Goal: Task Accomplishment & Management: Manage account settings

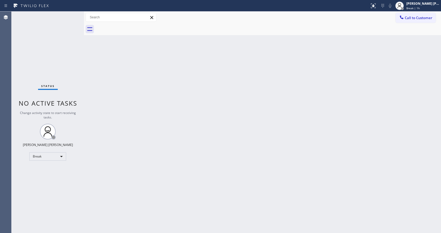
click at [378, 87] on div "Back to Dashboard Change Sender ID Customers Technicians Select a contact Outbo…" at bounding box center [262, 123] width 357 height 222
click at [416, 10] on div "Jen Rose Villanueva Break | 1h" at bounding box center [417, 6] width 47 height 12
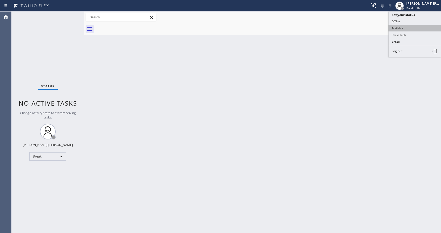
click at [402, 28] on button "Available" at bounding box center [414, 28] width 52 height 7
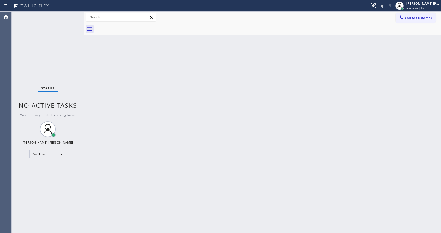
click at [98, 91] on div "Back to Dashboard Change Sender ID Customers Technicians Select a contact Outbo…" at bounding box center [262, 123] width 357 height 222
click at [110, 66] on div "Back to Dashboard Change Sender ID Customers Technicians Select a contact Outbo…" at bounding box center [262, 123] width 357 height 222
click at [220, 92] on div "Back to Dashboard Change Sender ID Customers Technicians Select a contact Outbo…" at bounding box center [262, 123] width 357 height 222
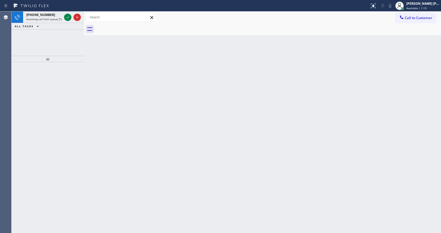
click at [84, 97] on div at bounding box center [84, 123] width 0 height 222
click at [58, 15] on div "+14253013975" at bounding box center [44, 15] width 36 height 4
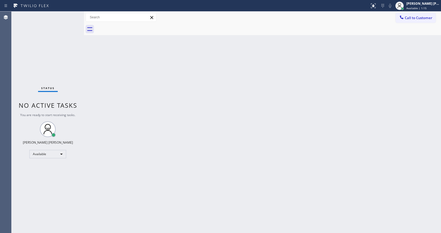
click at [179, 171] on div "Back to Dashboard Change Sender ID Customers Technicians Select a contact Outbo…" at bounding box center [262, 123] width 357 height 222
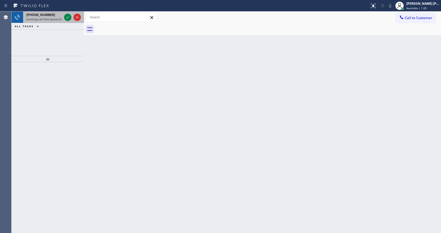
click at [54, 23] on div "+15612001296 Incoming call from queue [Test] All" at bounding box center [48, 18] width 72 height 12
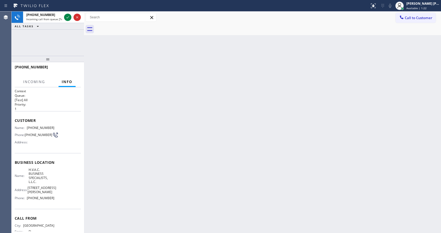
drag, startPoint x: 168, startPoint y: 179, endPoint x: 153, endPoint y: 228, distance: 51.1
click at [167, 179] on div "Back to Dashboard Change Sender ID Customers Technicians Select a contact Outbo…" at bounding box center [262, 123] width 357 height 222
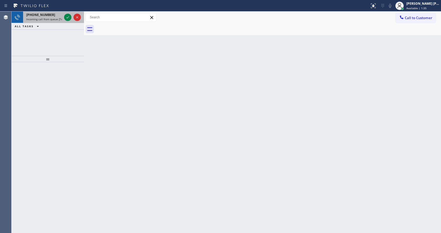
click at [42, 19] on span "Incoming call from queue [Test] All" at bounding box center [48, 19] width 44 height 4
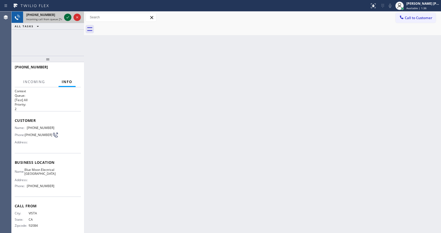
click at [64, 19] on div at bounding box center [67, 17] width 7 height 6
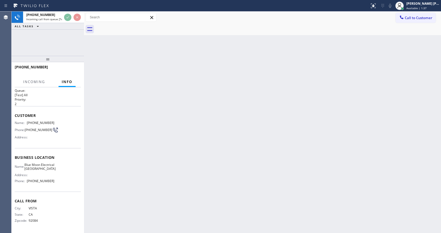
scroll to position [11, 0]
click at [251, 117] on div "Back to Dashboard Change Sender ID Customers Technicians Select a contact Outbo…" at bounding box center [262, 123] width 357 height 222
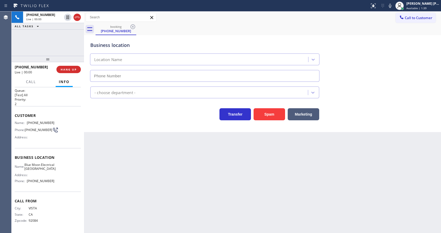
type input "(760) 388-9556"
click at [73, 71] on span "HANG UP" at bounding box center [69, 70] width 16 height 4
click at [131, 215] on div "Back to Dashboard Change Sender ID Customers Technicians Select a contact Outbo…" at bounding box center [262, 123] width 357 height 222
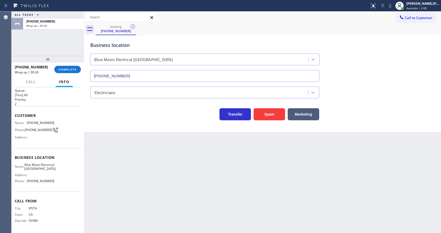
click at [119, 133] on div "Back to Dashboard Change Sender ID Customers Technicians Select a contact Outbo…" at bounding box center [262, 123] width 357 height 222
click at [72, 68] on span "COMPLETE" at bounding box center [68, 70] width 18 height 4
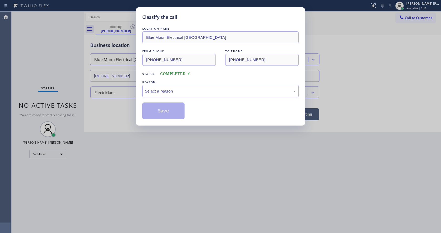
click at [161, 91] on div "Select a reason" at bounding box center [220, 91] width 151 height 6
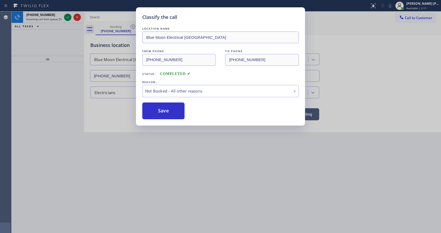
click at [161, 110] on button "Save" at bounding box center [163, 111] width 42 height 17
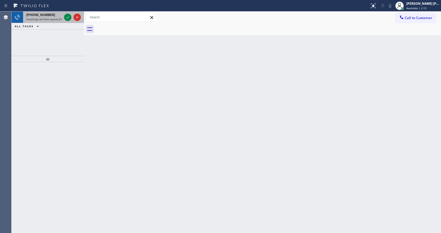
click at [57, 19] on span "Incoming call from queue [Test] All" at bounding box center [48, 19] width 44 height 4
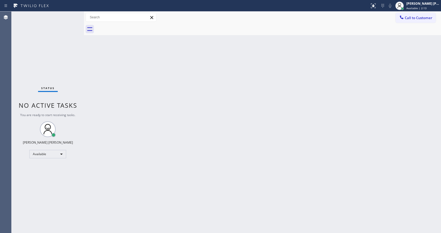
click at [68, 17] on div "Status No active tasks You are ready to start receiving tasks. [PERSON_NAME] [P…" at bounding box center [48, 123] width 72 height 222
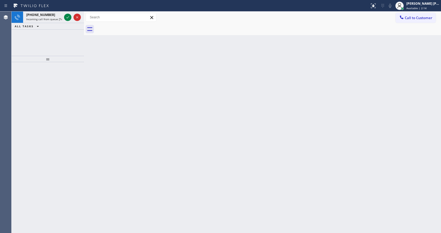
click at [187, 139] on div "Back to Dashboard Change Sender ID Customers Technicians Select a contact Outbo…" at bounding box center [262, 123] width 357 height 222
click at [60, 20] on span "Incoming call from queue [Test] All" at bounding box center [48, 19] width 44 height 4
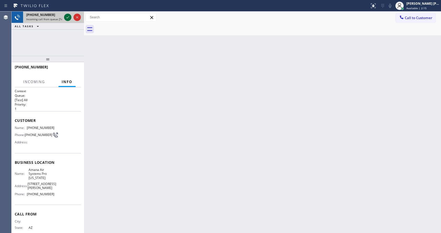
click at [67, 18] on icon at bounding box center [68, 17] width 6 height 6
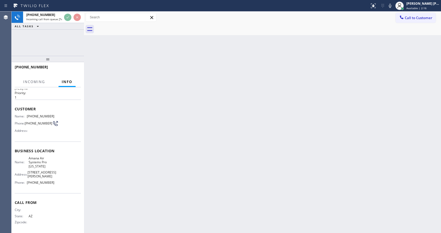
scroll to position [15, 0]
click at [193, 169] on div "Back to Dashboard Change Sender ID Customers Technicians Select a contact Outbo…" at bounding box center [262, 123] width 357 height 222
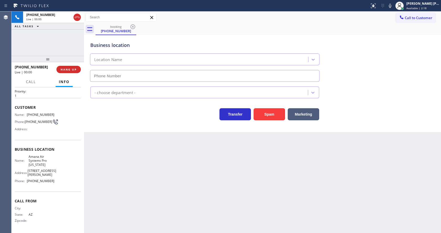
type input "(480) 470-5012"
click at [107, 125] on div "Business location Amana Air Systems Pro Arizona (480) 470-5012 HVAC Transfer Sp…" at bounding box center [262, 83] width 357 height 97
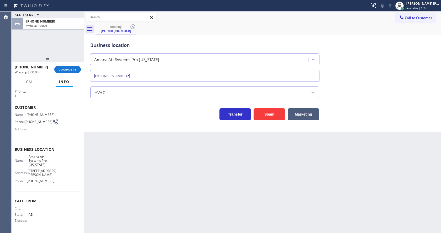
click at [70, 66] on div "+16232202010 Wrap up | 00:00 COMPLETE" at bounding box center [48, 70] width 66 height 14
click at [70, 66] on button "COMPLETE" at bounding box center [67, 69] width 26 height 7
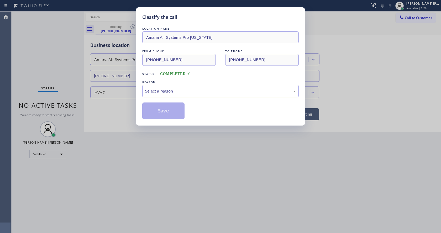
click at [176, 93] on div "Select a reason" at bounding box center [220, 91] width 151 height 6
click at [168, 112] on button "Save" at bounding box center [163, 111] width 42 height 17
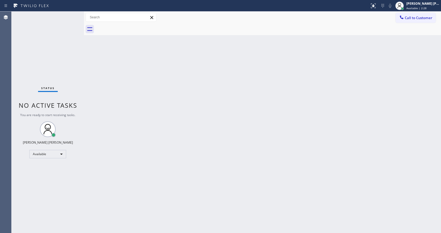
click at [71, 13] on div "Status No active tasks You are ready to start receiving tasks. [PERSON_NAME] [P…" at bounding box center [48, 123] width 72 height 222
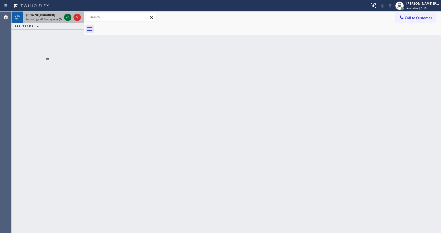
click at [70, 18] on icon at bounding box center [68, 17] width 6 height 6
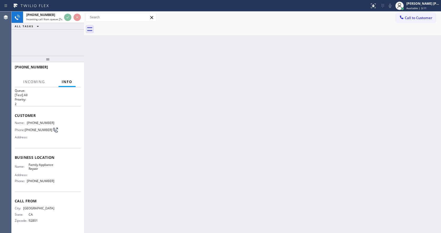
scroll to position [11, 0]
click at [250, 126] on div "Back to Dashboard Change Sender ID Customers Technicians Select a contact Outbo…" at bounding box center [262, 123] width 357 height 222
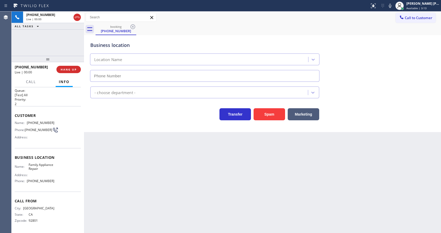
type input "(909) 833-7562"
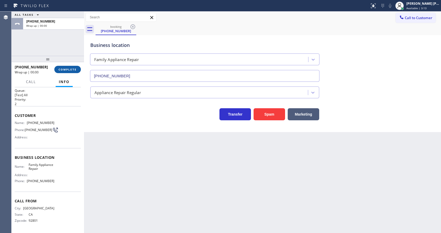
click at [60, 69] on span "COMPLETE" at bounding box center [68, 70] width 18 height 4
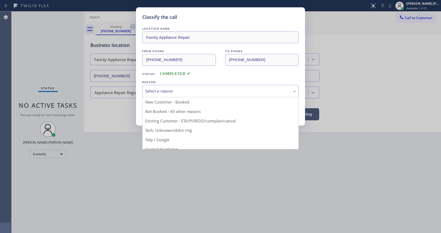
click at [195, 95] on div "Select a reason" at bounding box center [220, 91] width 156 height 12
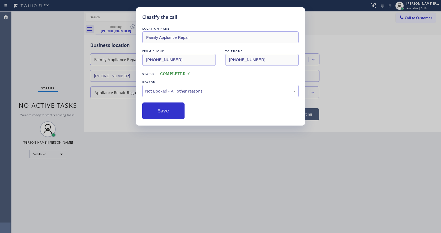
click at [168, 110] on button "Save" at bounding box center [163, 111] width 42 height 17
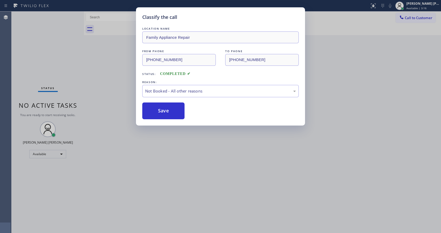
click at [193, 184] on div "Classify the call LOCATION NAME Family Appliance Repair FROM PHONE (909) 237-14…" at bounding box center [220, 116] width 441 height 233
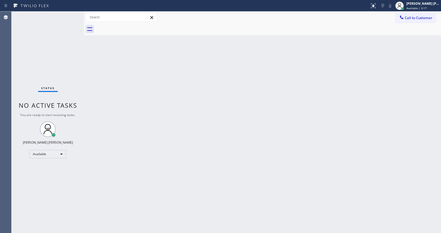
click at [84, 104] on div at bounding box center [84, 123] width 0 height 222
click at [72, 14] on div "Status No active tasks You are ready to start receiving tasks. [PERSON_NAME] [P…" at bounding box center [48, 123] width 72 height 222
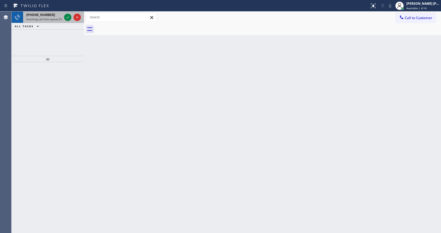
click at [63, 14] on div "+14253013975 Incoming call from queue [Test] All" at bounding box center [43, 18] width 40 height 12
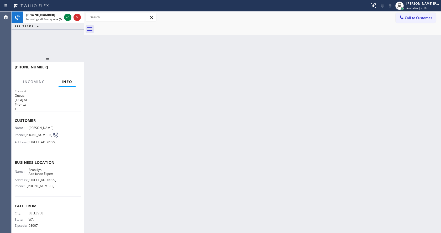
click at [282, 64] on div "Back to Dashboard Change Sender ID Customers Technicians Select a contact Outbo…" at bounding box center [262, 123] width 357 height 222
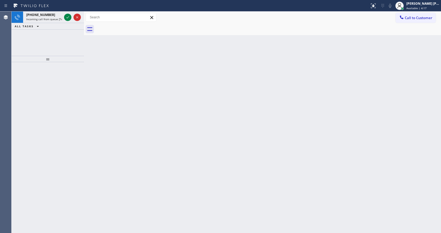
drag, startPoint x: 134, startPoint y: 150, endPoint x: 99, endPoint y: 78, distance: 79.6
click at [134, 150] on div "Back to Dashboard Change Sender ID Customers Technicians Select a contact Outbo…" at bounding box center [262, 123] width 357 height 222
click at [57, 22] on div "+14253013975 Incoming call from queue [Test] All" at bounding box center [43, 18] width 40 height 12
click at [66, 17] on icon at bounding box center [68, 17] width 6 height 6
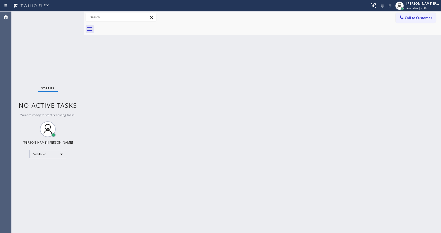
click at [281, 121] on div "Back to Dashboard Change Sender ID Customers Technicians Select a contact Outbo…" at bounding box center [262, 123] width 357 height 222
click at [114, 82] on div "Back to Dashboard Change Sender ID Customers Technicians Select a contact Outbo…" at bounding box center [262, 123] width 357 height 222
click at [71, 14] on div "Status No active tasks You are ready to start receiving tasks. [PERSON_NAME] [P…" at bounding box center [48, 123] width 72 height 222
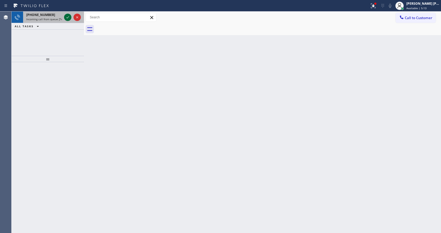
click at [67, 17] on icon at bounding box center [68, 17] width 6 height 6
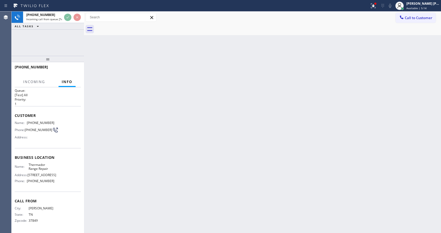
scroll to position [7, 0]
click at [223, 148] on div "Back to Dashboard Change Sender ID Customers Technicians Select a contact Outbo…" at bounding box center [262, 123] width 357 height 222
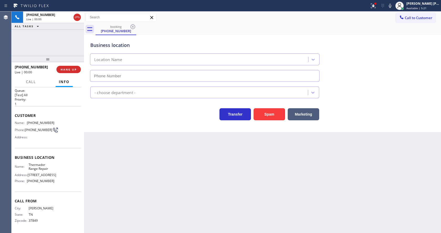
type input "(215) 709-7788"
click at [127, 163] on div "Back to Dashboard Change Sender ID Customers Technicians Select a contact Outbo…" at bounding box center [262, 123] width 357 height 222
click at [272, 114] on button "Spam" at bounding box center [268, 114] width 31 height 12
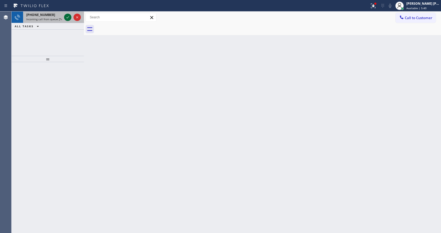
click at [68, 15] on icon at bounding box center [68, 17] width 6 height 6
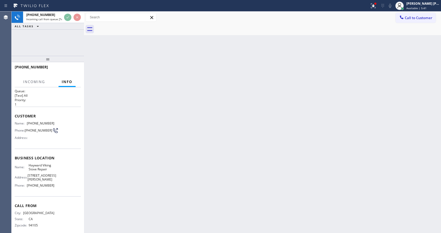
scroll to position [7, 0]
click at [186, 143] on div "Back to Dashboard Change Sender ID Customers Technicians Select a contact Outbo…" at bounding box center [262, 123] width 357 height 222
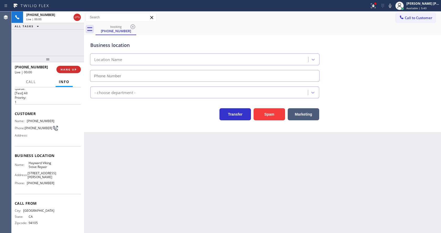
type input "(510) 319-0237"
click at [126, 157] on div "Back to Dashboard Change Sender ID Customers Technicians Select a contact Outbo…" at bounding box center [262, 123] width 357 height 222
click at [31, 146] on div "Customer Name: (415) 271-4007 Phone: (415) 271-4007 Address:" at bounding box center [48, 125] width 66 height 42
drag, startPoint x: 26, startPoint y: 120, endPoint x: 55, endPoint y: 122, distance: 28.7
click at [55, 122] on div "Name: (415) 271-4007 Phone: (415) 271-4007 Address:" at bounding box center [48, 129] width 66 height 21
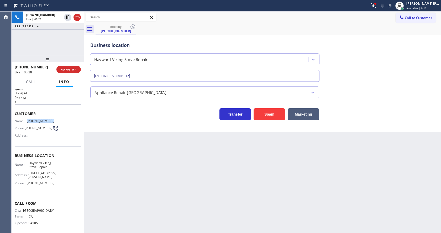
copy div "(415) 271-4007"
click at [131, 208] on div "Back to Dashboard Change Sender ID Customers Technicians Select a contact Outbo…" at bounding box center [262, 123] width 357 height 222
click at [1, 171] on div "Agent Desktop" at bounding box center [5, 123] width 11 height 222
drag, startPoint x: 26, startPoint y: 165, endPoint x: 55, endPoint y: 170, distance: 29.1
click at [55, 170] on div "Name: Hayward Viking Stove Repair Address: 28850 Dixon St Phone: (510) 319-0237" at bounding box center [48, 174] width 66 height 26
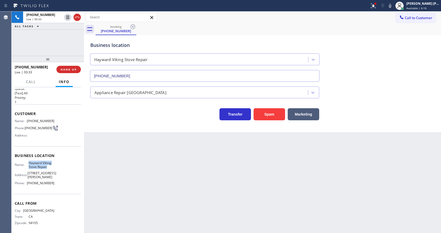
copy div "Hayward Viking Stove Repair"
click at [135, 172] on div "Back to Dashboard Change Sender ID Customers Technicians Select a contact Outbo…" at bounding box center [262, 123] width 357 height 222
drag, startPoint x: 27, startPoint y: 182, endPoint x: 63, endPoint y: 182, distance: 36.2
click at [63, 182] on div "Name: Hayward Viking Stove Repair Address: 28850 Dixon St Phone: (510) 319-0237" at bounding box center [48, 174] width 66 height 26
copy div "(510) 319-0237"
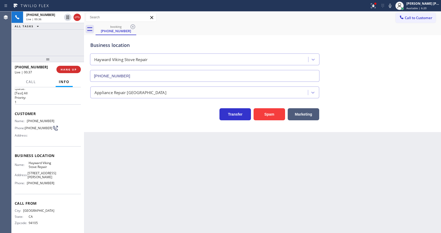
click at [126, 176] on div "Back to Dashboard Change Sender ID Customers Technicians Select a contact Outbo…" at bounding box center [262, 123] width 357 height 222
click at [205, 170] on div "Back to Dashboard Change Sender ID Customers Technicians Select a contact Outbo…" at bounding box center [262, 123] width 357 height 222
click at [150, 168] on div "Back to Dashboard Change Sender ID Customers Technicians Select a contact Outbo…" at bounding box center [262, 123] width 357 height 222
click at [207, 152] on div "Back to Dashboard Change Sender ID Customers Technicians Select a contact Outbo…" at bounding box center [262, 123] width 357 height 222
click at [152, 171] on div "Back to Dashboard Change Sender ID Customers Technicians Select a contact Outbo…" at bounding box center [262, 123] width 357 height 222
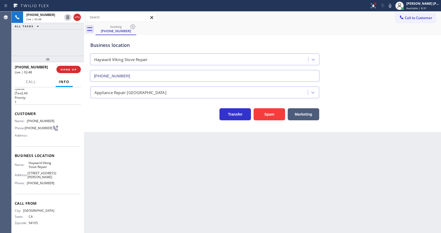
click at [233, 148] on div "Back to Dashboard Change Sender ID Customers Technicians Select a contact Outbo…" at bounding box center [262, 123] width 357 height 222
click at [64, 68] on span "COMPLETE" at bounding box center [68, 70] width 18 height 4
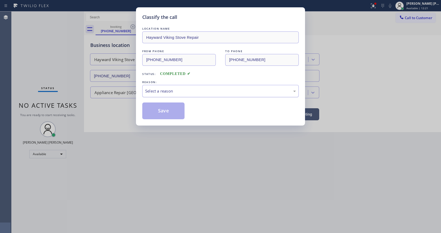
click at [166, 94] on div "Select a reason" at bounding box center [220, 91] width 156 height 12
click at [158, 109] on button "Save" at bounding box center [163, 111] width 42 height 17
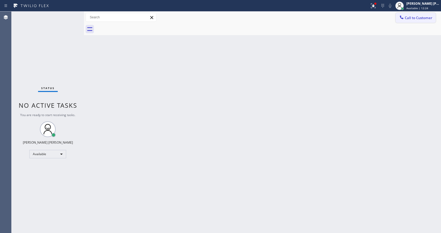
click at [424, 17] on span "Call to Customer" at bounding box center [419, 17] width 28 height 5
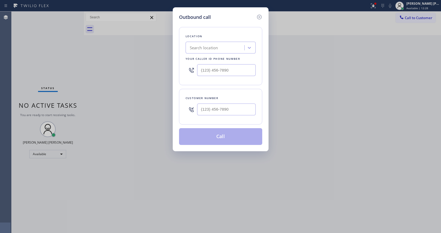
click at [214, 72] on input "text" at bounding box center [226, 70] width 59 height 12
paste input "415) 271-4007"
click at [221, 73] on input "(415) 271-4007" at bounding box center [226, 70] width 59 height 12
click at [216, 70] on input "(415) 271-4007" at bounding box center [226, 70] width 59 height 12
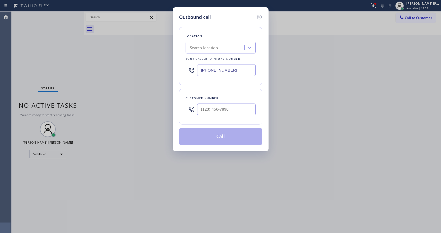
click at [216, 70] on input "(415) 271-4007" at bounding box center [226, 70] width 59 height 12
type input "(___) ___-____"
click at [217, 114] on input "(___) ___-____" at bounding box center [226, 110] width 59 height 12
paste input "415) 271-4007"
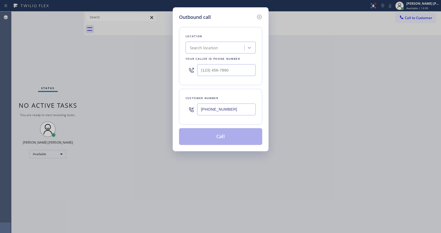
type input "(415) 271-4007"
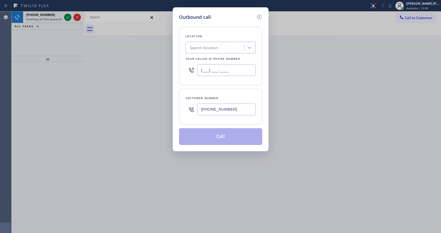
click at [210, 68] on input "(___) ___-____" at bounding box center [226, 70] width 59 height 12
paste input "510) 319-0237"
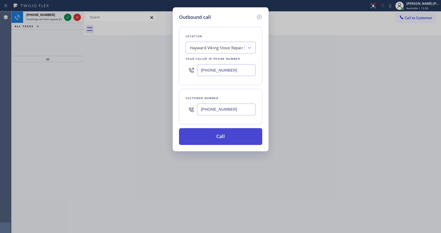
type input "(510) 319-0237"
click at [215, 133] on button "Call" at bounding box center [220, 136] width 83 height 17
click at [258, 16] on icon at bounding box center [259, 17] width 5 height 5
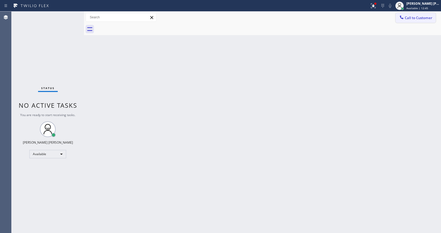
click at [402, 17] on icon at bounding box center [401, 17] width 5 height 5
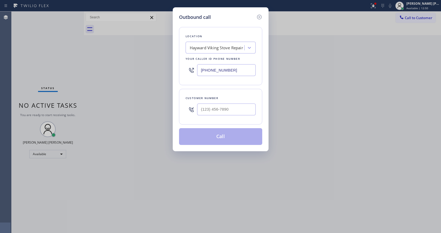
click at [233, 72] on input "(510) 319-0237" at bounding box center [226, 70] width 59 height 12
click at [225, 108] on input "(___) ___-____" at bounding box center [226, 110] width 59 height 12
paste input "510) 319-0237"
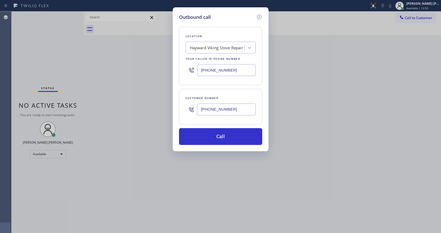
click at [222, 110] on input "(510) 319-0237" at bounding box center [226, 110] width 59 height 12
type input "(___) ___-____"
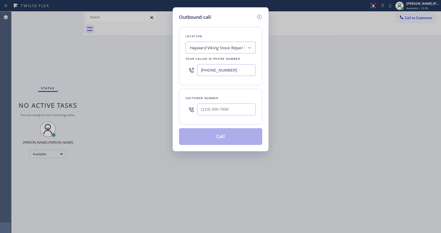
click at [146, 162] on div "Outbound call Location Hayward Viking Stove Repair Your caller id phone number …" at bounding box center [220, 116] width 441 height 233
click at [222, 111] on input "(___) ___-____" at bounding box center [226, 110] width 59 height 12
paste input "415) 271-4007"
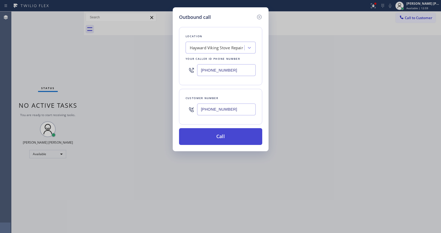
type input "(415) 271-4007"
click at [216, 140] on button "Call" at bounding box center [220, 136] width 83 height 17
drag, startPoint x: 164, startPoint y: 227, endPoint x: 164, endPoint y: 232, distance: 5.8
click at [164, 228] on div "Back to Dashboard Change Sender ID Customers Technicians Select a contact Outbo…" at bounding box center [262, 123] width 357 height 222
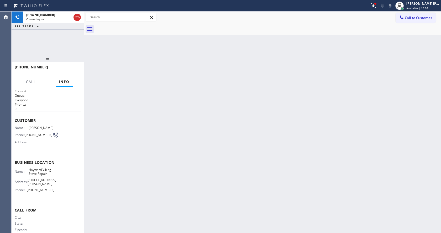
click at [136, 83] on div "Back to Dashboard Change Sender ID Customers Technicians Select a contact Outbo…" at bounding box center [262, 123] width 357 height 222
click at [142, 115] on div "Back to Dashboard Change Sender ID Customers Technicians Select a contact Outbo…" at bounding box center [262, 123] width 357 height 222
click at [190, 158] on div "Back to Dashboard Change Sender ID Customers Technicians Select a contact Outbo…" at bounding box center [262, 123] width 357 height 222
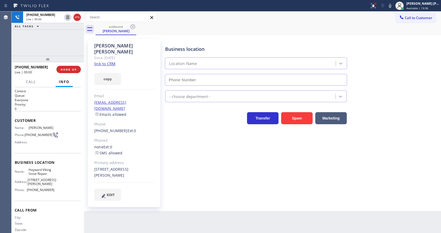
type input "(510) 319-0237"
click at [375, 7] on icon at bounding box center [373, 6] width 6 height 6
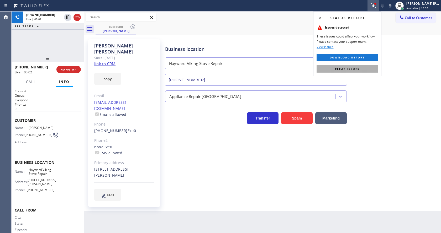
click at [361, 67] on button "Clear issues" at bounding box center [346, 68] width 61 height 7
click at [393, 62] on div "Business location Hayward Viking Stove Repair (510) 319-0237" at bounding box center [301, 61] width 275 height 47
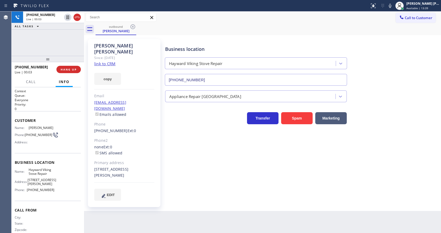
click at [181, 168] on div "Business location Hayward Viking Stove Repair (510) 319-0237 Appliance Repair H…" at bounding box center [301, 119] width 275 height 159
click at [222, 169] on div "Business location Hayward Viking Stove Repair (510) 319-0237 Appliance Repair H…" at bounding box center [301, 119] width 275 height 159
click at [145, 196] on div "Alex Sanchez Since: 20 may 2020 link to CRM copy Email alexchez245@gmail.com Em…" at bounding box center [124, 122] width 79 height 173
click at [220, 193] on div "Business location Hayward Viking Stove Repair (510) 319-0237 Appliance Repair H…" at bounding box center [301, 124] width 275 height 169
click at [162, 132] on div "Alex Sanchez Since: 20 may 2020 link to CRM copy Email alexchez245@gmail.com Em…" at bounding box center [124, 122] width 79 height 173
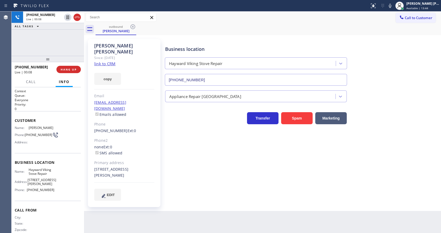
click at [134, 230] on div "Back to Dashboard Change Sender ID Customers Technicians Select a contact Outbo…" at bounding box center [262, 123] width 357 height 222
click at [258, 199] on div "Alex Sanchez Since: 20 may 2020 link to CRM copy Email alexchez245@gmail.com Em…" at bounding box center [262, 123] width 357 height 176
click at [258, 193] on div "Business location Hayward Viking Stove Repair (510) 319-0237 Appliance Repair H…" at bounding box center [301, 124] width 275 height 169
click at [66, 67] on button "HANG UP" at bounding box center [68, 69] width 24 height 7
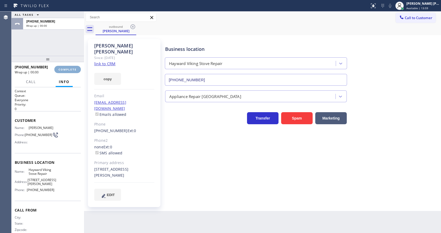
click at [66, 67] on button "COMPLETE" at bounding box center [67, 69] width 26 height 7
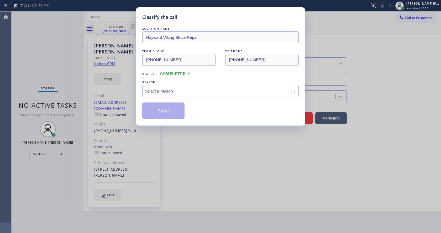
click at [155, 88] on div "Select a reason" at bounding box center [220, 91] width 156 height 12
click at [157, 107] on button "Save" at bounding box center [163, 111] width 42 height 17
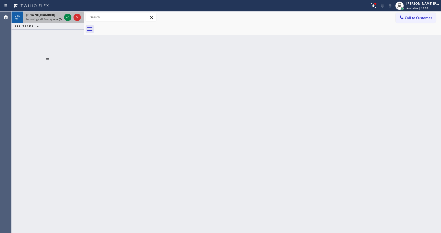
click at [53, 21] on div "+15104666140 Incoming call from queue [Test] All" at bounding box center [43, 18] width 40 height 12
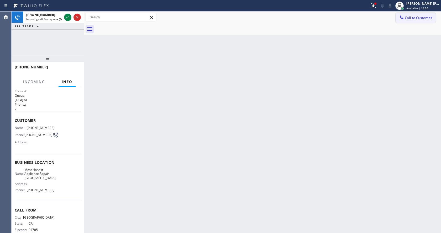
click at [411, 20] on button "Call to Customer" at bounding box center [415, 18] width 40 height 10
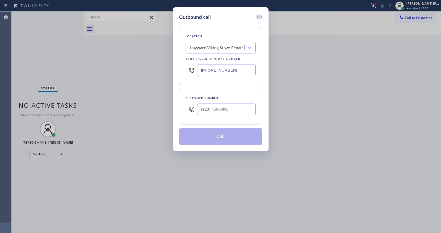
click at [257, 17] on icon at bounding box center [259, 17] width 5 height 5
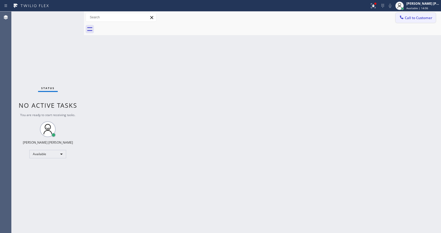
type input "(510) 319-0237"
click at [416, 9] on span "Available | 14:07" at bounding box center [417, 8] width 22 height 4
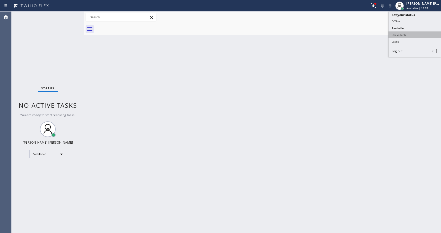
click at [408, 32] on button "Unavailable" at bounding box center [414, 34] width 52 height 7
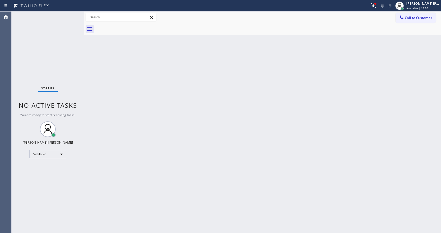
click at [412, 25] on div at bounding box center [267, 29] width 345 height 12
click at [412, 19] on span "Call to Customer" at bounding box center [419, 17] width 28 height 5
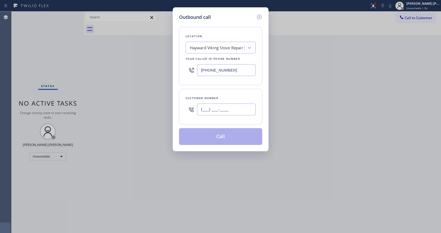
click at [214, 105] on input "(___) ___-____" at bounding box center [226, 110] width 59 height 12
paste input "415) 271-4007"
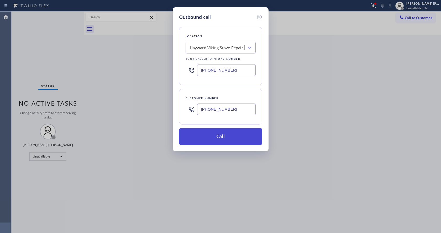
type input "(415) 271-4007"
click at [219, 139] on button "Call" at bounding box center [220, 136] width 83 height 17
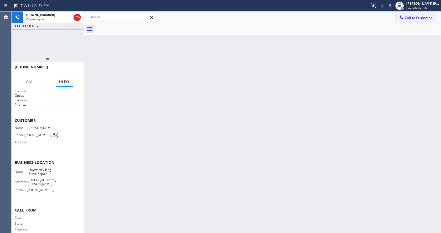
click at [115, 75] on div "Back to Dashboard Change Sender ID Customers Technicians Select a contact Outbo…" at bounding box center [262, 123] width 357 height 222
click at [188, 187] on div "Back to Dashboard Change Sender ID Customers Technicians Select a contact Outbo…" at bounding box center [262, 123] width 357 height 222
drag, startPoint x: 247, startPoint y: 172, endPoint x: 190, endPoint y: 186, distance: 58.4
click at [247, 172] on div "Back to Dashboard Change Sender ID Customers Technicians Select a contact Outbo…" at bounding box center [262, 123] width 357 height 222
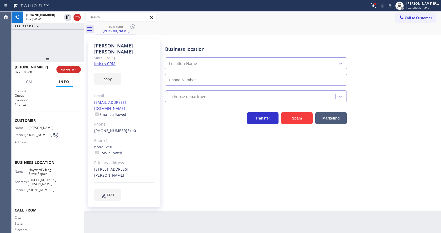
type input "(510) 319-0237"
click at [73, 70] on span "HANG UP" at bounding box center [69, 70] width 16 height 4
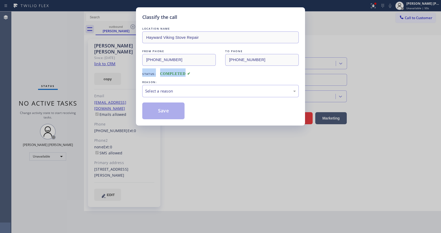
click at [73, 70] on div "Classify the call LOCATION NAME Hayward Viking Stove Repair FROM PHONE (510) 31…" at bounding box center [220, 116] width 441 height 233
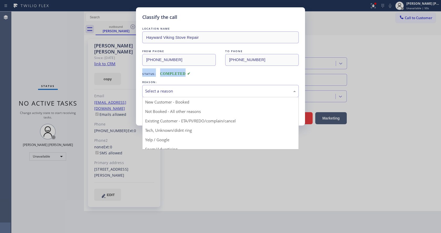
click at [177, 91] on div "Select a reason" at bounding box center [220, 91] width 151 height 6
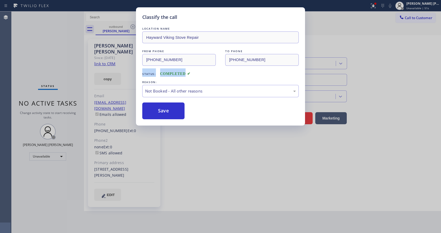
click at [166, 110] on button "Save" at bounding box center [163, 111] width 42 height 17
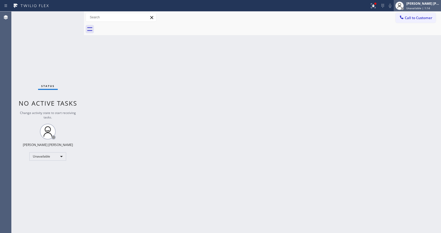
click at [414, 8] on span "Unavailable | 1:14" at bounding box center [418, 8] width 24 height 4
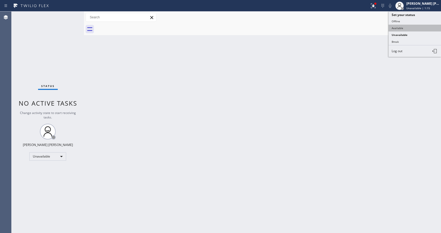
click at [408, 26] on button "Available" at bounding box center [414, 28] width 52 height 7
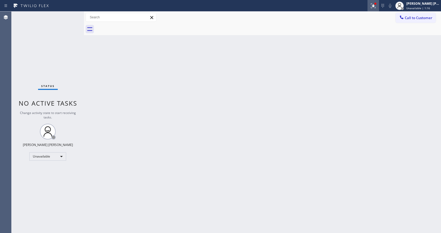
click at [376, 6] on icon at bounding box center [373, 6] width 6 height 6
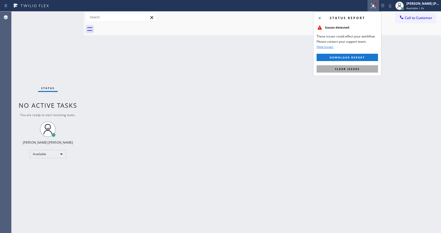
click at [354, 68] on span "Clear issues" at bounding box center [347, 69] width 25 height 4
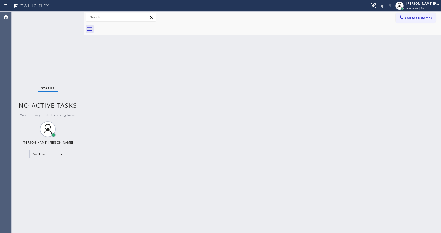
drag, startPoint x: 370, startPoint y: 68, endPoint x: 222, endPoint y: 107, distance: 152.9
click at [364, 70] on div "Back to Dashboard Change Sender ID Customers Technicians Select a contact Outbo…" at bounding box center [262, 123] width 357 height 222
click at [243, 143] on div "Back to Dashboard Change Sender ID Customers Technicians Select a contact Outbo…" at bounding box center [262, 123] width 357 height 222
drag, startPoint x: 139, startPoint y: 139, endPoint x: 131, endPoint y: 173, distance: 35.3
click at [137, 141] on div "Back to Dashboard Change Sender ID Customers Technicians Select a contact Outbo…" at bounding box center [262, 123] width 357 height 222
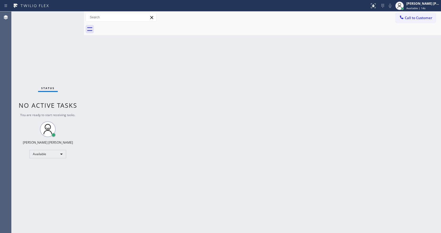
click at [307, 98] on div "Back to Dashboard Change Sender ID Customers Technicians Select a contact Outbo…" at bounding box center [262, 123] width 357 height 222
click at [198, 201] on div "Back to Dashboard Change Sender ID Customers Technicians Select a contact Outbo…" at bounding box center [262, 123] width 357 height 222
click at [112, 81] on div "Back to Dashboard Change Sender ID Customers Technicians Select a contact Outbo…" at bounding box center [262, 123] width 357 height 222
click at [228, 78] on div "Back to Dashboard Change Sender ID Customers Technicians Select a contact Outbo…" at bounding box center [262, 123] width 357 height 222
click at [291, 162] on div "Back to Dashboard Change Sender ID Customers Technicians Select a contact Outbo…" at bounding box center [262, 123] width 357 height 222
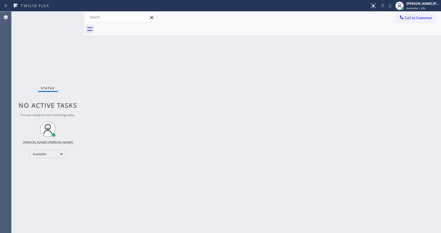
click at [99, 83] on div "Back to Dashboard Change Sender ID Customers Technicians Select a contact Outbo…" at bounding box center [262, 123] width 357 height 222
click at [304, 134] on div "Back to Dashboard Change Sender ID Customers Technicians Select a contact Outbo…" at bounding box center [262, 123] width 357 height 222
click at [420, 23] on div "Call to Customer Outbound call Location Hayward Viking Stove Repair Your caller…" at bounding box center [262, 18] width 357 height 12
click at [415, 18] on span "Call to Customer" at bounding box center [419, 17] width 28 height 5
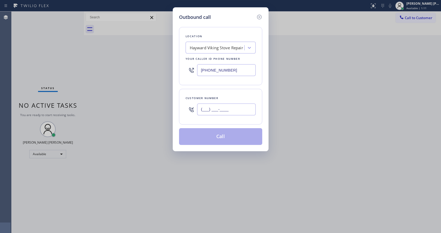
click at [210, 109] on input "(___) ___-____" at bounding box center [226, 110] width 59 height 12
paste input "415) 271-4007"
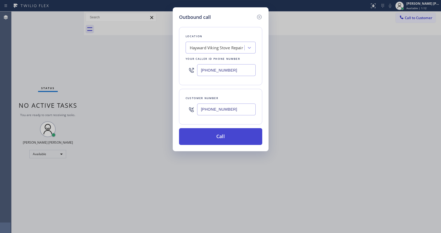
type input "(415) 271-4007"
click at [214, 139] on button "Call" at bounding box center [220, 136] width 83 height 17
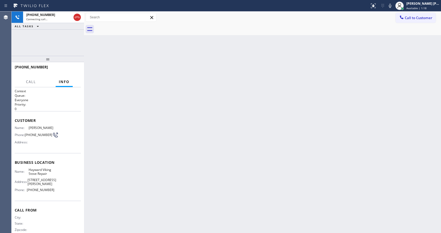
click at [150, 103] on div "Back to Dashboard Change Sender ID Customers Technicians Select a contact Outbo…" at bounding box center [262, 123] width 357 height 222
click at [131, 121] on div "Back to Dashboard Change Sender ID Customers Technicians Select a contact Outbo…" at bounding box center [262, 123] width 357 height 222
click at [194, 157] on div "Back to Dashboard Change Sender ID Customers Technicians Select a contact Outbo…" at bounding box center [262, 123] width 357 height 222
click at [141, 166] on div "Back to Dashboard Change Sender ID Customers Technicians Select a contact Outbo…" at bounding box center [262, 123] width 357 height 222
click at [254, 132] on div "Back to Dashboard Change Sender ID Customers Technicians Select a contact Outbo…" at bounding box center [262, 123] width 357 height 222
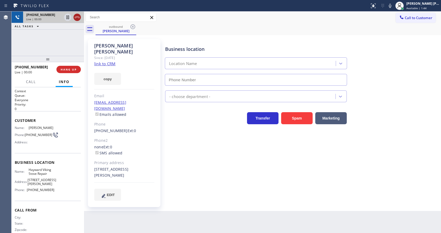
type input "(510) 319-0237"
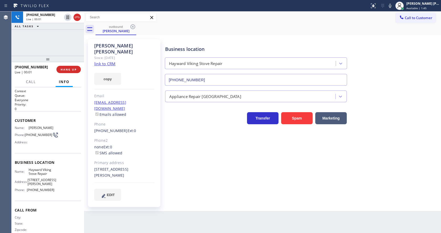
click at [113, 61] on link "link to CRM" at bounding box center [104, 63] width 21 height 5
click at [299, 119] on button "Spam" at bounding box center [296, 118] width 31 height 12
click at [70, 66] on button "HANG UP" at bounding box center [68, 69] width 24 height 7
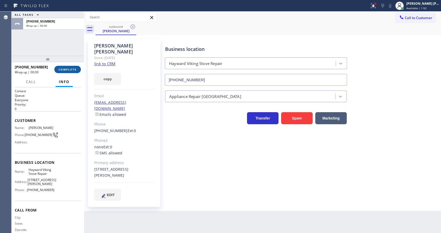
click at [70, 66] on button "COMPLETE" at bounding box center [67, 69] width 26 height 7
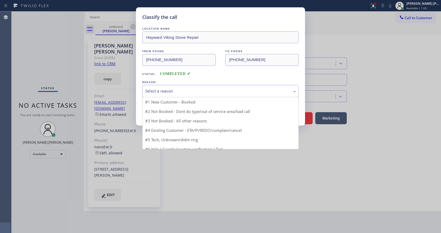
click at [184, 88] on div "Select a reason" at bounding box center [220, 91] width 156 height 12
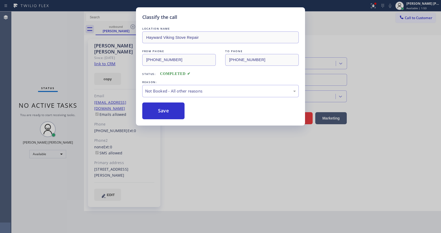
click at [160, 109] on button "Save" at bounding box center [163, 111] width 42 height 17
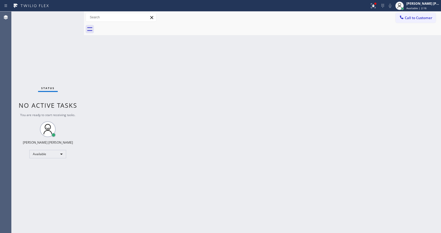
drag, startPoint x: 415, startPoint y: 27, endPoint x: 358, endPoint y: 18, distance: 57.1
click at [414, 23] on div "Call to Customer Outbound call Location Hayward Viking Stove Repair Your caller…" at bounding box center [262, 24] width 357 height 24
click at [375, 2] on button at bounding box center [373, 6] width 12 height 12
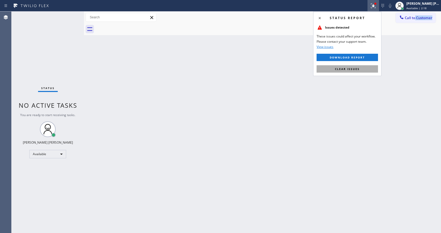
click at [351, 67] on span "Clear issues" at bounding box center [347, 69] width 25 height 4
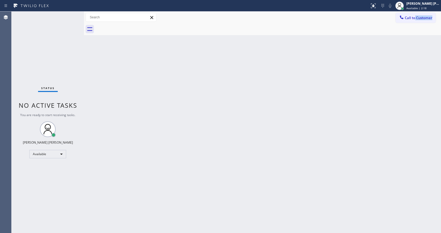
click at [210, 110] on div "Back to Dashboard Change Sender ID Customers Technicians Select a contact Outbo…" at bounding box center [262, 123] width 357 height 222
click at [159, 229] on div "Back to Dashboard Change Sender ID Customers Technicians Select a contact Outbo…" at bounding box center [262, 123] width 357 height 222
drag, startPoint x: 104, startPoint y: 105, endPoint x: 114, endPoint y: 157, distance: 53.2
click at [104, 107] on div "Back to Dashboard Change Sender ID Customers Technicians Select a contact Outbo…" at bounding box center [262, 123] width 357 height 222
drag, startPoint x: 279, startPoint y: 160, endPoint x: 171, endPoint y: 131, distance: 111.6
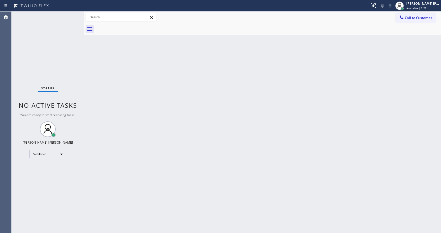
click at [279, 160] on div "Back to Dashboard Change Sender ID Customers Technicians Select a contact Outbo…" at bounding box center [262, 123] width 357 height 222
drag, startPoint x: 248, startPoint y: 154, endPoint x: 141, endPoint y: 88, distance: 125.5
click at [248, 154] on div "Back to Dashboard Change Sender ID Customers Technicians Select a contact Outbo…" at bounding box center [262, 123] width 357 height 222
click at [72, 14] on div "Status No active tasks You are ready to start receiving tasks. [PERSON_NAME] [P…" at bounding box center [48, 123] width 72 height 222
drag, startPoint x: 176, startPoint y: 142, endPoint x: 175, endPoint y: 161, distance: 18.7
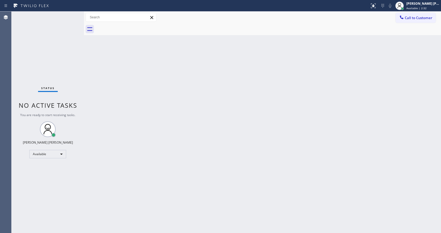
click at [176, 142] on div "Back to Dashboard Change Sender ID Customers Technicians Select a contact Outbo…" at bounding box center [262, 123] width 357 height 222
click at [100, 62] on div "Back to Dashboard Change Sender ID Customers Technicians Select a contact Outbo…" at bounding box center [262, 123] width 357 height 222
click at [70, 14] on div "Status No active tasks You are ready to start receiving tasks. [PERSON_NAME] [P…" at bounding box center [48, 123] width 72 height 222
click at [109, 44] on div "Back to Dashboard Change Sender ID Customers Technicians Select a contact Outbo…" at bounding box center [262, 123] width 357 height 222
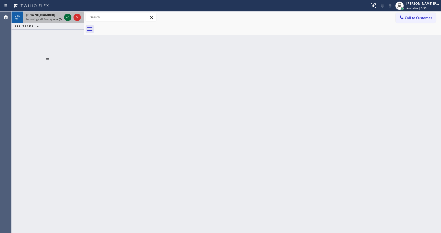
click at [70, 15] on icon at bounding box center [68, 17] width 6 height 6
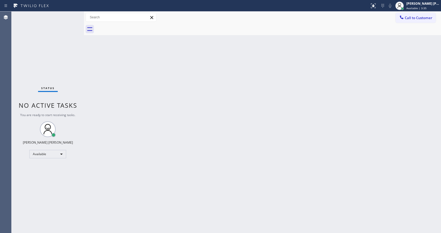
click at [185, 153] on div "Back to Dashboard Change Sender ID Customers Technicians Select a contact Outbo…" at bounding box center [262, 123] width 357 height 222
click at [104, 77] on div "Back to Dashboard Change Sender ID Customers Technicians Select a contact Outbo…" at bounding box center [262, 123] width 357 height 222
click at [71, 14] on div "Status No active tasks You are ready to start receiving tasks. [PERSON_NAME] [P…" at bounding box center [48, 123] width 72 height 222
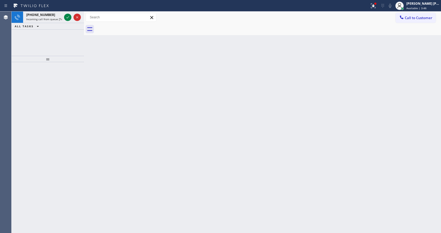
click at [62, 23] on div "ALL TASKS ALL TASKS ACTIVE TASKS TASKS IN WRAP UP" at bounding box center [48, 26] width 72 height 7
click at [65, 18] on icon at bounding box center [68, 17] width 6 height 6
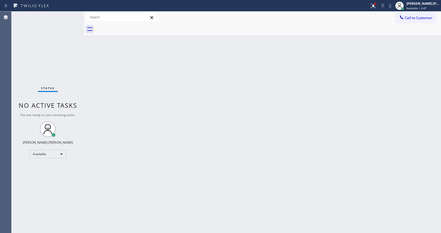
click at [243, 139] on div "Back to Dashboard Change Sender ID Customers Technicians Select a contact Outbo…" at bounding box center [262, 123] width 357 height 222
click at [126, 94] on div "Back to Dashboard Change Sender ID Customers Technicians Select a contact Outbo…" at bounding box center [262, 123] width 357 height 222
click at [371, 9] on button at bounding box center [373, 6] width 12 height 12
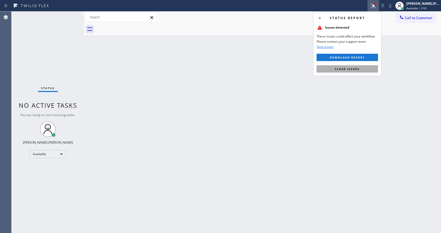
click at [351, 71] on span "Clear issues" at bounding box center [347, 69] width 25 height 4
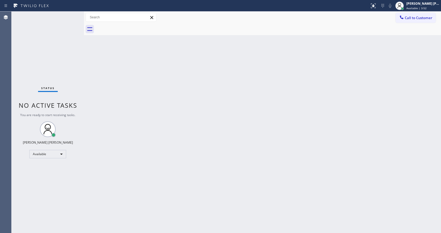
drag, startPoint x: 364, startPoint y: 75, endPoint x: 394, endPoint y: 39, distance: 47.1
click at [364, 73] on div "Back to Dashboard Change Sender ID Customers Technicians Select a contact Outbo…" at bounding box center [262, 123] width 357 height 222
click at [406, 20] on button "Call to Customer" at bounding box center [415, 18] width 40 height 10
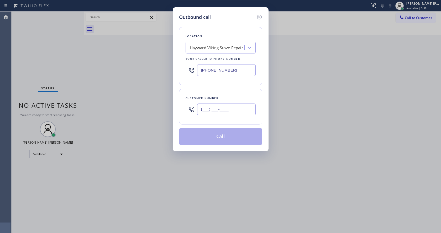
click at [235, 108] on input "(___) ___-____" at bounding box center [226, 110] width 59 height 12
paste input "415) 271-4007"
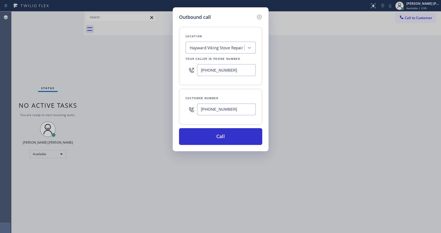
type input "(415) 271-4007"
click at [204, 133] on button "Call" at bounding box center [220, 136] width 83 height 17
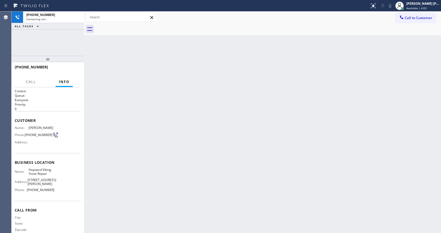
click at [102, 105] on div "Back to Dashboard Change Sender ID Customers Technicians Select a contact Outbo…" at bounding box center [262, 123] width 357 height 222
click at [111, 91] on div "Back to Dashboard Change Sender ID Customers Technicians Select a contact Outbo…" at bounding box center [262, 123] width 357 height 222
click at [190, 139] on div "Back to Dashboard Change Sender ID Customers Technicians Select a contact Outbo…" at bounding box center [262, 123] width 357 height 222
drag, startPoint x: 118, startPoint y: 165, endPoint x: 82, endPoint y: 83, distance: 89.4
click at [118, 165] on div "Back to Dashboard Change Sender ID Customers Technicians Select a contact Outbo…" at bounding box center [262, 123] width 357 height 222
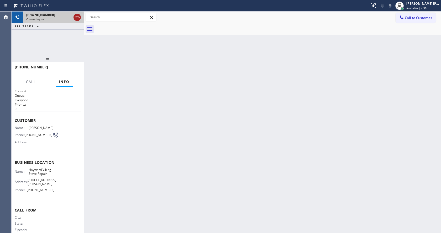
click at [77, 18] on icon at bounding box center [77, 17] width 6 height 6
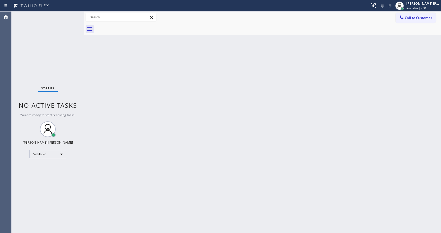
click at [145, 146] on div "Back to Dashboard Change Sender ID Customers Technicians Select a contact Outbo…" at bounding box center [262, 123] width 357 height 222
drag, startPoint x: 82, startPoint y: 78, endPoint x: 80, endPoint y: 67, distance: 11.0
click at [82, 78] on div "Status No active tasks You are ready to start receiving tasks. [PERSON_NAME] [P…" at bounding box center [48, 123] width 72 height 222
click at [346, 123] on div "Back to Dashboard Change Sender ID Customers Technicians Select a contact Outbo…" at bounding box center [262, 123] width 357 height 222
click at [236, 136] on div "Back to Dashboard Change Sender ID Customers Technicians Select a contact Outbo…" at bounding box center [262, 123] width 357 height 222
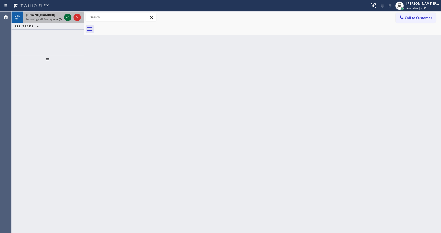
click at [66, 18] on icon at bounding box center [68, 17] width 6 height 6
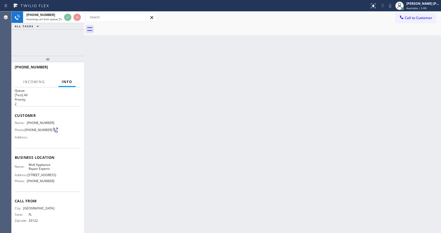
scroll to position [11, 0]
click at [147, 140] on div "Back to Dashboard Change Sender ID Customers Technicians Select a contact Outbo…" at bounding box center [262, 123] width 357 height 222
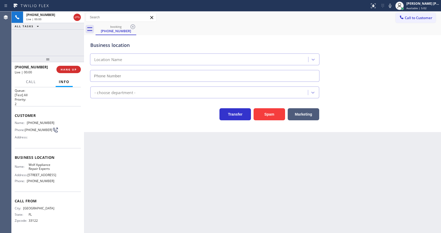
type input "(305) 747-7090"
click at [187, 166] on div "Back to Dashboard Change Sender ID Customers Technicians Select a contact Outbo…" at bounding box center [262, 123] width 357 height 222
click at [280, 113] on button "Spam" at bounding box center [268, 114] width 31 height 12
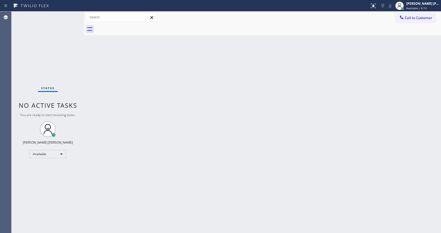
click at [276, 89] on div "Back to Dashboard Change Sender ID Customers Technicians Select a contact Outbo…" at bounding box center [262, 123] width 357 height 222
click at [115, 186] on div "Back to Dashboard Change Sender ID Customers Technicians Select a contact Outbo…" at bounding box center [262, 123] width 357 height 222
click at [168, 136] on div "Back to Dashboard Change Sender ID Customers Technicians Select a contact Outbo…" at bounding box center [262, 123] width 357 height 222
click at [71, 37] on div "Status No active tasks You are ready to start receiving tasks. [PERSON_NAME] [P…" at bounding box center [48, 123] width 72 height 222
click at [73, 14] on div "Status No active tasks You are ready to start receiving tasks. [PERSON_NAME] [P…" at bounding box center [48, 123] width 72 height 222
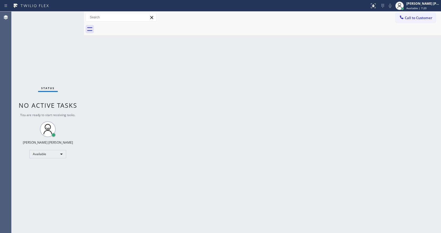
click at [67, 16] on div "Status No active tasks You are ready to start receiving tasks. [PERSON_NAME] [P…" at bounding box center [48, 123] width 72 height 222
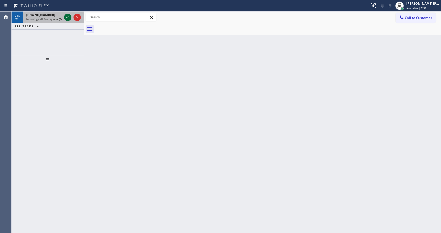
click at [67, 16] on icon at bounding box center [68, 17] width 6 height 6
click at [67, 17] on icon at bounding box center [68, 17] width 6 height 6
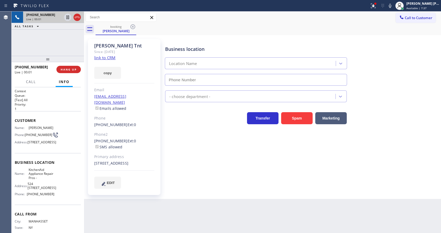
type input "(855) 213-9318"
click at [177, 130] on div "Business location KitchenAid Appliance Repair Pros - (855) 213-9318 Appliance R…" at bounding box center [301, 113] width 275 height 147
click at [111, 56] on link "link to CRM" at bounding box center [104, 57] width 21 height 5
click at [67, 18] on icon at bounding box center [67, 17] width 3 height 4
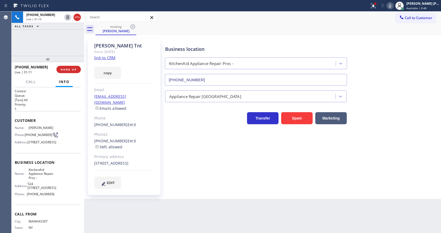
click at [393, 7] on icon at bounding box center [390, 6] width 6 height 6
click at [374, 9] on button at bounding box center [373, 6] width 12 height 12
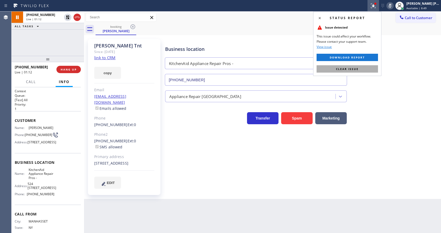
click at [352, 69] on span "Clear issue" at bounding box center [347, 69] width 23 height 4
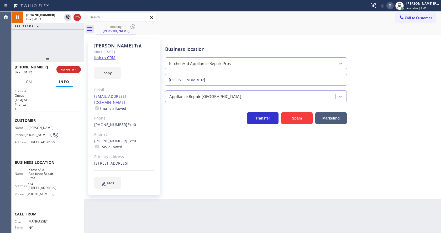
click at [379, 58] on div "Business location KitchenAid Appliance Repair Pros - (855) 213-9318" at bounding box center [301, 61] width 275 height 47
drag, startPoint x: 174, startPoint y: 197, endPoint x: 158, endPoint y: 233, distance: 39.0
click at [173, 198] on div "Back to Dashboard Change Sender ID Customers Technicians Select a contact Outbo…" at bounding box center [262, 123] width 357 height 222
drag, startPoint x: 185, startPoint y: 209, endPoint x: 160, endPoint y: 226, distance: 30.8
click at [184, 212] on div "Back to Dashboard Change Sender ID Customers Technicians Select a contact Outbo…" at bounding box center [262, 123] width 357 height 222
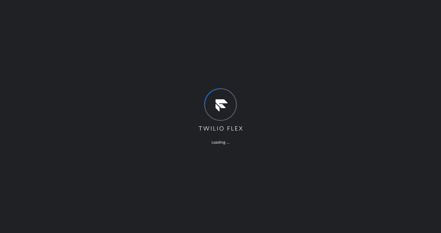
click at [180, 211] on div "Loading ..." at bounding box center [220, 116] width 441 height 233
click at [208, 211] on div "Loading ..." at bounding box center [220, 116] width 441 height 233
click at [279, 174] on div "Loading ..." at bounding box center [220, 116] width 441 height 233
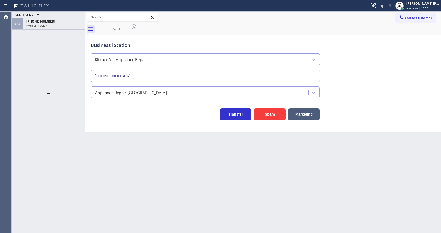
type input "(855) 213-9318"
click at [45, 23] on span "[PHONE_NUMBER]" at bounding box center [40, 21] width 29 height 4
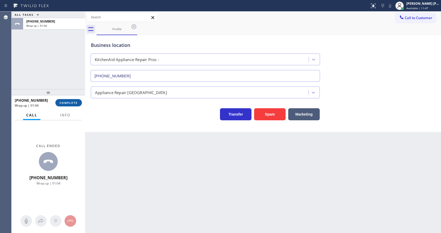
click at [65, 104] on span "COMPLETE" at bounding box center [69, 103] width 18 height 4
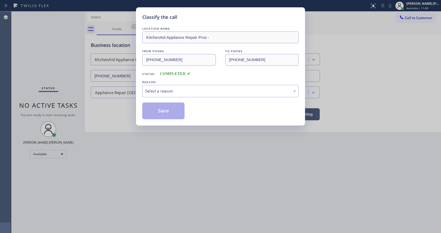
click at [168, 98] on div "LOCATION NAME KitchenAid Appliance Repair Pros - FROM PHONE (516) 708-6936 TO P…" at bounding box center [220, 72] width 156 height 93
click at [166, 92] on div "Select a reason" at bounding box center [220, 91] width 151 height 6
click at [164, 110] on button "Save" at bounding box center [163, 111] width 42 height 17
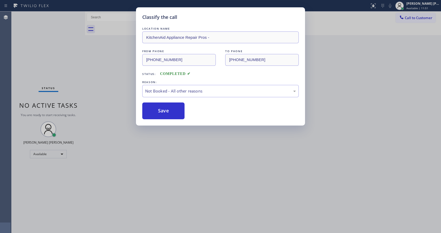
drag, startPoint x: 201, startPoint y: 150, endPoint x: 177, endPoint y: 198, distance: 53.1
click at [198, 155] on div "Classify the call LOCATION NAME KitchenAid Appliance Repair Pros - FROM PHONE (…" at bounding box center [220, 116] width 441 height 233
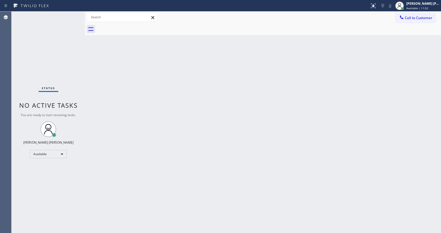
drag, startPoint x: 154, startPoint y: 207, endPoint x: 172, endPoint y: 231, distance: 29.5
click at [156, 208] on div "Back to Dashboard Change Sender ID Customers Technicians Select a contact Outbo…" at bounding box center [263, 123] width 356 height 222
drag, startPoint x: 85, startPoint y: 79, endPoint x: 289, endPoint y: 52, distance: 205.4
click at [85, 79] on div at bounding box center [85, 123] width 0 height 222
click at [351, 80] on div "Back to Dashboard Change Sender ID Customers Technicians Select a contact Outbo…" at bounding box center [263, 123] width 356 height 222
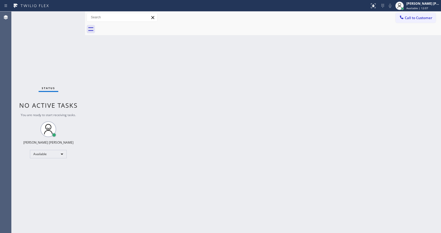
click at [68, 15] on div "Status No active tasks You are ready to start receiving tasks. [PERSON_NAME] [P…" at bounding box center [48, 123] width 73 height 222
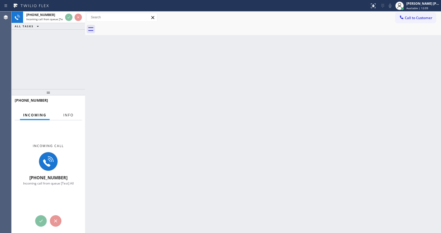
click at [71, 113] on span "Info" at bounding box center [68, 115] width 10 height 5
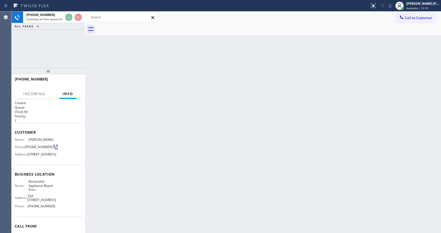
drag, startPoint x: 49, startPoint y: 78, endPoint x: 50, endPoint y: 47, distance: 31.0
click at [50, 47] on div "+15167086936 Incoming call from queue [Test] All ALL TASKS ALL TASKS ACTIVE TAS…" at bounding box center [48, 123] width 73 height 222
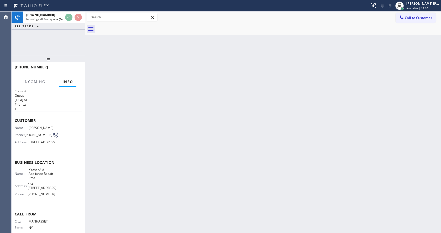
click at [172, 141] on div "Back to Dashboard Change Sender ID Customers Technicians Select a contact Outbo…" at bounding box center [263, 123] width 356 height 222
click at [415, 9] on span "Available | 12:11" at bounding box center [417, 8] width 22 height 4
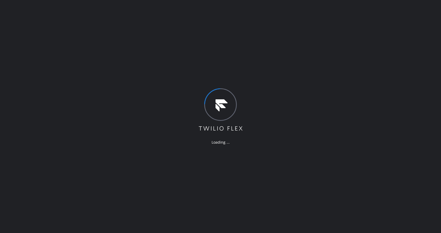
click at [83, 87] on div "Loading ..." at bounding box center [220, 116] width 441 height 233
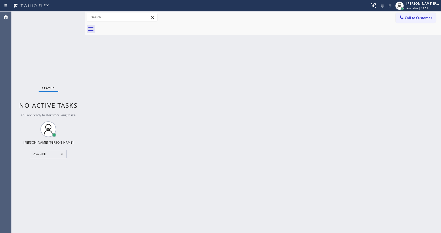
click at [177, 198] on div "Back to Dashboard Change Sender ID Customers Technicians Select a contact Outbo…" at bounding box center [263, 123] width 356 height 222
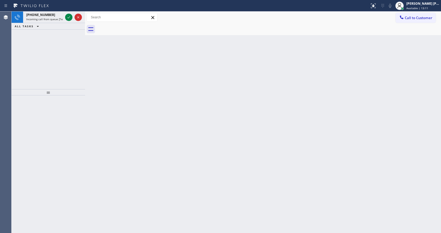
drag, startPoint x: 76, startPoint y: 75, endPoint x: 67, endPoint y: 49, distance: 27.7
click at [76, 75] on div "[PHONE_NUMBER] Incoming call from queue [Test] All ALL TASKS ALL TASKS ACTIVE T…" at bounding box center [48, 51] width 73 height 78
click at [60, 18] on span "Incoming call from queue [Test] All" at bounding box center [48, 19] width 44 height 4
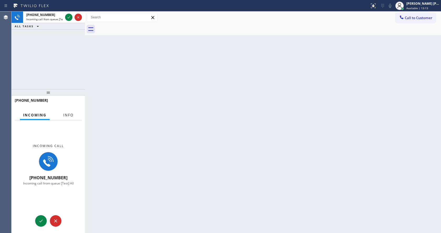
click at [69, 116] on span "Info" at bounding box center [68, 115] width 10 height 5
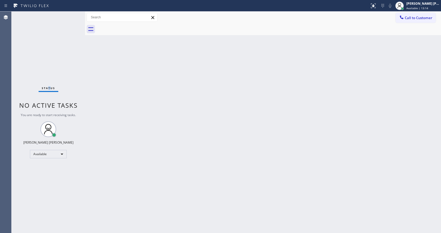
drag, startPoint x: 49, startPoint y: 94, endPoint x: 93, endPoint y: 104, distance: 44.6
click at [50, 80] on div "Status No active tasks You are ready to start receiving tasks. [PERSON_NAME] [P…" at bounding box center [48, 123] width 73 height 222
click at [220, 148] on div "Back to Dashboard Change Sender ID Customers Technicians Select a contact Outbo…" at bounding box center [263, 123] width 356 height 222
click at [127, 176] on div "Back to Dashboard Change Sender ID Customers Technicians Select a contact Outbo…" at bounding box center [263, 123] width 356 height 222
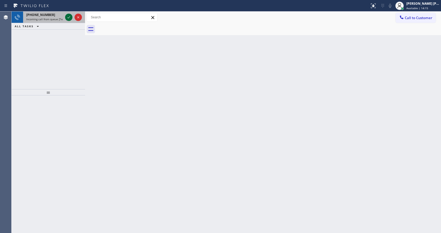
click at [67, 14] on button at bounding box center [68, 17] width 7 height 7
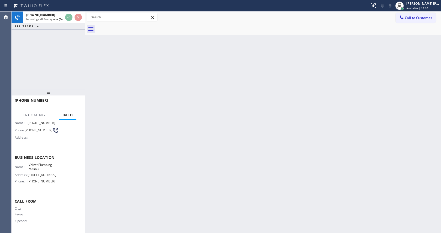
scroll to position [48, 0]
click at [221, 167] on div "Back to Dashboard Change Sender ID Customers Technicians Select a contact Outbo…" at bounding box center [263, 123] width 356 height 222
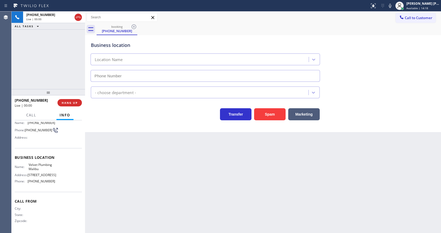
type input "[PHONE_NUMBER]"
click at [195, 197] on div "Back to Dashboard Change Sender ID Customers Technicians Select a contact Outbo…" at bounding box center [263, 123] width 356 height 222
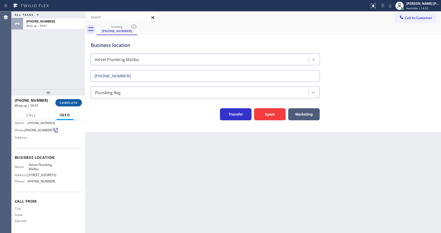
click at [72, 102] on span "COMPLETE" at bounding box center [69, 103] width 18 height 4
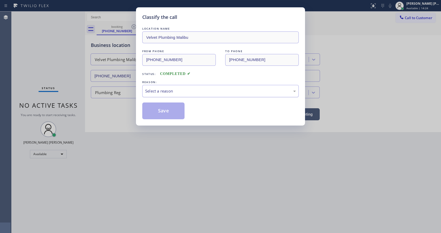
click at [160, 93] on div "Select a reason" at bounding box center [220, 91] width 151 height 6
click at [157, 111] on button "Save" at bounding box center [163, 111] width 42 height 17
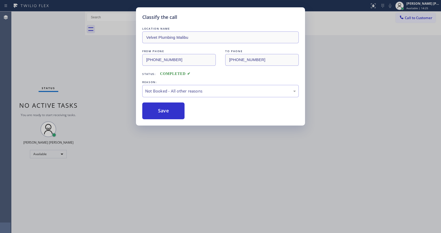
click at [157, 111] on button "Save" at bounding box center [163, 111] width 42 height 17
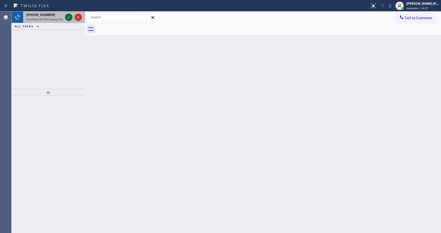
click at [68, 16] on icon at bounding box center [69, 17] width 6 height 6
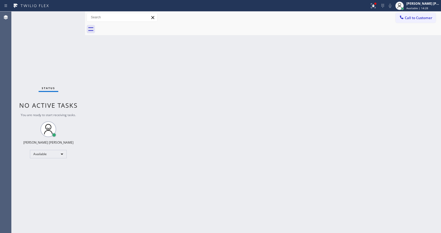
click at [94, 120] on div "Back to Dashboard Change Sender ID Customers Technicians Select a contact Outbo…" at bounding box center [263, 123] width 356 height 222
drag, startPoint x: 84, startPoint y: 17, endPoint x: 77, endPoint y: 16, distance: 8.0
click at [77, 16] on div "Status No active tasks You are ready to start receiving tasks. [PERSON_NAME] [P…" at bounding box center [226, 123] width 429 height 222
click at [72, 14] on div "Status No active tasks You are ready to start receiving tasks. [PERSON_NAME] [P…" at bounding box center [48, 123] width 72 height 222
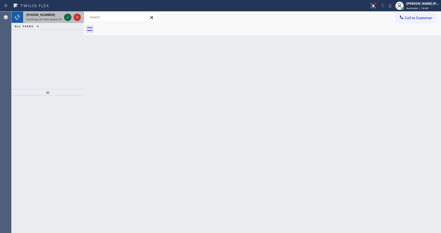
click at [67, 15] on icon at bounding box center [68, 17] width 6 height 6
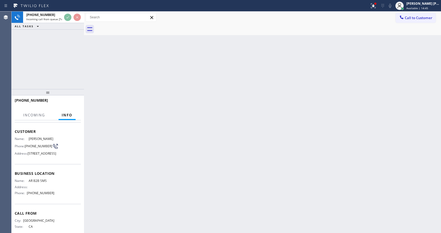
scroll to position [44, 0]
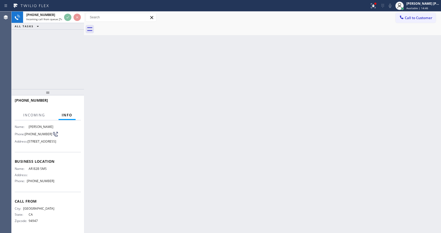
click at [158, 188] on div "Back to Dashboard Change Sender ID Customers Technicians Select a contact Outbo…" at bounding box center [262, 123] width 357 height 222
click at [138, 200] on div "Back to Dashboard Change Sender ID Customers Technicians Select a contact Outbo…" at bounding box center [262, 123] width 357 height 222
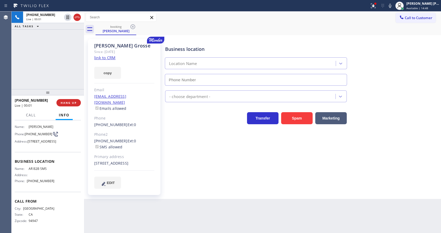
type input "[PHONE_NUMBER]"
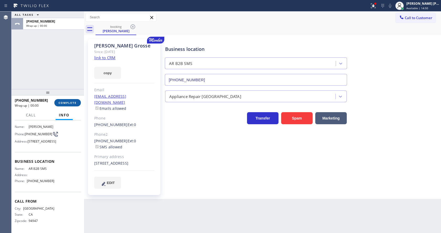
click at [71, 104] on span "COMPLETE" at bounding box center [68, 103] width 18 height 4
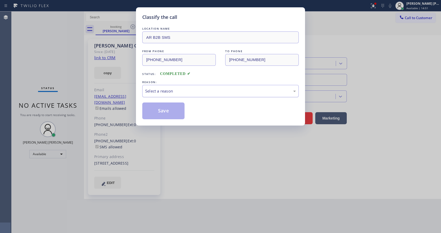
click at [171, 89] on div "Select a reason" at bounding box center [220, 91] width 151 height 6
click at [161, 109] on button "Save" at bounding box center [163, 111] width 42 height 17
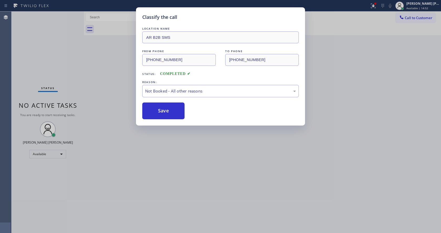
click at [161, 109] on button "Save" at bounding box center [163, 111] width 42 height 17
drag, startPoint x: 195, startPoint y: 149, endPoint x: 176, endPoint y: 200, distance: 54.1
click at [194, 153] on div "Classify the call LOCATION NAME AR B2B SMS FROM PHONE [PHONE_NUMBER] TO PHONE […" at bounding box center [220, 116] width 441 height 233
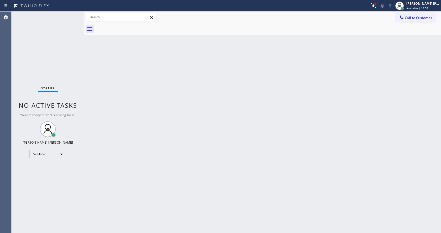
drag, startPoint x: 59, startPoint y: 93, endPoint x: 50, endPoint y: 47, distance: 46.8
click at [59, 93] on div "Status No active tasks You are ready to start receiving tasks. [PERSON_NAME] [P…" at bounding box center [48, 123] width 72 height 222
click at [71, 15] on div "Status No active tasks You are ready to start receiving tasks. [PERSON_NAME] [P…" at bounding box center [48, 123] width 72 height 222
click at [46, 67] on div "Status No active tasks You are ready to start receiving tasks. [PERSON_NAME] [P…" at bounding box center [48, 123] width 72 height 222
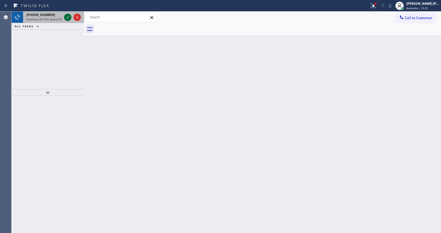
click at [68, 17] on icon at bounding box center [68, 17] width 6 height 6
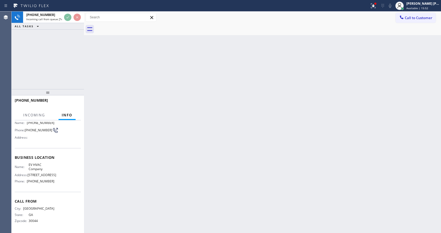
scroll to position [44, 0]
click at [168, 183] on div "Back to Dashboard Change Sender ID Customers Technicians Select a contact Outbo…" at bounding box center [262, 123] width 357 height 222
click at [125, 199] on div "Back to Dashboard Change Sender ID Customers Technicians Select a contact Outbo…" at bounding box center [262, 123] width 357 height 222
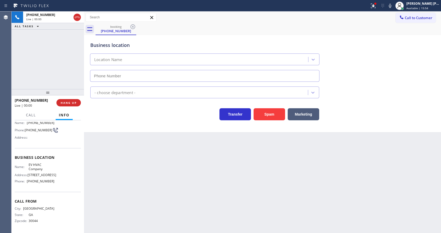
type input "[PHONE_NUMBER]"
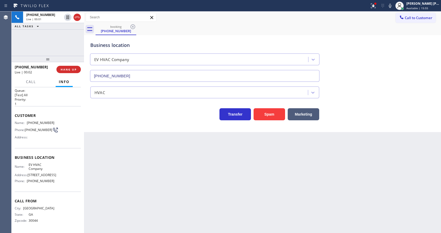
drag, startPoint x: 46, startPoint y: 93, endPoint x: 51, endPoint y: 55, distance: 39.2
click at [51, 56] on div at bounding box center [48, 59] width 72 height 6
click at [187, 191] on div "Back to Dashboard Change Sender ID Customers Technicians Select a contact Outbo…" at bounding box center [262, 123] width 357 height 222
click at [134, 180] on div "Back to Dashboard Change Sender ID Customers Technicians Select a contact Outbo…" at bounding box center [262, 123] width 357 height 222
click at [149, 158] on div "Back to Dashboard Change Sender ID Customers Technicians Select a contact Outbo…" at bounding box center [262, 123] width 357 height 222
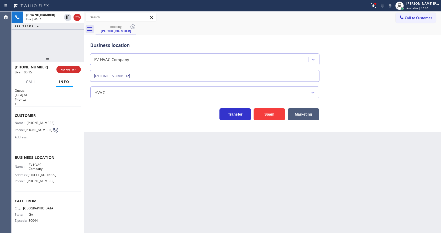
click at [193, 169] on div "Back to Dashboard Change Sender ID Customers Technicians Select a contact Outbo…" at bounding box center [262, 123] width 357 height 222
click at [128, 132] on div "Business location EV HVAC Company [PHONE_NUMBER] HVAC Transfer Spam Marketing" at bounding box center [262, 83] width 357 height 97
click at [270, 113] on button "Spam" at bounding box center [268, 114] width 31 height 12
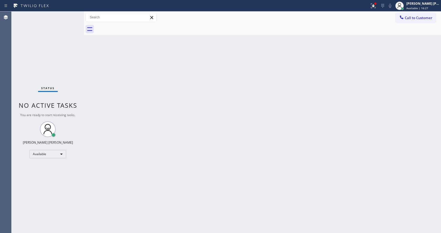
click at [67, 16] on div "Status No active tasks You are ready to start receiving tasks. [PERSON_NAME] [P…" at bounding box center [48, 123] width 72 height 222
click at [171, 157] on div "Back to Dashboard Change Sender ID Customers Technicians Select a contact Outbo…" at bounding box center [262, 123] width 357 height 222
click at [96, 147] on div "Back to Dashboard Change Sender ID Customers Technicians Select a contact Outbo…" at bounding box center [262, 123] width 357 height 222
click at [50, 17] on div "Status No active tasks You are ready to start receiving tasks. [PERSON_NAME] [P…" at bounding box center [48, 123] width 72 height 222
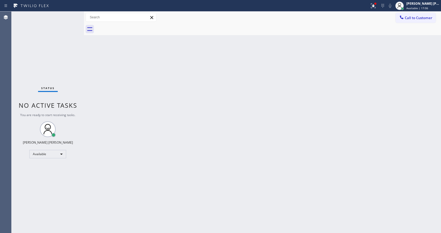
click at [169, 147] on div "Back to Dashboard Change Sender ID Customers Technicians Select a contact Outbo…" at bounding box center [262, 123] width 357 height 222
click at [271, 142] on div "Back to Dashboard Change Sender ID Customers Technicians Select a contact Outbo…" at bounding box center [262, 123] width 357 height 222
click at [374, 6] on icon at bounding box center [373, 6] width 6 height 6
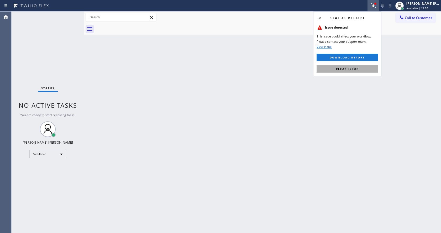
click at [350, 69] on span "Clear issue" at bounding box center [347, 69] width 23 height 4
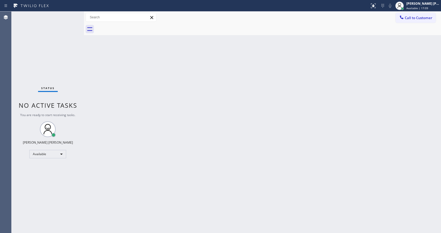
click at [350, 69] on div "Back to Dashboard Change Sender ID Customers Technicians Select a contact Outbo…" at bounding box center [262, 123] width 357 height 222
click at [69, 13] on div "Status No active tasks You are ready to start receiving tasks. [PERSON_NAME] [P…" at bounding box center [48, 123] width 72 height 222
click at [71, 13] on div "Status No active tasks You are ready to start receiving tasks. [PERSON_NAME] [P…" at bounding box center [48, 123] width 72 height 222
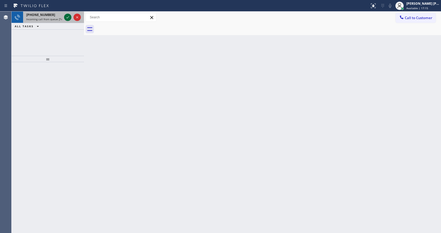
click at [70, 14] on icon at bounding box center [68, 17] width 6 height 6
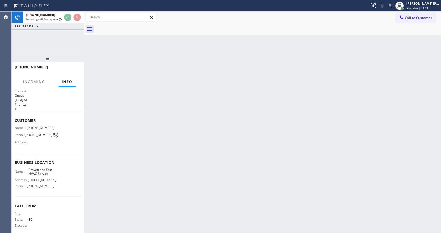
click at [159, 146] on div "Back to Dashboard Change Sender ID Customers Technicians Select a contact Outbo…" at bounding box center [262, 123] width 357 height 222
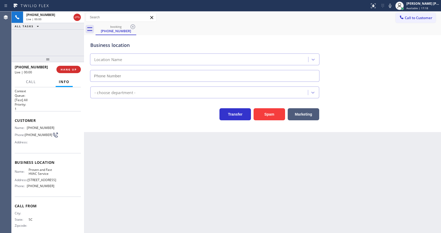
type input "[PHONE_NUMBER]"
click at [116, 159] on div "Back to Dashboard Change Sender ID Customers Technicians Select a contact Outbo…" at bounding box center [262, 123] width 357 height 222
click at [265, 117] on button "Spam" at bounding box center [268, 114] width 31 height 12
click at [226, 153] on div "Back to Dashboard Change Sender ID Customers Technicians Select a contact Outbo…" at bounding box center [262, 123] width 357 height 222
click at [238, 182] on div "Back to Dashboard Change Sender ID Customers Technicians Select a contact Outbo…" at bounding box center [262, 123] width 357 height 222
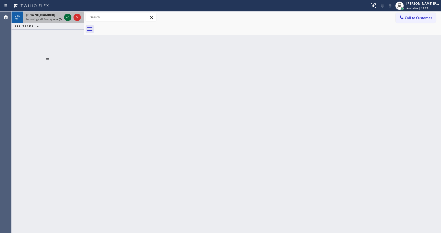
click at [69, 15] on icon at bounding box center [68, 17] width 6 height 6
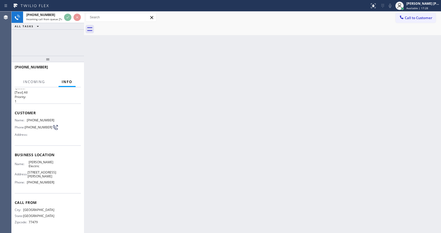
scroll to position [15, 0]
click at [184, 177] on div "Back to Dashboard Change Sender ID Customers Technicians Select a contact Outbo…" at bounding box center [262, 123] width 357 height 222
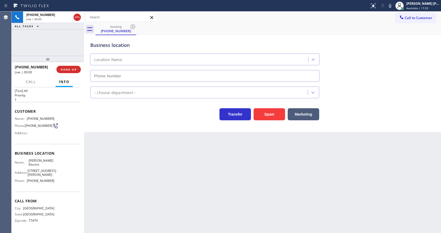
type input "[PHONE_NUMBER]"
click at [178, 180] on div "Back to Dashboard Change Sender ID Customers Technicians Select a contact Outbo…" at bounding box center [262, 123] width 357 height 222
click at [146, 172] on div "Back to Dashboard Change Sender ID Customers Technicians Select a contact Outbo…" at bounding box center [262, 123] width 357 height 222
click at [256, 194] on div "Back to Dashboard Change Sender ID Customers Technicians Select a contact Outbo…" at bounding box center [262, 123] width 357 height 222
click at [141, 120] on div "Transfer Spam Marketing" at bounding box center [204, 113] width 231 height 15
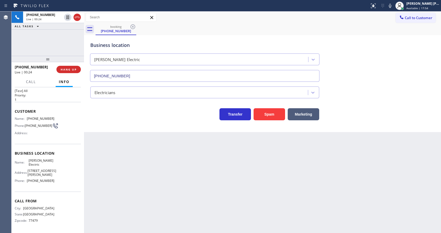
click at [242, 197] on div "Back to Dashboard Change Sender ID Customers Technicians Select a contact Outbo…" at bounding box center [262, 123] width 357 height 222
click at [199, 188] on div "Back to Dashboard Change Sender ID Customers Technicians Select a contact Outbo…" at bounding box center [262, 123] width 357 height 222
click at [265, 116] on button "Spam" at bounding box center [268, 114] width 31 height 12
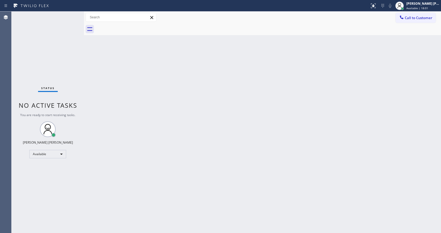
click at [69, 15] on div "Status No active tasks You are ready to start receiving tasks. [PERSON_NAME] [P…" at bounding box center [48, 123] width 72 height 222
click at [70, 15] on div "Status No active tasks You are ready to start receiving tasks. [PERSON_NAME] [P…" at bounding box center [48, 123] width 72 height 222
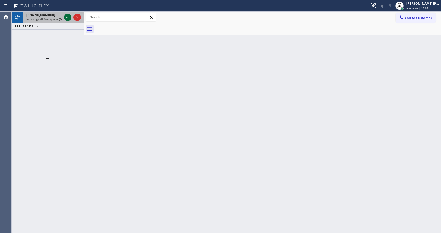
click at [70, 15] on icon at bounding box center [68, 17] width 6 height 6
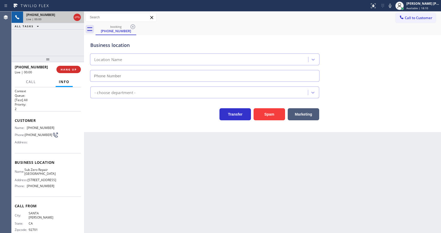
type input "[PHONE_NUMBER]"
click at [153, 140] on div "Back to Dashboard Change Sender ID Customers Technicians Select a contact Outbo…" at bounding box center [262, 123] width 357 height 222
click at [141, 194] on div "Back to Dashboard Change Sender ID Customers Technicians Select a contact Outbo…" at bounding box center [262, 123] width 357 height 222
click at [108, 159] on div "Back to Dashboard Change Sender ID Customers Technicians Select a contact Outbo…" at bounding box center [262, 123] width 357 height 222
click at [202, 139] on div "Back to Dashboard Change Sender ID Customers Technicians Select a contact Outbo…" at bounding box center [262, 123] width 357 height 222
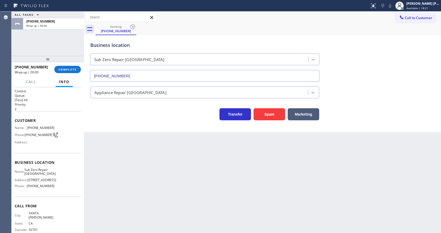
click at [69, 66] on div "[PHONE_NUMBER] Wrap up | 00:00 COMPLETE" at bounding box center [48, 70] width 66 height 14
click at [69, 67] on button "COMPLETE" at bounding box center [67, 69] width 26 height 7
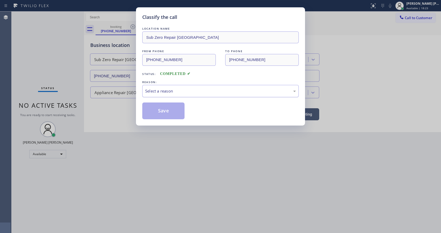
click at [156, 92] on div "Select a reason" at bounding box center [220, 91] width 151 height 6
click at [158, 109] on button "Save" at bounding box center [163, 111] width 42 height 17
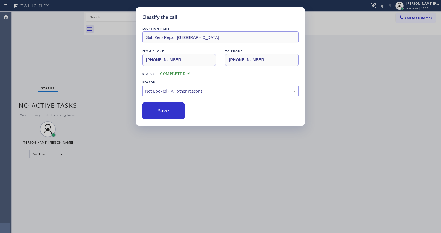
click at [158, 109] on button "Save" at bounding box center [163, 111] width 42 height 17
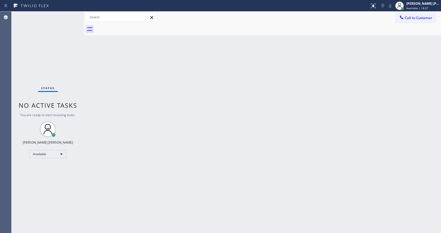
click at [71, 15] on div "Status No active tasks You are ready to start receiving tasks. [PERSON_NAME] [P…" at bounding box center [48, 123] width 72 height 222
click at [71, 14] on div "Status No active tasks You are ready to start receiving tasks. [PERSON_NAME] [P…" at bounding box center [48, 123] width 72 height 222
click at [70, 15] on div "Status No active tasks You are ready to start receiving tasks. [PERSON_NAME] [P…" at bounding box center [48, 123] width 72 height 222
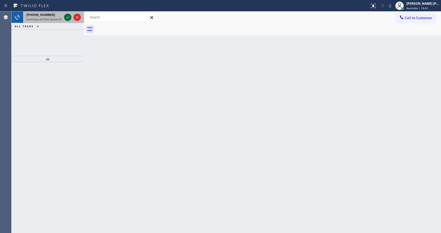
click at [70, 15] on icon at bounding box center [68, 17] width 6 height 6
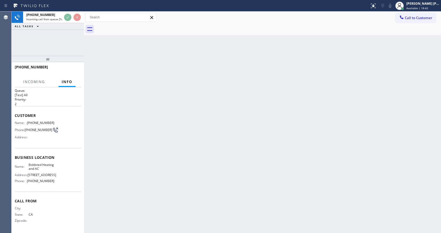
scroll to position [11, 0]
click at [209, 164] on div "Back to Dashboard Change Sender ID Customers Technicians Select a contact Outbo…" at bounding box center [262, 123] width 357 height 222
click at [117, 194] on div "Back to Dashboard Change Sender ID Customers Technicians Select a contact Outbo…" at bounding box center [262, 123] width 357 height 222
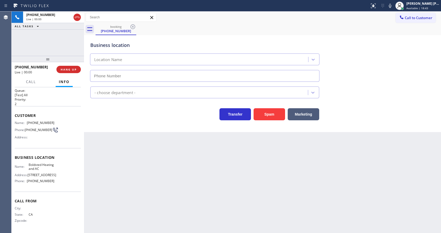
type input "[PHONE_NUMBER]"
click at [157, 158] on div "Back to Dashboard Change Sender ID Customers Technicians Select a contact Outbo…" at bounding box center [262, 123] width 357 height 222
click at [199, 201] on div "Back to Dashboard Change Sender ID Customers Technicians Select a contact Outbo…" at bounding box center [262, 123] width 357 height 222
click at [142, 214] on div "Back to Dashboard Change Sender ID Customers Technicians Select a contact Outbo…" at bounding box center [262, 123] width 357 height 222
click at [151, 153] on div "Back to Dashboard Change Sender ID Customers Technicians Select a contact Outbo…" at bounding box center [262, 123] width 357 height 222
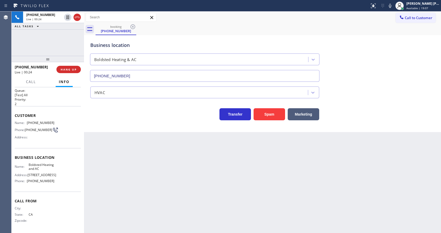
click at [182, 184] on div "Back to Dashboard Change Sender ID Customers Technicians Select a contact Outbo…" at bounding box center [262, 123] width 357 height 222
click at [205, 159] on div "Back to Dashboard Change Sender ID Customers Technicians Select a contact Outbo…" at bounding box center [262, 123] width 357 height 222
click at [130, 176] on div "Back to Dashboard Change Sender ID Customers Technicians Select a contact Outbo…" at bounding box center [262, 123] width 357 height 222
click at [268, 116] on button "Spam" at bounding box center [268, 114] width 31 height 12
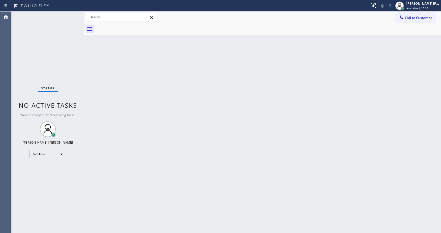
click at [71, 14] on div "Status No active tasks You are ready to start receiving tasks. [PERSON_NAME] [P…" at bounding box center [48, 123] width 72 height 222
click at [72, 15] on div "Status No active tasks You are ready to start receiving tasks. [PERSON_NAME] [P…" at bounding box center [48, 123] width 72 height 222
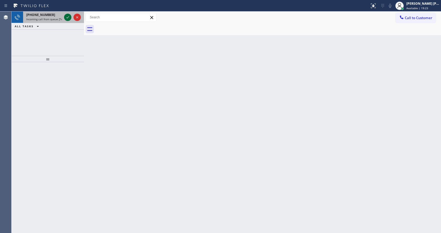
click at [66, 18] on icon at bounding box center [68, 17] width 6 height 6
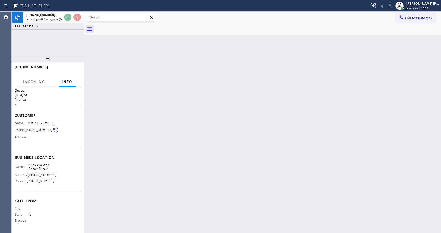
scroll to position [7, 0]
click at [228, 143] on div "Back to Dashboard Change Sender ID Customers Technicians Select a contact Outbo…" at bounding box center [262, 123] width 357 height 222
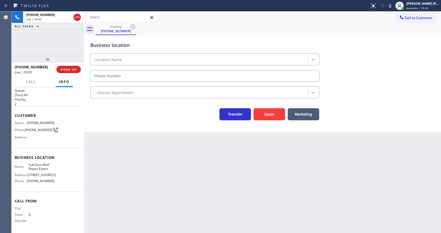
type input "[PHONE_NUMBER]"
click at [138, 178] on div "Back to Dashboard Change Sender ID Customers Technicians Select a contact Outbo…" at bounding box center [262, 123] width 357 height 222
click at [133, 141] on div "Back to Dashboard Change Sender ID Customers Technicians Select a contact Outbo…" at bounding box center [262, 123] width 357 height 222
click at [274, 110] on button "Spam" at bounding box center [268, 114] width 31 height 12
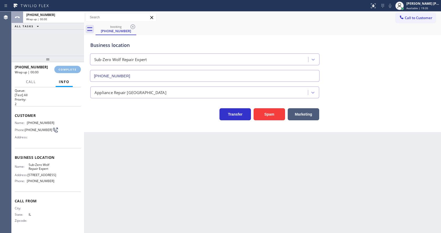
click at [68, 16] on div "[PHONE_NUMBER]" at bounding box center [53, 15] width 55 height 4
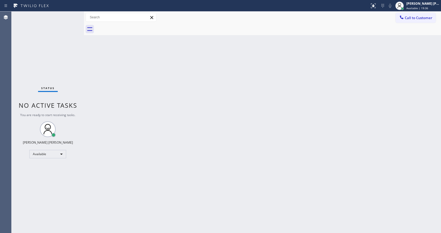
click at [68, 16] on div "Status No active tasks You are ready to start receiving tasks. [PERSON_NAME] [P…" at bounding box center [48, 123] width 72 height 222
click at [69, 15] on div "Status No active tasks You are ready to start receiving tasks. [PERSON_NAME] [P…" at bounding box center [48, 123] width 72 height 222
click at [73, 15] on div "Status No active tasks You are ready to start receiving tasks. [PERSON_NAME] [P…" at bounding box center [48, 123] width 72 height 222
click at [183, 217] on div "Back to Dashboard Change Sender ID Customers Technicians Select a contact Outbo…" at bounding box center [262, 123] width 357 height 222
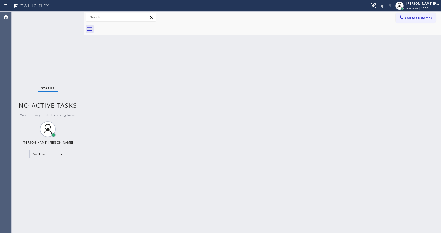
drag, startPoint x: 71, startPoint y: 75, endPoint x: 71, endPoint y: 56, distance: 19.4
click at [71, 75] on div "Status No active tasks You are ready to start receiving tasks. [PERSON_NAME] [P…" at bounding box center [48, 123] width 72 height 222
click at [196, 183] on div "Back to Dashboard Change Sender ID Customers Technicians Select a contact Outbo…" at bounding box center [262, 123] width 357 height 222
click at [112, 119] on div "Back to Dashboard Change Sender ID Customers Technicians Select a contact Outbo…" at bounding box center [262, 123] width 357 height 222
click at [246, 159] on div "Back to Dashboard Change Sender ID Customers Technicians Select a contact Outbo…" at bounding box center [262, 123] width 357 height 222
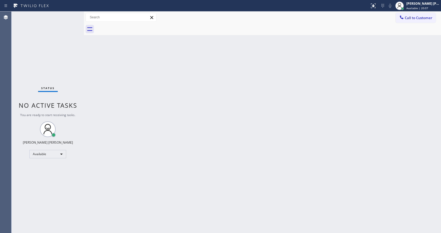
click at [192, 115] on div "Back to Dashboard Change Sender ID Customers Technicians Select a contact Outbo…" at bounding box center [262, 123] width 357 height 222
drag, startPoint x: 155, startPoint y: 118, endPoint x: 161, endPoint y: 139, distance: 21.7
click at [157, 119] on div "Back to Dashboard Change Sender ID Customers Technicians Select a contact Outbo…" at bounding box center [262, 123] width 357 height 222
drag, startPoint x: 75, startPoint y: 61, endPoint x: 77, endPoint y: 12, distance: 49.9
click at [75, 61] on div "Status No active tasks You are ready to start receiving tasks. [PERSON_NAME] [P…" at bounding box center [48, 123] width 72 height 222
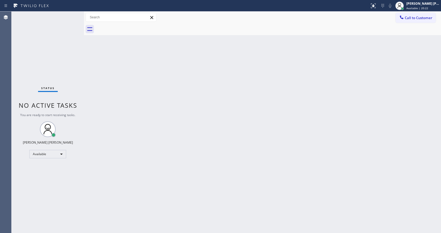
click at [180, 128] on div "Back to Dashboard Change Sender ID Customers Technicians Select a contact Outbo…" at bounding box center [262, 123] width 357 height 222
drag, startPoint x: 179, startPoint y: 81, endPoint x: 170, endPoint y: 102, distance: 22.5
click at [179, 82] on div "Back to Dashboard Change Sender ID Customers Technicians Select a contact Outbo…" at bounding box center [262, 123] width 357 height 222
click at [105, 98] on div "Back to Dashboard Change Sender ID Customers Technicians Select a contact Outbo…" at bounding box center [262, 123] width 357 height 222
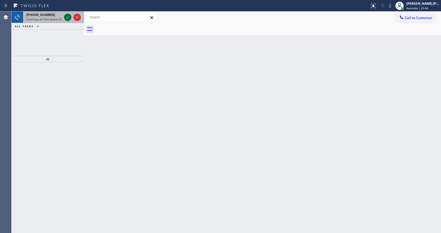
click at [63, 15] on div at bounding box center [72, 18] width 19 height 12
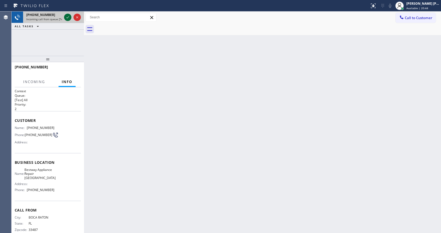
click at [65, 16] on icon at bounding box center [68, 17] width 6 height 6
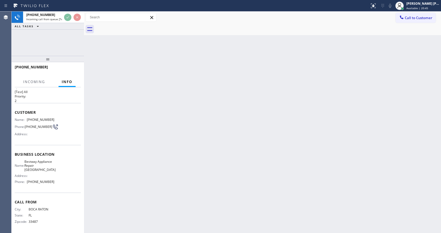
scroll to position [15, 0]
click at [165, 170] on div "Back to Dashboard Change Sender ID Customers Technicians Select a contact Outbo…" at bounding box center [262, 123] width 357 height 222
click at [127, 199] on div "Back to Dashboard Change Sender ID Customers Technicians Select a contact Outbo…" at bounding box center [262, 123] width 357 height 222
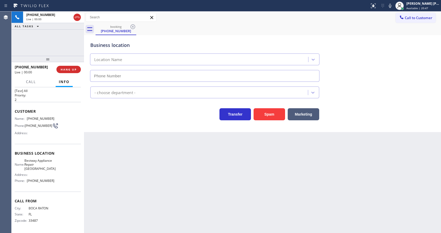
type input "[PHONE_NUMBER]"
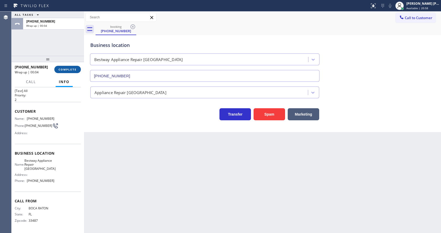
click at [68, 72] on button "COMPLETE" at bounding box center [67, 69] width 26 height 7
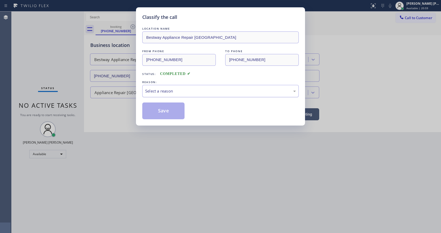
click at [155, 89] on div "Select a reason" at bounding box center [220, 91] width 151 height 6
click at [156, 109] on button "Save" at bounding box center [163, 111] width 42 height 17
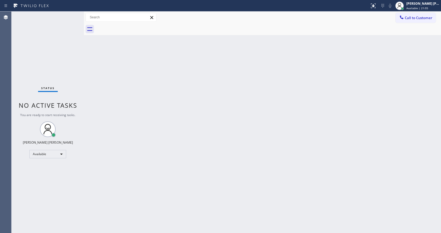
click at [76, 58] on div "Status No active tasks You are ready to start receiving tasks. [PERSON_NAME] [P…" at bounding box center [48, 123] width 72 height 222
click at [67, 14] on div "Status No active tasks You are ready to start receiving tasks. [PERSON_NAME] [P…" at bounding box center [48, 123] width 72 height 222
click at [67, 15] on div "Status No active tasks You are ready to start receiving tasks. [PERSON_NAME] [P…" at bounding box center [48, 123] width 72 height 222
click at [68, 15] on div "Status No active tasks You are ready to start receiving tasks. [PERSON_NAME] [P…" at bounding box center [48, 123] width 72 height 222
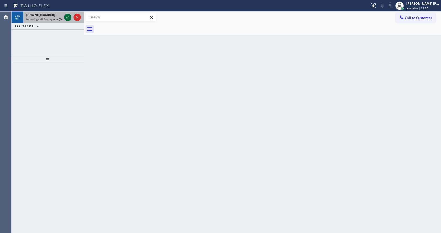
click at [68, 15] on icon at bounding box center [68, 17] width 6 height 6
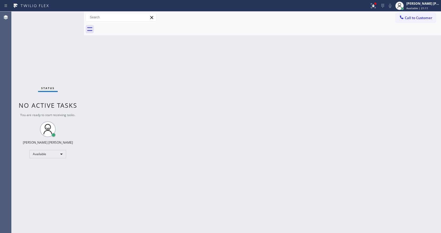
click at [198, 158] on div "Back to Dashboard Change Sender ID Customers Technicians Select a contact Outbo…" at bounding box center [262, 123] width 357 height 222
click at [69, 14] on div "Status No active tasks You are ready to start receiving tasks. [PERSON_NAME] [P…" at bounding box center [48, 123] width 72 height 222
click at [69, 15] on div "Status No active tasks You are ready to start receiving tasks. [PERSON_NAME] [P…" at bounding box center [48, 123] width 72 height 222
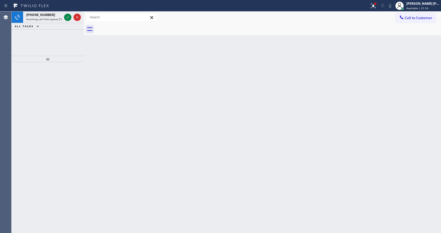
click at [69, 15] on icon at bounding box center [68, 17] width 6 height 6
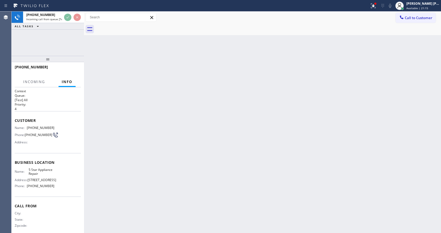
scroll to position [7, 0]
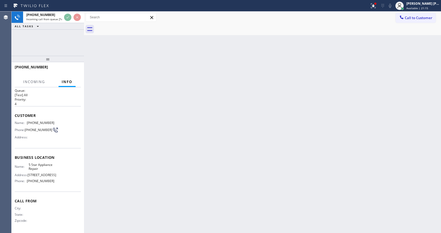
click at [161, 166] on div "Back to Dashboard Change Sender ID Customers Technicians Select a contact Outbo…" at bounding box center [262, 123] width 357 height 222
click at [136, 120] on div "Back to Dashboard Change Sender ID Customers Technicians Select a contact Outbo…" at bounding box center [262, 123] width 357 height 222
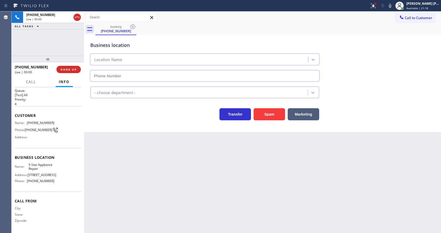
type input "[PHONE_NUMBER]"
click at [373, 5] on icon at bounding box center [373, 6] width 6 height 6
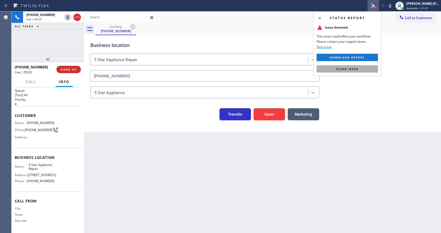
click at [362, 67] on button "Clear issue" at bounding box center [346, 68] width 61 height 7
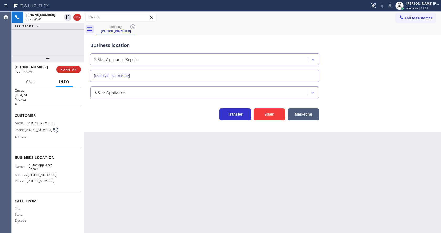
click at [369, 62] on div "Business location 5 Star Appliance Repair [PHONE_NUMBER]" at bounding box center [262, 57] width 346 height 47
click at [159, 184] on div "Back to Dashboard Change Sender ID Customers Technicians Select a contact Outbo…" at bounding box center [262, 123] width 357 height 222
click at [58, 67] on button "COMPLETE" at bounding box center [67, 69] width 26 height 7
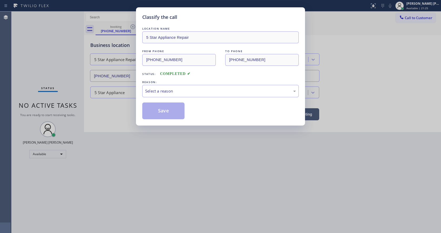
click at [164, 89] on div "Select a reason" at bounding box center [220, 91] width 151 height 6
click at [166, 110] on button "Save" at bounding box center [163, 111] width 42 height 17
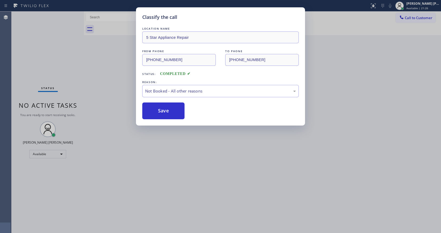
click at [166, 110] on button "Save" at bounding box center [163, 111] width 42 height 17
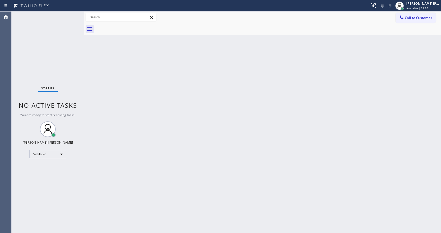
drag, startPoint x: 123, startPoint y: 73, endPoint x: 123, endPoint y: 69, distance: 3.5
click at [123, 72] on div "Back to Dashboard Change Sender ID Customers Technicians Select a contact Outbo…" at bounding box center [262, 123] width 357 height 222
click at [69, 14] on div "Status No active tasks You are ready to start receiving tasks. [PERSON_NAME] [P…" at bounding box center [48, 123] width 72 height 222
click at [70, 14] on div "Status No active tasks You are ready to start receiving tasks. [PERSON_NAME] [P…" at bounding box center [48, 123] width 72 height 222
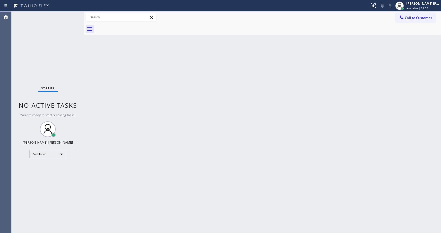
click at [70, 14] on div "Status No active tasks You are ready to start receiving tasks. [PERSON_NAME] [P…" at bounding box center [48, 123] width 72 height 222
click at [69, 14] on div "Status No active tasks You are ready to start receiving tasks. [PERSON_NAME] [P…" at bounding box center [48, 123] width 72 height 222
click at [71, 14] on div "Status No active tasks You are ready to start receiving tasks. [PERSON_NAME] [P…" at bounding box center [48, 123] width 72 height 222
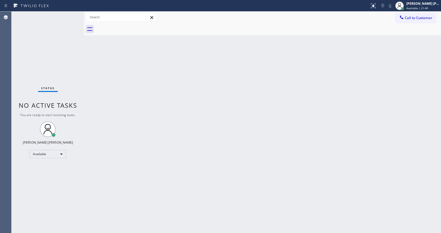
click at [71, 14] on div "Status No active tasks You are ready to start receiving tasks. [PERSON_NAME] [P…" at bounding box center [48, 123] width 72 height 222
click at [150, 211] on div "Back to Dashboard Change Sender ID Customers Technicians Select a contact Outbo…" at bounding box center [262, 123] width 357 height 222
drag, startPoint x: 99, startPoint y: 81, endPoint x: 93, endPoint y: 61, distance: 20.3
click at [99, 81] on div "Back to Dashboard Change Sender ID Customers Technicians Select a contact Outbo…" at bounding box center [262, 123] width 357 height 222
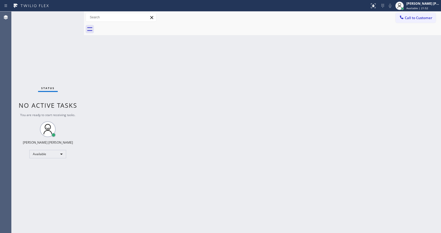
click at [72, 13] on div "Status No active tasks You are ready to start receiving tasks. [PERSON_NAME] [P…" at bounding box center [48, 123] width 72 height 222
click at [72, 15] on div "Status No active tasks You are ready to start receiving tasks. [PERSON_NAME] [P…" at bounding box center [48, 123] width 72 height 222
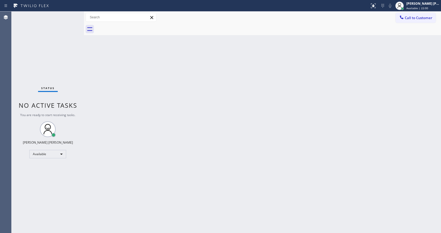
click at [72, 15] on div "Status No active tasks You are ready to start receiving tasks. [PERSON_NAME] [P…" at bounding box center [48, 123] width 72 height 222
click at [155, 145] on div "Back to Dashboard Change Sender ID Customers Technicians Select a contact Outbo…" at bounding box center [262, 123] width 357 height 222
click at [102, 90] on div "Back to Dashboard Change Sender ID Customers Technicians Select a contact Outbo…" at bounding box center [262, 123] width 357 height 222
click at [73, 14] on div "Status No active tasks You are ready to start receiving tasks. [PERSON_NAME] [P…" at bounding box center [48, 123] width 72 height 222
click at [73, 15] on div "Status No active tasks You are ready to start receiving tasks. [PERSON_NAME] [P…" at bounding box center [48, 123] width 72 height 222
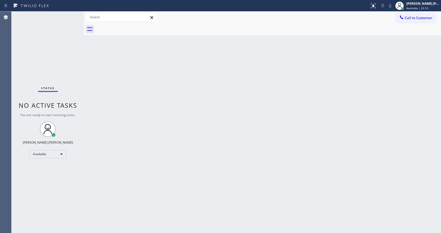
click at [73, 15] on div "Status No active tasks You are ready to start receiving tasks. [PERSON_NAME] [P…" at bounding box center [48, 123] width 72 height 222
click at [71, 16] on div "Status No active tasks You are ready to start receiving tasks. [PERSON_NAME] [P…" at bounding box center [48, 123] width 72 height 222
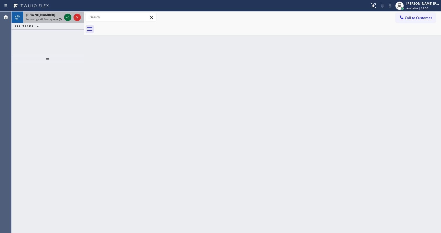
click at [69, 17] on icon at bounding box center [68, 17] width 6 height 6
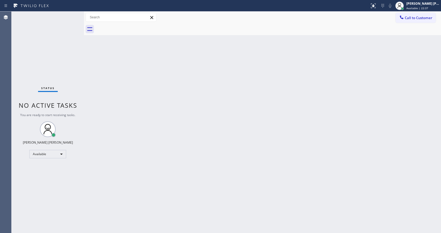
drag, startPoint x: 123, startPoint y: 137, endPoint x: 100, endPoint y: 63, distance: 77.6
click at [125, 130] on div "Back to Dashboard Change Sender ID Customers Technicians Select a contact Outbo…" at bounding box center [262, 123] width 357 height 222
click at [72, 15] on div "Status No active tasks You are ready to start receiving tasks. [PERSON_NAME] [P…" at bounding box center [48, 123] width 72 height 222
click at [71, 15] on div "Status No active tasks You are ready to start receiving tasks. [PERSON_NAME] [P…" at bounding box center [48, 123] width 72 height 222
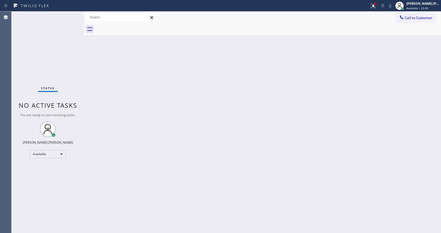
click at [72, 16] on div "Status No active tasks You are ready to start receiving tasks. [PERSON_NAME] [P…" at bounding box center [48, 123] width 72 height 222
click at [82, 25] on div "Status No active tasks You are ready to start receiving tasks. [PERSON_NAME] [P…" at bounding box center [48, 123] width 72 height 222
click at [71, 14] on div "Status No active tasks You are ready to start receiving tasks. [PERSON_NAME] [P…" at bounding box center [48, 123] width 72 height 222
click at [70, 16] on div "Status No active tasks You are ready to start receiving tasks. [PERSON_NAME] [P…" at bounding box center [48, 123] width 72 height 222
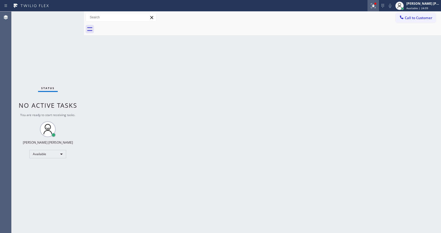
click at [374, 5] on icon at bounding box center [372, 5] width 3 height 4
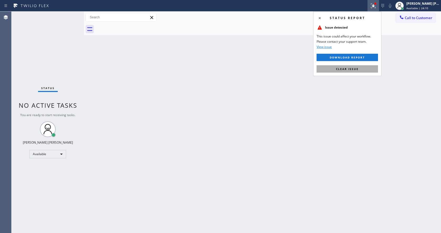
click at [359, 69] on button "Clear issue" at bounding box center [346, 68] width 61 height 7
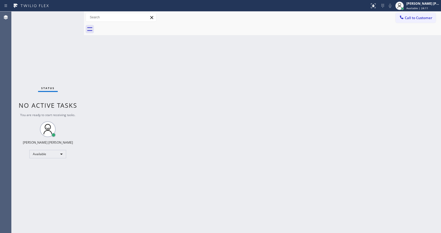
click at [367, 77] on div "Back to Dashboard Change Sender ID Customers Technicians Select a contact Outbo…" at bounding box center [262, 123] width 357 height 222
click at [73, 14] on div "Status No active tasks You are ready to start receiving tasks. [PERSON_NAME] [P…" at bounding box center [48, 123] width 72 height 222
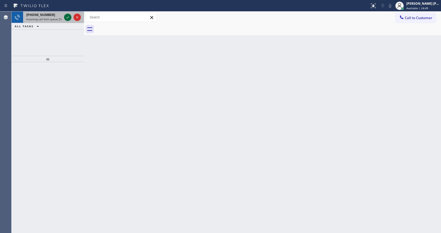
click at [66, 18] on icon at bounding box center [68, 17] width 6 height 6
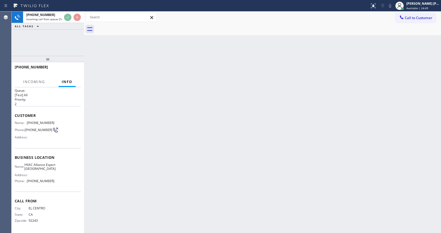
scroll to position [11, 0]
click at [198, 170] on div "Back to Dashboard Change Sender ID Customers Technicians Select a contact Outbo…" at bounding box center [262, 123] width 357 height 222
click at [123, 145] on div "Back to Dashboard Change Sender ID Customers Technicians Select a contact Outbo…" at bounding box center [262, 123] width 357 height 222
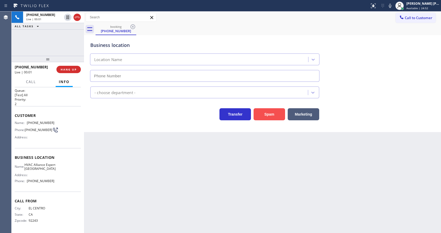
click at [271, 117] on button "Spam" at bounding box center [268, 114] width 31 height 12
click at [187, 158] on div "Back to Dashboard Change Sender ID Customers Technicians Select a contact Outbo…" at bounding box center [262, 123] width 357 height 222
click at [210, 211] on div "Back to Dashboard Change Sender ID Customers Technicians Select a contact Outbo…" at bounding box center [262, 123] width 357 height 222
click at [269, 106] on div "Spam" at bounding box center [268, 113] width 34 height 15
type input "[PHONE_NUMBER]"
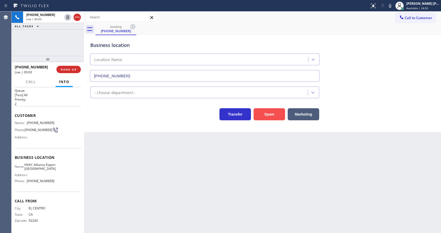
click at [274, 113] on button "Spam" at bounding box center [268, 114] width 31 height 12
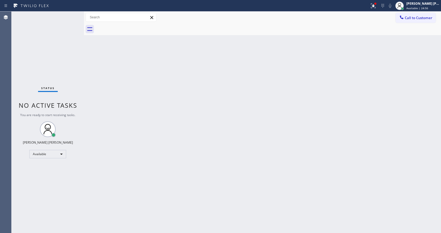
click at [72, 15] on div "Status No active tasks You are ready to start receiving tasks. [PERSON_NAME] [P…" at bounding box center [48, 123] width 72 height 222
click at [71, 14] on div "Status No active tasks You are ready to start receiving tasks. [PERSON_NAME] [P…" at bounding box center [48, 123] width 72 height 222
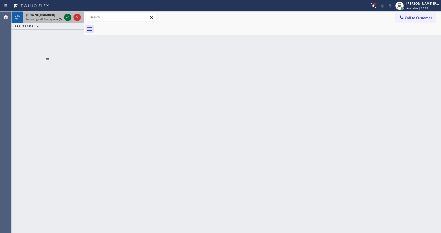
click at [70, 15] on icon at bounding box center [68, 17] width 6 height 6
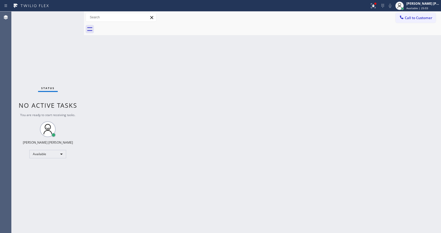
click at [202, 158] on div "Back to Dashboard Change Sender ID Customers Technicians Select a contact Outbo…" at bounding box center [262, 123] width 357 height 222
click at [67, 16] on div "Status No active tasks You are ready to start receiving tasks. [PERSON_NAME] [P…" at bounding box center [48, 123] width 72 height 222
click at [70, 15] on div "Status No active tasks You are ready to start receiving tasks. [PERSON_NAME] [P…" at bounding box center [48, 123] width 72 height 222
click at [69, 15] on div "Status No active tasks You are ready to start receiving tasks. [PERSON_NAME] [P…" at bounding box center [48, 123] width 72 height 222
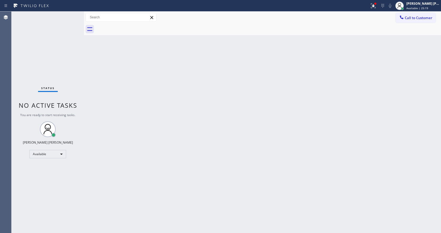
click at [69, 15] on div "Status No active tasks You are ready to start receiving tasks. [PERSON_NAME] [P…" at bounding box center [48, 123] width 72 height 222
click at [71, 14] on div "Status No active tasks You are ready to start receiving tasks. [PERSON_NAME] [P…" at bounding box center [48, 123] width 72 height 222
click at [71, 15] on div "Status No active tasks You are ready to start receiving tasks. [PERSON_NAME] [P…" at bounding box center [48, 123] width 72 height 222
click at [72, 14] on div "Status No active tasks You are ready to start receiving tasks. [PERSON_NAME] [P…" at bounding box center [48, 123] width 72 height 222
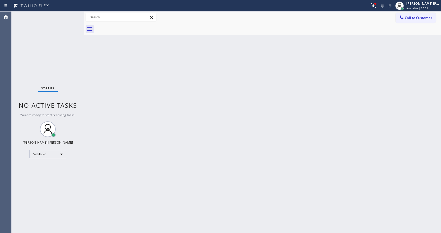
click at [72, 15] on div "Status No active tasks You are ready to start receiving tasks. [PERSON_NAME] [P…" at bounding box center [48, 123] width 72 height 222
click at [73, 13] on div "Status No active tasks You are ready to start receiving tasks. [PERSON_NAME] [P…" at bounding box center [48, 123] width 72 height 222
click at [73, 14] on div "Status No active tasks You are ready to start receiving tasks. [PERSON_NAME] [P…" at bounding box center [48, 123] width 72 height 222
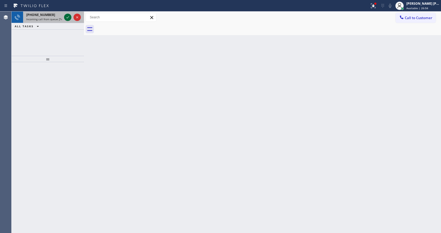
click at [66, 14] on icon at bounding box center [68, 17] width 6 height 6
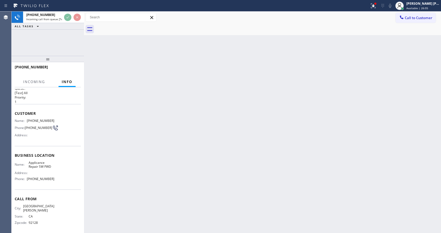
scroll to position [11, 0]
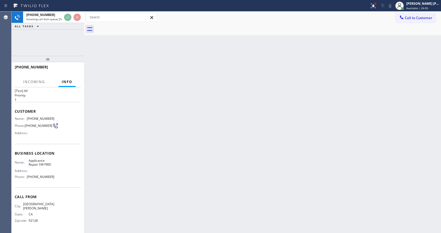
click at [152, 166] on div "Back to Dashboard Change Sender ID Customers Technicians Select a contact Outbo…" at bounding box center [262, 123] width 357 height 222
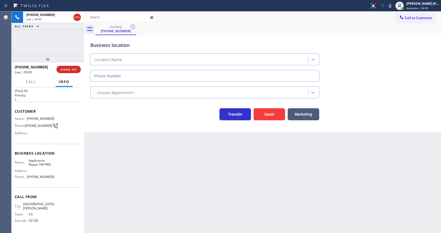
type input "[PHONE_NUMBER]"
click at [260, 114] on button "Spam" at bounding box center [268, 114] width 31 height 12
click at [226, 160] on div "Back to Dashboard Change Sender ID Customers Technicians Select a contact Outbo…" at bounding box center [262, 123] width 357 height 222
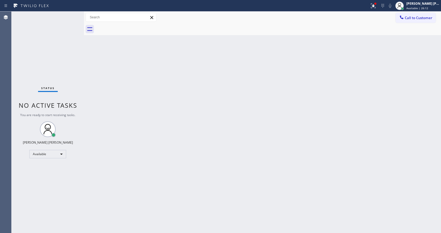
click at [70, 15] on div "Status No active tasks You are ready to start receiving tasks. [PERSON_NAME] [P…" at bounding box center [48, 123] width 72 height 222
click at [72, 15] on div "Status No active tasks You are ready to start receiving tasks. [PERSON_NAME] [P…" at bounding box center [48, 123] width 72 height 222
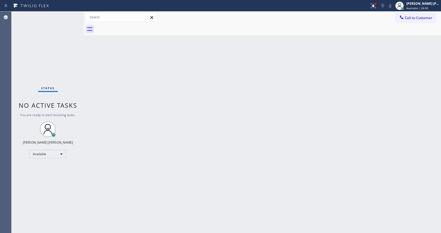
click at [166, 99] on div "Back to Dashboard Change Sender ID Customers Technicians Select a contact Outbo…" at bounding box center [262, 123] width 357 height 222
click at [71, 15] on div "Status No active tasks You are ready to start receiving tasks. [PERSON_NAME] [P…" at bounding box center [48, 123] width 72 height 222
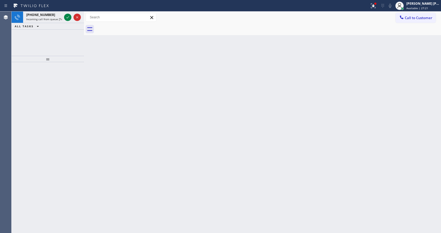
click at [71, 15] on icon at bounding box center [68, 17] width 6 height 6
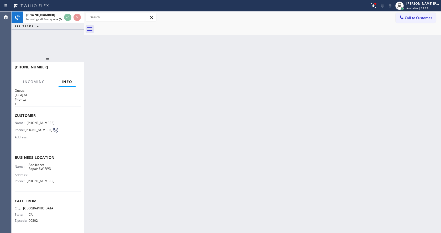
scroll to position [7, 0]
click at [207, 179] on div "Back to Dashboard Change Sender ID Customers Technicians Select a contact Outbo…" at bounding box center [262, 123] width 357 height 222
click at [143, 191] on div "Back to Dashboard Change Sender ID Customers Technicians Select a contact Outbo…" at bounding box center [262, 123] width 357 height 222
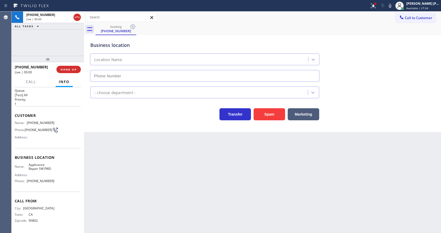
type input "[PHONE_NUMBER]"
click at [269, 117] on button "Spam" at bounding box center [268, 114] width 31 height 12
click at [183, 182] on div "Back to Dashboard Change Sender ID Customers Technicians Select a contact Outbo…" at bounding box center [262, 123] width 357 height 222
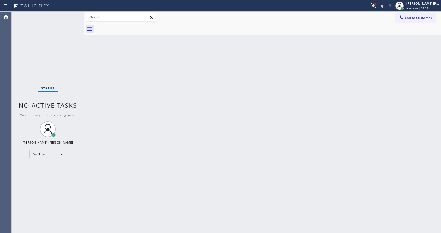
click at [64, 73] on div "Status No active tasks You are ready to start receiving tasks. [PERSON_NAME] [P…" at bounding box center [48, 123] width 72 height 222
click at [72, 14] on div "Status No active tasks You are ready to start receiving tasks. [PERSON_NAME] [P…" at bounding box center [48, 123] width 72 height 222
click at [72, 15] on div "Status No active tasks You are ready to start receiving tasks. [PERSON_NAME] [P…" at bounding box center [48, 123] width 72 height 222
click at [127, 108] on div "Back to Dashboard Change Sender ID Customers Technicians Select a contact Outbo…" at bounding box center [262, 123] width 357 height 222
drag, startPoint x: 63, startPoint y: 82, endPoint x: 62, endPoint y: 44, distance: 38.0
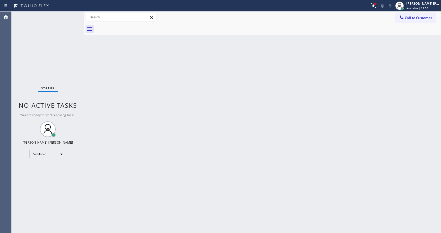
click at [63, 82] on div "Status No active tasks You are ready to start receiving tasks. [PERSON_NAME] [P…" at bounding box center [48, 123] width 72 height 222
drag, startPoint x: 84, startPoint y: 19, endPoint x: 76, endPoint y: 17, distance: 9.1
click at [76, 17] on div "Status No active tasks You are ready to start receiving tasks. [PERSON_NAME] [P…" at bounding box center [226, 123] width 429 height 222
click at [71, 15] on div "Status No active tasks You are ready to start receiving tasks. [PERSON_NAME] [P…" at bounding box center [48, 123] width 72 height 222
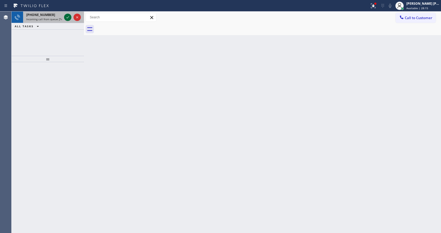
click at [70, 14] on icon at bounding box center [68, 17] width 6 height 6
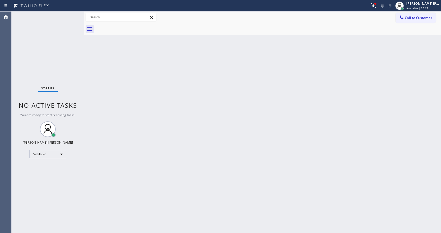
click at [71, 15] on div "Status No active tasks You are ready to start receiving tasks. [PERSON_NAME] [P…" at bounding box center [48, 123] width 72 height 222
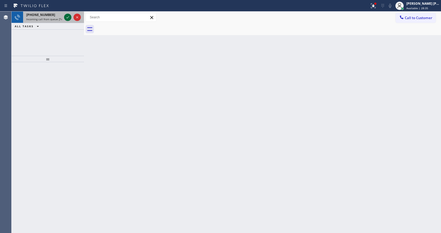
click at [71, 15] on div at bounding box center [67, 17] width 7 height 6
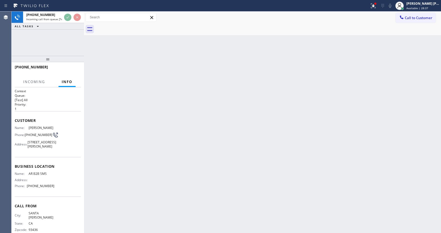
scroll to position [15, 0]
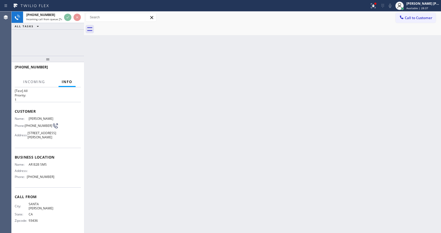
click at [242, 174] on div "Back to Dashboard Change Sender ID Customers Technicians Select a contact Outbo…" at bounding box center [262, 123] width 357 height 222
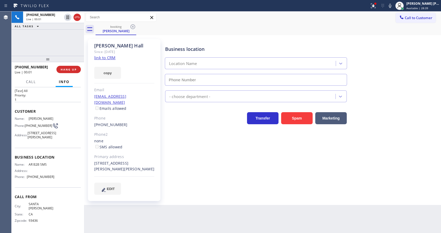
type input "[PHONE_NUMBER]"
click at [154, 192] on div "[PERSON_NAME] Since: [DATE] link to CRM copy Email [EMAIL_ADDRESS][DOMAIN_NAME]…" at bounding box center [124, 120] width 72 height 162
click at [174, 207] on div "Back to Dashboard Change Sender ID Customers Technicians Select a contact Outbo…" at bounding box center [262, 123] width 357 height 222
click at [110, 58] on link "link to CRM" at bounding box center [104, 57] width 21 height 5
click at [146, 165] on div "[STREET_ADDRESS][PERSON_NAME][PERSON_NAME]" at bounding box center [124, 167] width 60 height 12
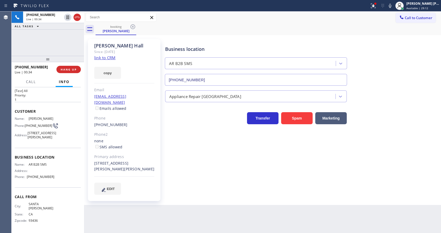
click at [37, 125] on span "[PHONE_NUMBER]" at bounding box center [39, 126] width 28 height 4
drag, startPoint x: 25, startPoint y: 119, endPoint x: 36, endPoint y: 123, distance: 11.5
click at [36, 123] on div "Phone: [PHONE_NUMBER]" at bounding box center [35, 126] width 40 height 6
copy div "[PHONE_NUMBER]"
click at [176, 177] on div "Business location AR B2B SMS [PHONE_NUMBER] Appliance Repair High End Transfer …" at bounding box center [301, 116] width 275 height 153
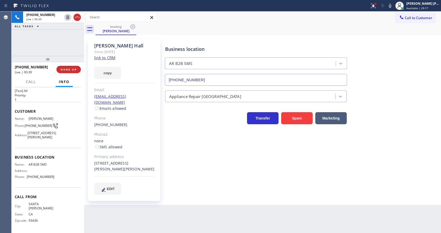
drag, startPoint x: 65, startPoint y: 145, endPoint x: 52, endPoint y: 143, distance: 12.7
click at [65, 145] on div "Customer Name: [PERSON_NAME] Phone: [PHONE_NUMBER] Address: [STREET_ADDRESS][PE…" at bounding box center [48, 125] width 66 height 46
drag, startPoint x: 28, startPoint y: 164, endPoint x: 57, endPoint y: 166, distance: 28.6
click at [57, 166] on div "Name: AR B2B SMS Address: Phone: [PHONE_NUMBER]" at bounding box center [48, 172] width 66 height 18
copy span "AR B2B SMS"
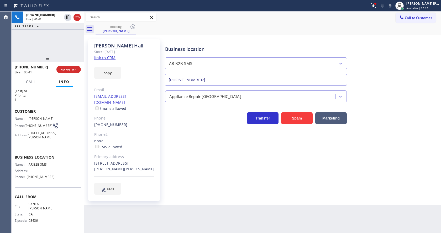
click at [119, 192] on div "[PERSON_NAME] Since: [DATE] link to CRM copy Email [EMAIL_ADDRESS][DOMAIN_NAME]…" at bounding box center [124, 120] width 72 height 162
click at [41, 172] on div "Address:" at bounding box center [35, 171] width 40 height 4
drag, startPoint x: 26, startPoint y: 176, endPoint x: 52, endPoint y: 177, distance: 25.5
click at [52, 177] on div "Phone: [PHONE_NUMBER]" at bounding box center [35, 177] width 40 height 4
copy div "[PHONE_NUMBER]"
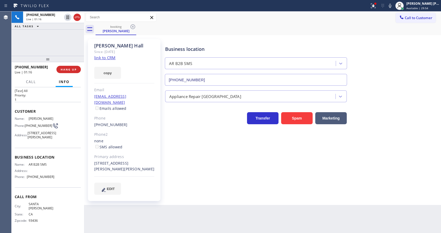
drag, startPoint x: 165, startPoint y: 209, endPoint x: 140, endPoint y: 231, distance: 32.9
click at [163, 209] on div "Back to Dashboard Change Sender ID Customers Technicians Select a contact Outbo…" at bounding box center [262, 123] width 357 height 222
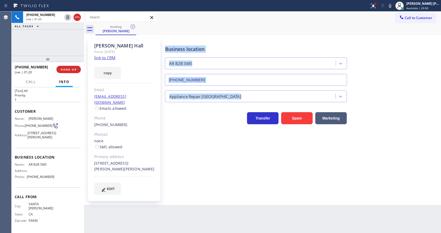
click at [193, 147] on div "Business location AR B2B SMS [PHONE_NUMBER] Appliance Repair High End Transfer …" at bounding box center [301, 116] width 275 height 153
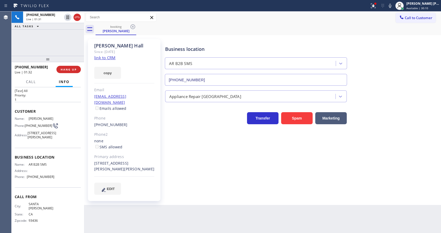
click at [234, 163] on div "Business location AR B2B SMS [PHONE_NUMBER] Appliance Repair High End Transfer …" at bounding box center [301, 116] width 275 height 153
click at [163, 166] on div "[PERSON_NAME] Since: [DATE] link to CRM copy Email [PERSON_NAME][EMAIL_ADDRESS]…" at bounding box center [124, 119] width 79 height 167
drag, startPoint x: 93, startPoint y: 43, endPoint x: 132, endPoint y: 46, distance: 39.5
click at [132, 46] on div "[PERSON_NAME] Since: [DATE] link to CRM copy Email [EMAIL_ADDRESS][DOMAIN_NAME]…" at bounding box center [124, 120] width 72 height 162
copy div "[PERSON_NAME]"
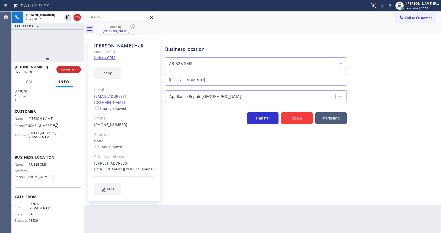
click at [188, 137] on div "Business location AR B2B SMS [PHONE_NUMBER] Appliance Repair High End Transfer …" at bounding box center [301, 116] width 275 height 153
drag, startPoint x: 56, startPoint y: 141, endPoint x: 26, endPoint y: 125, distance: 33.5
click at [56, 141] on div "Name: [PERSON_NAME] Phone: [PHONE_NUMBER] Address: [STREET_ADDRESS][PERSON_NAME]" at bounding box center [48, 129] width 66 height 25
drag, startPoint x: 25, startPoint y: 119, endPoint x: 36, endPoint y: 121, distance: 11.6
click at [36, 123] on div "Phone: [PHONE_NUMBER]" at bounding box center [35, 126] width 40 height 6
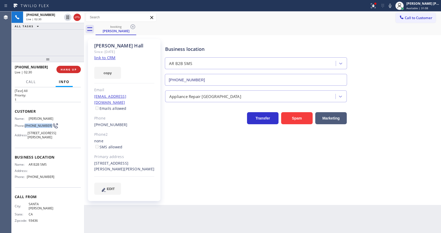
copy span "[PHONE_NUMBER]"
click at [176, 157] on div "Business location AR B2B SMS [PHONE_NUMBER] Appliance Repair High End Transfer …" at bounding box center [301, 116] width 275 height 153
click at [87, 141] on div "[PERSON_NAME] Since: [DATE] link to CRM copy Email [PERSON_NAME][EMAIL_ADDRESS]…" at bounding box center [124, 119] width 79 height 167
click at [116, 227] on div "Back to Dashboard Change Sender ID Customers Technicians Select a contact Outbo…" at bounding box center [262, 123] width 357 height 222
click at [187, 129] on div "Business location AR B2B SMS [PHONE_NUMBER] Appliance Repair High End Transfer …" at bounding box center [301, 116] width 275 height 153
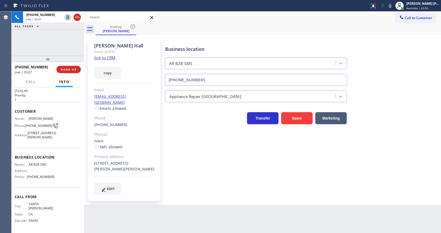
drag, startPoint x: 91, startPoint y: 95, endPoint x: 156, endPoint y: 98, distance: 64.8
click at [156, 98] on div "[PERSON_NAME] Since: [DATE] link to CRM copy Email [EMAIL_ADDRESS][DOMAIN_NAME]…" at bounding box center [124, 120] width 72 height 162
copy link "[EMAIL_ADDRESS][DOMAIN_NAME]"
click at [196, 152] on div "Business location AR B2B SMS [PHONE_NUMBER] Appliance Repair High End Transfer …" at bounding box center [301, 116] width 275 height 153
drag, startPoint x: 228, startPoint y: 161, endPoint x: 170, endPoint y: 134, distance: 64.1
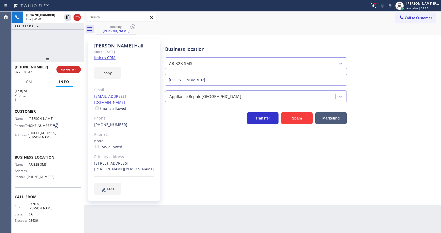
click at [228, 161] on div "Business location AR B2B SMS [PHONE_NUMBER] Appliance Repair High End Transfer …" at bounding box center [301, 116] width 275 height 153
click at [191, 169] on div "Business location AR B2B SMS [PHONE_NUMBER] Appliance Repair High End Transfer …" at bounding box center [301, 116] width 275 height 153
click at [372, 6] on div at bounding box center [373, 6] width 12 height 6
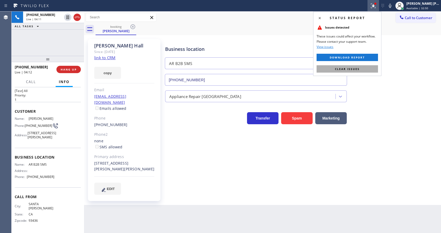
click at [360, 69] on button "Clear issues" at bounding box center [346, 68] width 61 height 7
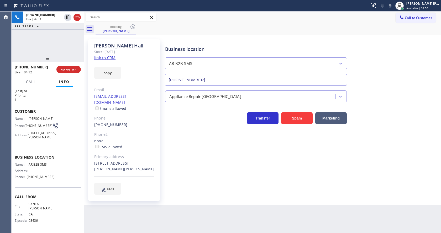
click at [365, 66] on div "Business location AR B2B SMS [PHONE_NUMBER]" at bounding box center [301, 61] width 275 height 47
click at [163, 183] on div "[PERSON_NAME] Since: [DATE] link to CRM copy Email [PERSON_NAME][EMAIL_ADDRESS]…" at bounding box center [124, 119] width 79 height 167
click at [216, 171] on div "Business location AR B2B SMS [PHONE_NUMBER] Appliance Repair High End Transfer …" at bounding box center [301, 116] width 275 height 153
click at [167, 162] on div "Business location AR B2B SMS [PHONE_NUMBER] Appliance Repair High End Transfer …" at bounding box center [301, 116] width 275 height 153
click at [202, 175] on div "Business location AR B2B SMS [PHONE_NUMBER] Appliance Repair High End Transfer …" at bounding box center [301, 116] width 275 height 153
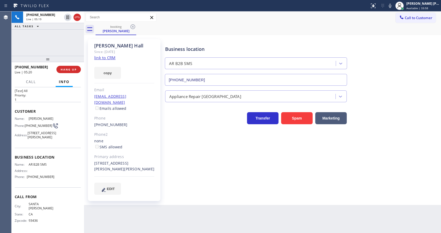
click at [228, 177] on div "Business location AR B2B SMS [PHONE_NUMBER] Appliance Repair High End Transfer …" at bounding box center [301, 116] width 275 height 153
click at [211, 152] on div "Business location AR B2B SMS [PHONE_NUMBER] Appliance Repair High End Transfer …" at bounding box center [301, 116] width 275 height 153
drag, startPoint x: 182, startPoint y: 214, endPoint x: 154, endPoint y: 211, distance: 27.9
click at [182, 214] on div "Back to Dashboard Change Sender ID Customers Technicians Select a contact Outbo…" at bounding box center [262, 123] width 357 height 222
click at [181, 162] on div "Business location AR B2B SMS [PHONE_NUMBER] Appliance Repair High End Transfer …" at bounding box center [301, 116] width 275 height 153
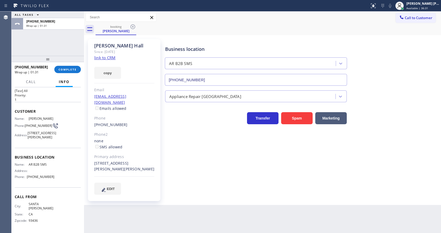
click at [194, 178] on div "Business location AR B2B SMS [PHONE_NUMBER] Appliance Repair High End Transfer …" at bounding box center [301, 116] width 275 height 153
drag, startPoint x: 257, startPoint y: 209, endPoint x: 221, endPoint y: 212, distance: 35.8
click at [257, 209] on div "Back to Dashboard Change Sender ID Customers Technicians Select a contact Outbo…" at bounding box center [262, 123] width 357 height 222
click at [201, 153] on div "Business location AR B2B SMS [PHONE_NUMBER] Appliance Repair High End Transfer …" at bounding box center [301, 116] width 275 height 153
click at [67, 68] on span "COMPLETE" at bounding box center [68, 70] width 18 height 4
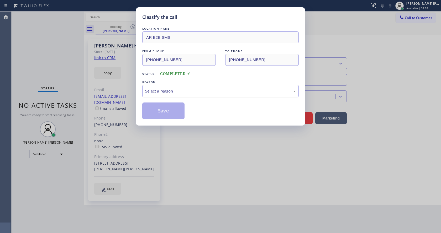
click at [168, 91] on div "Select a reason" at bounding box center [220, 91] width 151 height 6
click at [153, 104] on button "Save" at bounding box center [163, 111] width 42 height 17
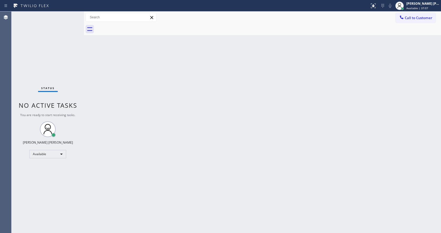
click at [160, 139] on div "Back to Dashboard Change Sender ID Customers Technicians Select a contact Outbo…" at bounding box center [262, 123] width 357 height 222
click at [293, 117] on div "Back to Dashboard Change Sender ID Customers Technicians Select a contact Outbo…" at bounding box center [262, 123] width 357 height 222
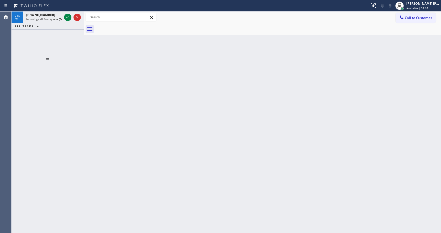
click at [71, 119] on div at bounding box center [48, 147] width 72 height 171
click at [54, 14] on div "[PHONE_NUMBER]" at bounding box center [44, 15] width 36 height 4
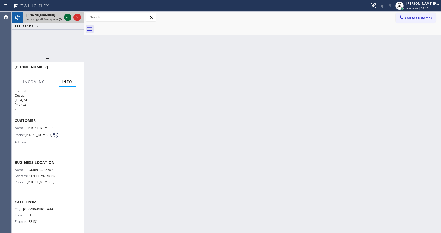
click at [68, 17] on icon at bounding box center [68, 17] width 6 height 6
click at [135, 165] on div "Back to Dashboard Change Sender ID Customers Technicians Select a contact Outbo…" at bounding box center [262, 123] width 357 height 222
click at [142, 150] on div "Back to Dashboard Change Sender ID Customers Technicians Select a contact Outbo…" at bounding box center [262, 123] width 357 height 222
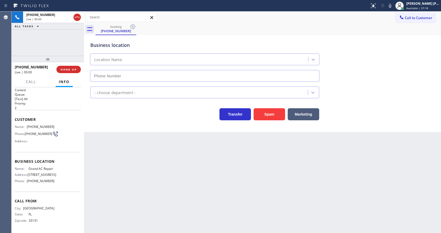
type input "[PHONE_NUMBER]"
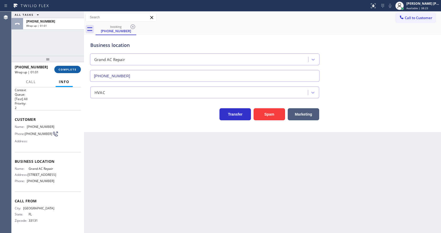
click at [70, 68] on span "COMPLETE" at bounding box center [68, 70] width 18 height 4
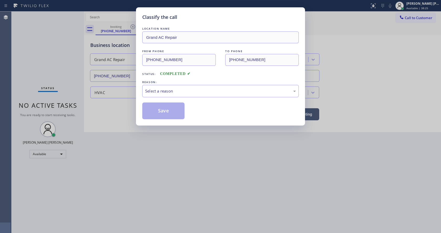
click at [155, 84] on div "REASON:" at bounding box center [220, 82] width 156 height 6
click at [160, 94] on div "Select a reason" at bounding box center [220, 91] width 151 height 6
click at [157, 111] on button "Save" at bounding box center [163, 111] width 42 height 17
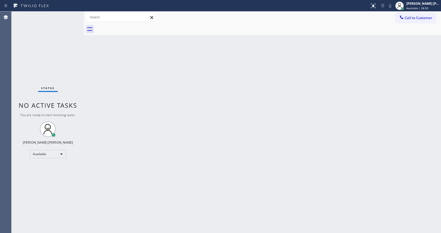
click at [224, 93] on div "Back to Dashboard Change Sender ID Customers Technicians Select a contact Outbo…" at bounding box center [262, 123] width 357 height 222
click at [363, 57] on div "Back to Dashboard Change Sender ID Customers Technicians Select a contact Outbo…" at bounding box center [262, 123] width 357 height 222
click at [204, 133] on div "Back to Dashboard Change Sender ID Customers Technicians Select a contact Outbo…" at bounding box center [262, 123] width 357 height 222
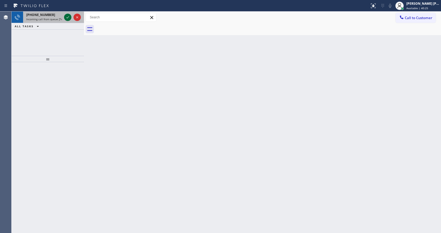
click at [67, 19] on icon at bounding box center [68, 17] width 6 height 6
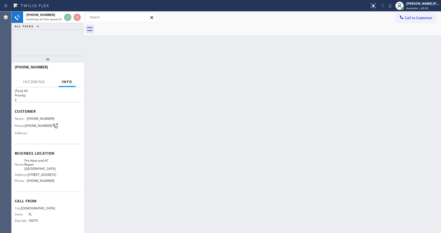
scroll to position [15, 0]
click at [158, 180] on div "Back to Dashboard Change Sender ID Customers Technicians Select a contact Outbo…" at bounding box center [262, 123] width 357 height 222
click at [87, 169] on div "Back to Dashboard Change Sender ID Customers Technicians Select a contact Outbo…" at bounding box center [262, 123] width 357 height 222
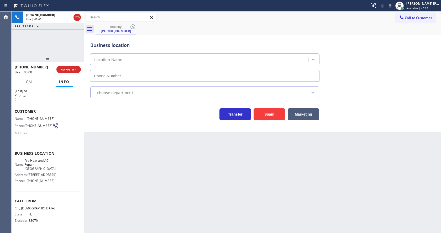
type input "[PHONE_NUMBER]"
click at [189, 187] on div "Back to Dashboard Change Sender ID Customers Technicians Select a contact Outbo…" at bounding box center [262, 123] width 357 height 222
click at [125, 134] on div "Back to Dashboard Change Sender ID Customers Technicians Select a contact Outbo…" at bounding box center [262, 123] width 357 height 222
click at [269, 115] on button "Spam" at bounding box center [268, 114] width 31 height 12
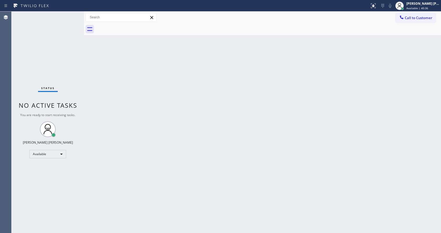
click at [134, 144] on div "Back to Dashboard Change Sender ID Customers Technicians Select a contact Outbo…" at bounding box center [262, 123] width 357 height 222
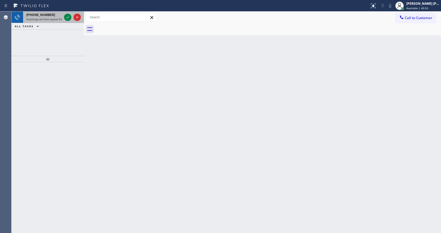
click at [71, 17] on div at bounding box center [72, 18] width 19 height 12
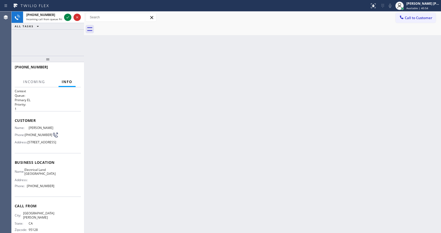
click at [128, 47] on div "Back to Dashboard Change Sender ID Customers Technicians Select a contact Outbo…" at bounding box center [262, 123] width 357 height 222
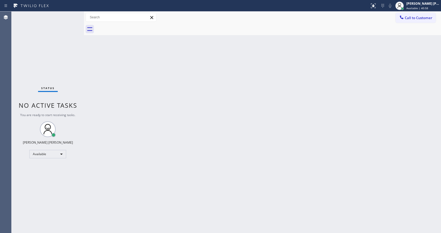
click at [49, 39] on div "Status No active tasks You are ready to start receiving tasks. [PERSON_NAME] [P…" at bounding box center [48, 123] width 72 height 222
drag, startPoint x: 84, startPoint y: 17, endPoint x: 72, endPoint y: 17, distance: 12.1
click at [74, 18] on div "Status No active tasks You are ready to start receiving tasks. [PERSON_NAME] [P…" at bounding box center [226, 123] width 429 height 222
click at [71, 16] on div "Status No active tasks You are ready to start receiving tasks. [PERSON_NAME] [P…" at bounding box center [48, 123] width 72 height 222
click at [72, 15] on div "Status No active tasks You are ready to start receiving tasks. [PERSON_NAME] [P…" at bounding box center [48, 123] width 72 height 222
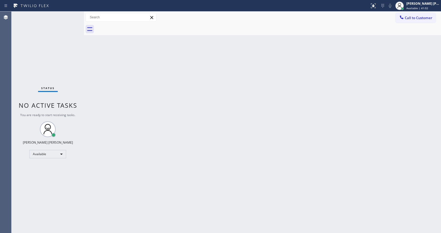
click at [72, 15] on div "Status No active tasks You are ready to start receiving tasks. [PERSON_NAME] [P…" at bounding box center [48, 123] width 72 height 222
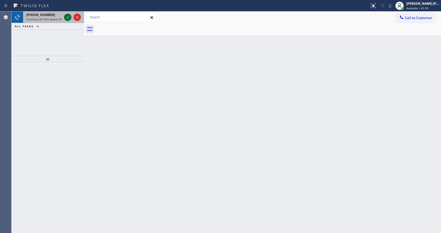
click at [68, 18] on icon at bounding box center [68, 17] width 6 height 6
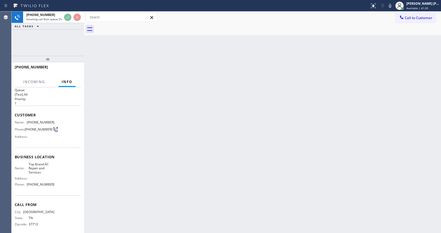
scroll to position [11, 0]
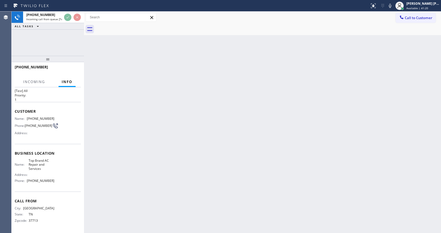
click at [167, 153] on div "Back to Dashboard Change Sender ID Customers Technicians Select a contact Outbo…" at bounding box center [262, 123] width 357 height 222
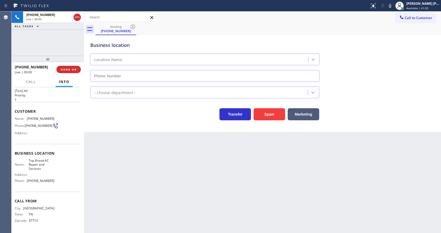
type input "[PHONE_NUMBER]"
click at [156, 170] on div "Back to Dashboard Change Sender ID Customers Technicians Select a contact Outbo…" at bounding box center [262, 123] width 357 height 222
drag, startPoint x: 110, startPoint y: 156, endPoint x: 185, endPoint y: 149, distance: 75.9
click at [110, 156] on div "Back to Dashboard Change Sender ID Customers Technicians Select a contact Outbo…" at bounding box center [262, 123] width 357 height 222
click at [268, 112] on button "Spam" at bounding box center [268, 114] width 31 height 12
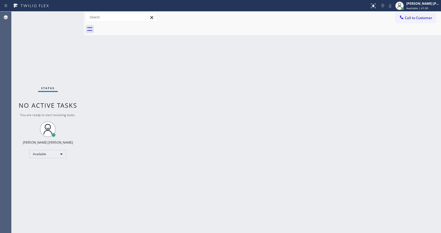
click at [71, 14] on div "Status No active tasks You are ready to start receiving tasks. [PERSON_NAME] [P…" at bounding box center [48, 123] width 72 height 222
click at [66, 3] on div at bounding box center [184, 6] width 365 height 8
click at [71, 72] on div "Status No active tasks You are ready to start receiving tasks. [PERSON_NAME] [P…" at bounding box center [48, 123] width 72 height 222
click at [71, 15] on div "Status No active tasks You are ready to start receiving tasks. [PERSON_NAME] [P…" at bounding box center [48, 123] width 72 height 222
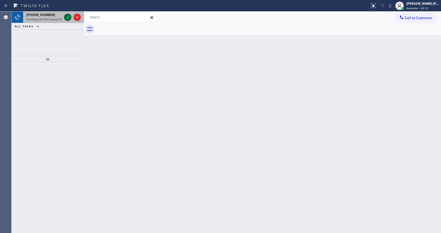
click at [71, 15] on div at bounding box center [67, 17] width 7 height 6
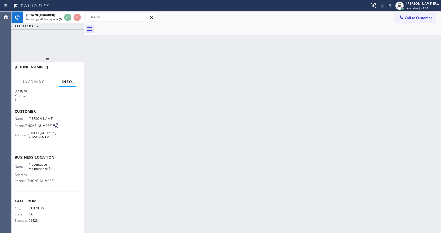
scroll to position [15, 0]
click at [174, 169] on div "Back to Dashboard Change Sender ID Customers Technicians Select a contact Outbo…" at bounding box center [262, 123] width 357 height 222
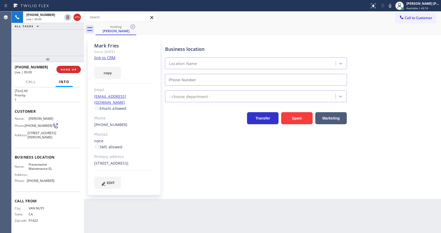
type input "[PHONE_NUMBER]"
click at [181, 169] on div "Business location Preventative Maintenance EL [PHONE_NUMBER] Electricians Trans…" at bounding box center [301, 113] width 275 height 147
click at [113, 56] on link "link to CRM" at bounding box center [104, 57] width 21 height 5
click at [222, 143] on div "Business location Preventative Maintenance EL [PHONE_NUMBER] Electricians Trans…" at bounding box center [301, 113] width 275 height 147
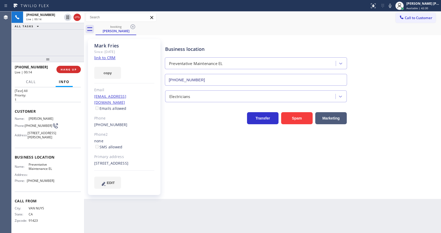
click at [154, 203] on div "Back to Dashboard Change Sender ID Customers Technicians Select a contact Outbo…" at bounding box center [262, 123] width 357 height 222
click at [151, 132] on div "[PERSON_NAME] Since: [DATE] link to CRM copy Email [EMAIL_ADDRESS][DOMAIN_NAME]…" at bounding box center [124, 117] width 72 height 156
click at [190, 156] on div "Business location Preventative Maintenance EL [PHONE_NUMBER] Electricians Trans…" at bounding box center [301, 113] width 275 height 147
click at [216, 176] on div "Business location Preventative Maintenance EL [PHONE_NUMBER] Electricians Trans…" at bounding box center [301, 113] width 275 height 147
click at [201, 194] on div "Business location Preventative Maintenance EL [PHONE_NUMBER] Electricians Trans…" at bounding box center [301, 118] width 275 height 157
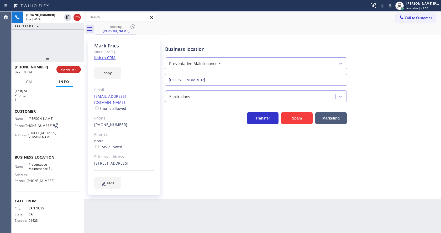
click at [133, 132] on div "Phone2" at bounding box center [124, 135] width 60 height 6
click at [152, 138] on div "none SMS allowed" at bounding box center [124, 144] width 60 height 12
click at [158, 207] on div "Back to Dashboard Change Sender ID Customers Technicians Select a contact Outbo…" at bounding box center [262, 123] width 357 height 222
click at [39, 144] on div "Customer Name: [PERSON_NAME] Phone: [PHONE_NUMBER] Address: [STREET_ADDRESS][PE…" at bounding box center [48, 125] width 66 height 46
drag, startPoint x: 206, startPoint y: 159, endPoint x: 248, endPoint y: 139, distance: 46.5
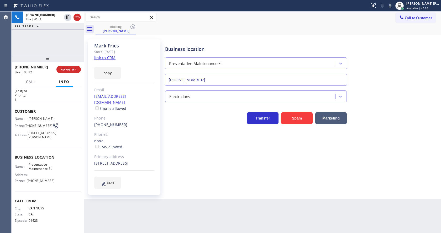
click at [206, 159] on div "Business location Preventative Maintenance EL [PHONE_NUMBER] Electricians Trans…" at bounding box center [301, 113] width 275 height 147
click at [163, 172] on div "[PERSON_NAME] Since: [DATE] link to CRM copy Email [EMAIL_ADDRESS][DOMAIN_NAME]…" at bounding box center [124, 116] width 79 height 161
drag, startPoint x: 93, startPoint y: 47, endPoint x: 128, endPoint y: 47, distance: 35.2
click at [128, 47] on div "[PERSON_NAME] Since: [DATE] link to CRM copy Email [EMAIL_ADDRESS][DOMAIN_NAME]…" at bounding box center [124, 117] width 72 height 156
copy div "[PERSON_NAME]"
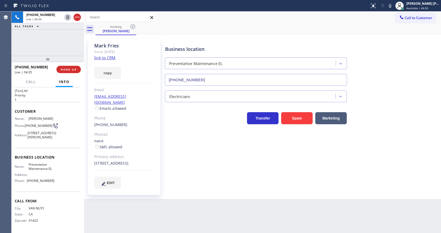
click at [178, 141] on div "Business location Preventative Maintenance EL [PHONE_NUMBER] Electricians Trans…" at bounding box center [301, 113] width 275 height 147
click at [195, 181] on div "Business location Preventative Maintenance EL [PHONE_NUMBER] Electricians Trans…" at bounding box center [301, 113] width 275 height 147
click at [218, 163] on div "Business location Preventative Maintenance EL [PHONE_NUMBER] Electricians Trans…" at bounding box center [301, 113] width 275 height 147
click at [180, 158] on div "Business location Preventative Maintenance EL [PHONE_NUMBER] Electricians Trans…" at bounding box center [301, 113] width 275 height 147
click at [51, 164] on span "Preventative Maintenance EL" at bounding box center [42, 167] width 26 height 8
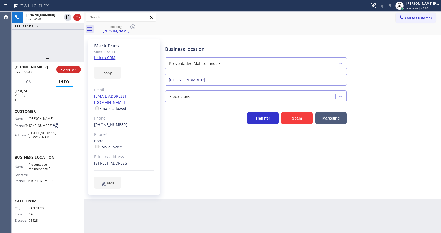
drag, startPoint x: 42, startPoint y: 152, endPoint x: 35, endPoint y: 139, distance: 14.1
click at [42, 152] on div "Business location Name: Preventative Maintenance EL Address: Phone: [PHONE_NUMB…" at bounding box center [48, 170] width 66 height 44
drag, startPoint x: 25, startPoint y: 118, endPoint x: 37, endPoint y: 123, distance: 12.6
click at [37, 123] on div "Phone: [PHONE_NUMBER]" at bounding box center [35, 126] width 40 height 6
copy span "[PHONE_NUMBER]"
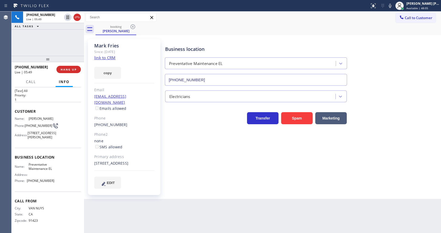
click at [225, 169] on div "Business location Preventative Maintenance EL [PHONE_NUMBER] Electricians Trans…" at bounding box center [301, 113] width 275 height 147
click at [391, 8] on icon at bounding box center [390, 6] width 6 height 6
click at [68, 16] on icon at bounding box center [68, 17] width 6 height 6
click at [32, 183] on span "[PHONE_NUMBER]" at bounding box center [41, 181] width 28 height 4
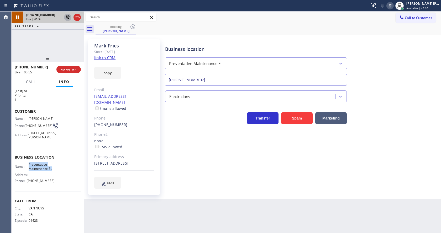
drag, startPoint x: 28, startPoint y: 165, endPoint x: 57, endPoint y: 169, distance: 29.9
click at [57, 169] on div "Name: Preventative Maintenance EL Address: Phone: [PHONE_NUMBER]" at bounding box center [48, 174] width 66 height 23
copy span "Preventative Maintenance EL"
click at [120, 211] on div "Back to Dashboard Change Sender ID Customers Technicians Select a contact Outbo…" at bounding box center [262, 123] width 357 height 222
click at [66, 187] on div "Business location Name: Preventative Maintenance EL Address: Phone: [PHONE_NUMB…" at bounding box center [48, 170] width 66 height 44
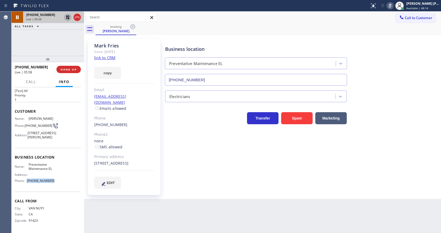
drag, startPoint x: 27, startPoint y: 182, endPoint x: 54, endPoint y: 183, distance: 27.6
click at [54, 183] on div "Name: Preventative Maintenance EL Address: Phone: [PHONE_NUMBER]" at bounding box center [48, 174] width 66 height 23
copy div "[PHONE_NUMBER]"
click at [118, 220] on div "Back to Dashboard Change Sender ID Customers Technicians Select a contact Outbo…" at bounding box center [262, 123] width 357 height 222
click at [232, 198] on div "[PERSON_NAME] Since: [DATE] link to CRM copy Email [EMAIL_ADDRESS][DOMAIN_NAME]…" at bounding box center [262, 117] width 357 height 164
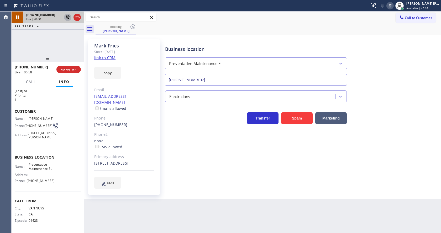
click at [204, 213] on div "Back to Dashboard Change Sender ID Customers Technicians Select a contact Outbo…" at bounding box center [262, 123] width 357 height 222
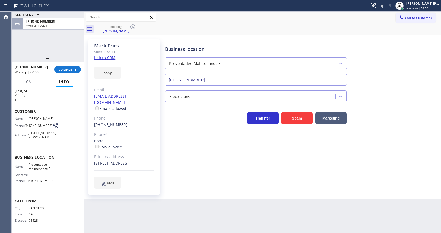
click at [135, 213] on div "Back to Dashboard Change Sender ID Customers Technicians Select a contact Outbo…" at bounding box center [262, 123] width 357 height 222
click at [176, 157] on div "Business location Preventative Maintenance EL [PHONE_NUMBER] Electricians Trans…" at bounding box center [301, 113] width 275 height 147
click at [65, 70] on span "COMPLETE" at bounding box center [68, 70] width 18 height 4
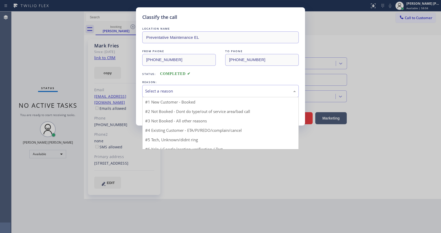
click at [152, 95] on div "Select a reason" at bounding box center [220, 91] width 156 height 12
click at [153, 108] on button "Save" at bounding box center [163, 111] width 42 height 17
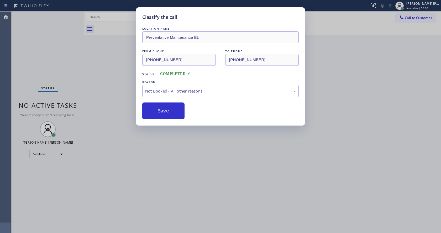
click at [153, 108] on button "Save" at bounding box center [163, 111] width 42 height 17
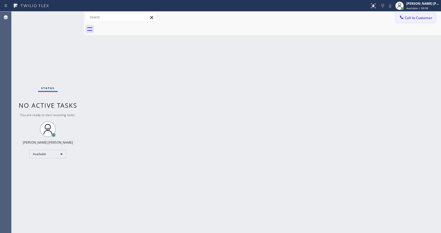
click at [412, 16] on span "Call to Customer" at bounding box center [419, 17] width 28 height 5
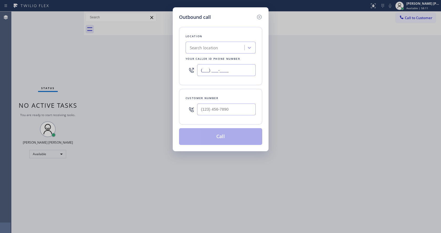
click at [219, 70] on input "(___) ___-____" at bounding box center [226, 70] width 59 height 12
paste input "888) 977-7114"
type input "[PHONE_NUMBER]"
click at [217, 108] on input "(___) ___-____" at bounding box center [226, 110] width 59 height 12
paste input "818) 261-9999"
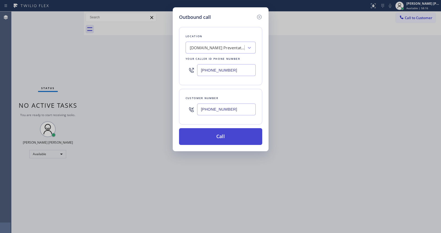
type input "[PHONE_NUMBER]"
click at [215, 137] on button "Call" at bounding box center [220, 136] width 83 height 17
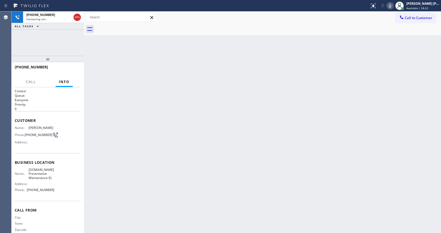
drag, startPoint x: 156, startPoint y: 137, endPoint x: 160, endPoint y: 163, distance: 26.8
click at [156, 137] on div "Back to Dashboard Change Sender ID Customers Technicians Select a contact Outbo…" at bounding box center [262, 123] width 357 height 222
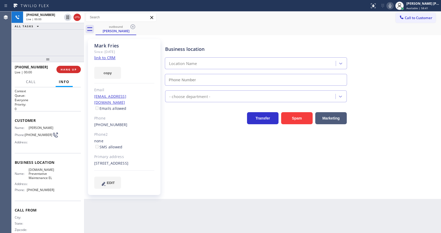
type input "[PHONE_NUMBER]"
click at [140, 123] on div "[PERSON_NAME] Since: [DATE] link to CRM copy Email [EMAIL_ADDRESS][DOMAIN_NAME]…" at bounding box center [124, 117] width 72 height 156
click at [205, 183] on div "Business location Preventative Maintenance EL [PHONE_NUMBER] Electricians Trans…" at bounding box center [301, 113] width 275 height 147
click at [206, 168] on div "Business location Preventative Maintenance EL [PHONE_NUMBER] Electricians Trans…" at bounding box center [301, 113] width 275 height 147
click at [140, 197] on div "[PERSON_NAME] Since: [DATE] link to CRM copy Email [EMAIL_ADDRESS][DOMAIN_NAME]…" at bounding box center [124, 116] width 79 height 161
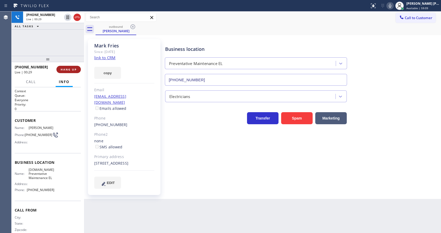
click at [65, 71] on span "HANG UP" at bounding box center [69, 70] width 16 height 4
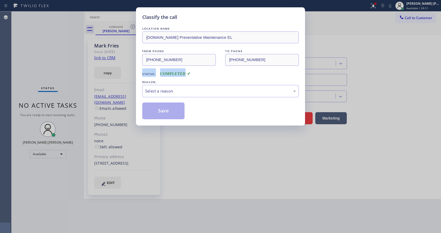
click at [65, 71] on div "Classify the call LOCATION NAME [DOMAIN_NAME] Preventative Maintenance EL FROM …" at bounding box center [220, 116] width 441 height 233
click at [177, 95] on div "Select a reason" at bounding box center [220, 91] width 156 height 12
click at [164, 110] on button "Save" at bounding box center [163, 111] width 42 height 17
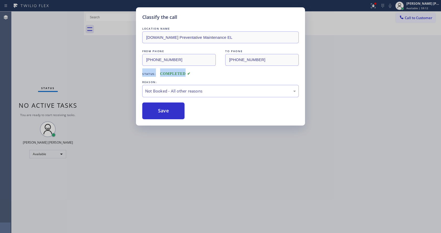
click at [164, 110] on button "Save" at bounding box center [163, 111] width 42 height 17
click at [209, 157] on div "Classify the call LOCATION NAME [DOMAIN_NAME] Preventative Maintenance EL FROM …" at bounding box center [220, 116] width 441 height 233
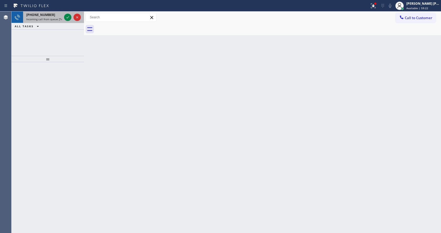
click at [60, 17] on div "[PHONE_NUMBER]" at bounding box center [44, 15] width 36 height 4
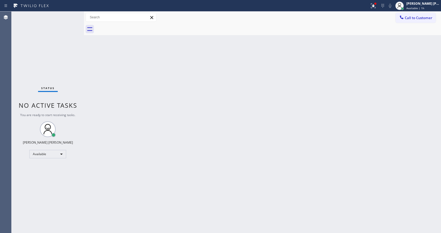
click at [309, 76] on div "Back to Dashboard Change Sender ID Customers Technicians Select a contact Outbo…" at bounding box center [262, 123] width 357 height 222
click at [370, 6] on div at bounding box center [373, 6] width 12 height 6
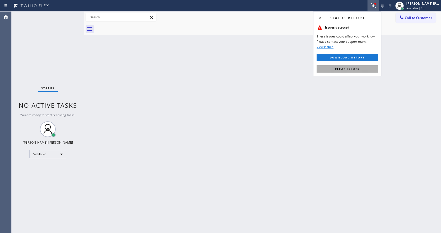
click at [341, 70] on span "Clear issues" at bounding box center [347, 69] width 25 height 4
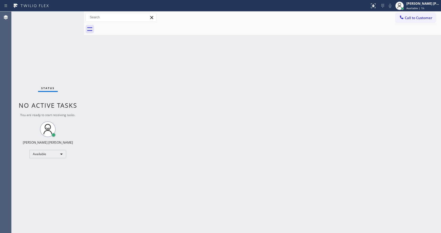
drag, startPoint x: 342, startPoint y: 74, endPoint x: 207, endPoint y: 167, distance: 164.8
click at [338, 76] on div "Back to Dashboard Change Sender ID Customers Technicians Select a contact Outbo…" at bounding box center [262, 123] width 357 height 222
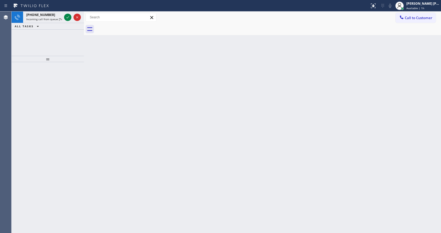
drag, startPoint x: 237, startPoint y: 141, endPoint x: 125, endPoint y: 69, distance: 132.7
click at [237, 140] on div "Back to Dashboard Change Sender ID Customers Technicians Select a contact Outbo…" at bounding box center [262, 123] width 357 height 222
click at [59, 21] on div "[PHONE_NUMBER] Incoming call from queue [Test] All" at bounding box center [43, 18] width 40 height 12
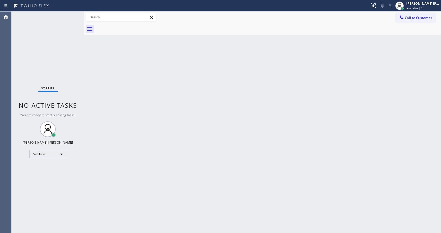
click at [148, 105] on div "Back to Dashboard Change Sender ID Customers Technicians Select a contact Outbo…" at bounding box center [262, 123] width 357 height 222
click at [75, 95] on div "Status No active tasks You are ready to start receiving tasks. [PERSON_NAME] [P…" at bounding box center [48, 123] width 72 height 222
click at [71, 14] on div "Status No active tasks You are ready to start receiving tasks. [PERSON_NAME] [P…" at bounding box center [48, 123] width 72 height 222
click at [140, 92] on div "Back to Dashboard Change Sender ID Customers Technicians Select a contact Outbo…" at bounding box center [262, 123] width 357 height 222
click at [72, 15] on div "Status No active tasks You are ready to start receiving tasks. [PERSON_NAME] [P…" at bounding box center [48, 123] width 72 height 222
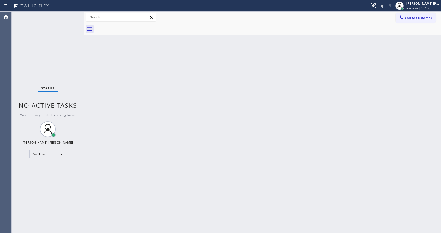
click at [103, 61] on div "Back to Dashboard Change Sender ID Customers Technicians Select a contact Outbo…" at bounding box center [262, 123] width 357 height 222
drag, startPoint x: 75, startPoint y: 46, endPoint x: 70, endPoint y: 37, distance: 10.9
click at [75, 46] on div "Status No active tasks You are ready to start receiving tasks. [PERSON_NAME] [P…" at bounding box center [48, 123] width 72 height 222
click at [72, 14] on div "Status No active tasks You are ready to start receiving tasks. [PERSON_NAME] [P…" at bounding box center [48, 123] width 72 height 222
drag, startPoint x: 86, startPoint y: 57, endPoint x: 84, endPoint y: 49, distance: 7.7
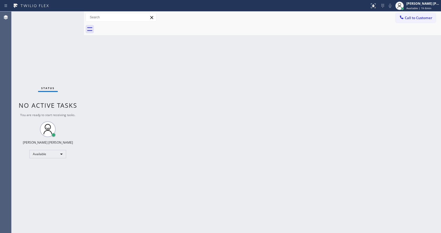
click at [86, 57] on div "Back to Dashboard Change Sender ID Customers Technicians Select a contact Outbo…" at bounding box center [262, 123] width 357 height 222
click at [71, 14] on div "Status No active tasks You are ready to start receiving tasks. [PERSON_NAME] [P…" at bounding box center [48, 123] width 72 height 222
click at [55, 18] on div "Status No active tasks You are ready to start receiving tasks. [PERSON_NAME] [P…" at bounding box center [48, 123] width 72 height 222
click at [214, 131] on div "Back to Dashboard Change Sender ID Customers Technicians Select a contact Outbo…" at bounding box center [262, 123] width 357 height 222
click at [96, 92] on div "Back to Dashboard Change Sender ID Customers Technicians Select a contact Outbo…" at bounding box center [262, 123] width 357 height 222
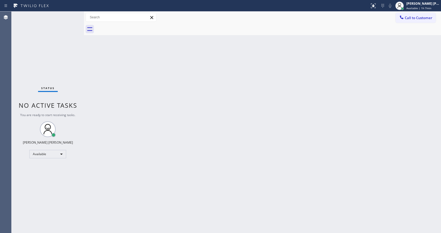
click at [70, 14] on div "Status No active tasks You are ready to start receiving tasks. [PERSON_NAME] [P…" at bounding box center [48, 123] width 72 height 222
click at [72, 14] on div "Status No active tasks You are ready to start receiving tasks. [PERSON_NAME] [P…" at bounding box center [48, 123] width 72 height 222
click at [73, 47] on div "Status No active tasks You are ready to start receiving tasks. [PERSON_NAME] [P…" at bounding box center [48, 123] width 72 height 222
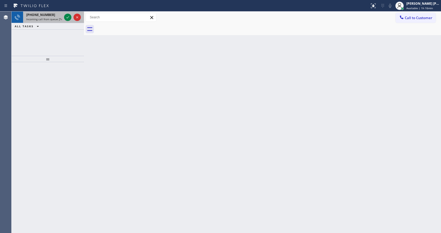
click at [45, 19] on span "Incoming call from queue [Test] All" at bounding box center [48, 19] width 44 height 4
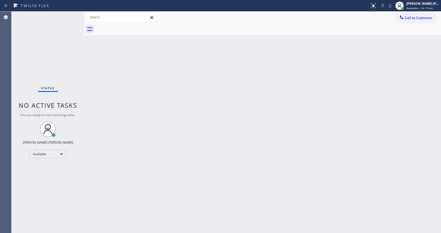
click at [93, 56] on div "Back to Dashboard Change Sender ID Customers Technicians Select a contact Outbo…" at bounding box center [262, 123] width 357 height 222
click at [71, 14] on div "Status No active tasks You are ready to start receiving tasks. [PERSON_NAME] [P…" at bounding box center [48, 123] width 72 height 222
click at [102, 96] on div "Back to Dashboard Change Sender ID Customers Technicians Select a contact Outbo…" at bounding box center [262, 123] width 357 height 222
click at [71, 14] on div "Status No active tasks You are ready to start receiving tasks. [PERSON_NAME] [P…" at bounding box center [48, 123] width 72 height 222
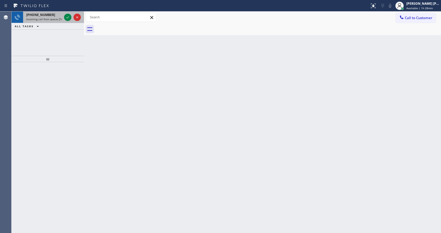
click at [52, 15] on div "[PHONE_NUMBER]" at bounding box center [44, 15] width 36 height 4
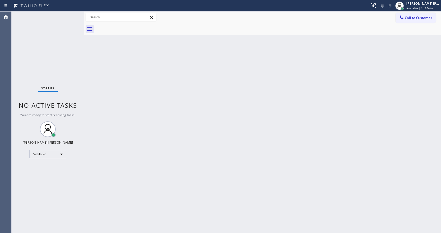
click at [88, 87] on div "Back to Dashboard Change Sender ID Customers Technicians Select a contact Outbo…" at bounding box center [262, 123] width 357 height 222
click at [71, 14] on div "Status No active tasks You are ready to start receiving tasks. [PERSON_NAME] [P…" at bounding box center [48, 123] width 72 height 222
drag, startPoint x: 88, startPoint y: 97, endPoint x: 87, endPoint y: 92, distance: 6.0
click at [88, 97] on div "Back to Dashboard Change Sender ID Customers Technicians Select a contact Outbo…" at bounding box center [262, 123] width 357 height 222
click at [72, 14] on div "Status No active tasks You are ready to start receiving tasks. [PERSON_NAME] [P…" at bounding box center [48, 123] width 72 height 222
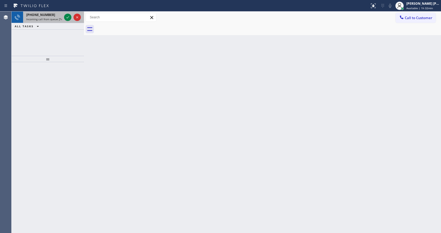
click at [58, 21] on div "[PHONE_NUMBER] Incoming call from queue [Test] All" at bounding box center [43, 18] width 40 height 12
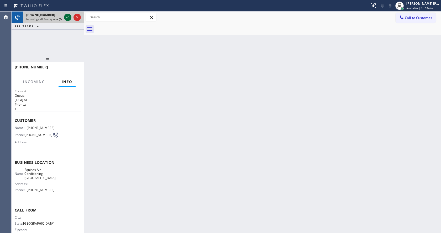
click at [68, 17] on icon at bounding box center [68, 17] width 6 height 6
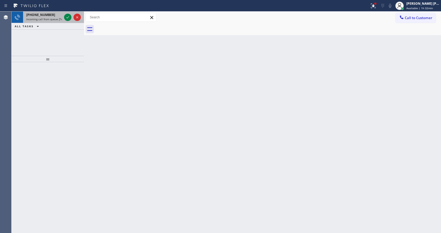
click at [59, 15] on div "[PHONE_NUMBER]" at bounding box center [44, 15] width 36 height 4
drag, startPoint x: 15, startPoint y: 121, endPoint x: 51, endPoint y: 210, distance: 95.7
click at [140, 137] on div "Back to Dashboard Change Sender ID Customers Technicians Select a contact Outbo…" at bounding box center [262, 123] width 357 height 222
drag, startPoint x: 126, startPoint y: 151, endPoint x: 122, endPoint y: 131, distance: 20.5
click at [126, 151] on div "Back to Dashboard Change Sender ID Customers Technicians Select a contact Outbo…" at bounding box center [262, 123] width 357 height 222
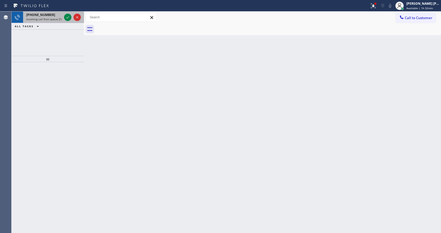
click at [48, 13] on div "[PHONE_NUMBER]" at bounding box center [44, 15] width 36 height 4
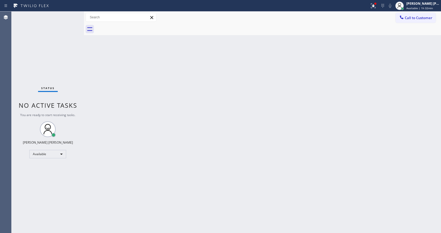
click at [249, 173] on div "Back to Dashboard Change Sender ID Customers Technicians Select a contact Outbo…" at bounding box center [262, 123] width 357 height 222
click at [379, 3] on div at bounding box center [373, 6] width 12 height 6
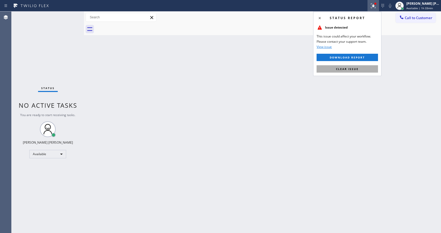
click at [343, 68] on span "Clear issue" at bounding box center [347, 69] width 23 height 4
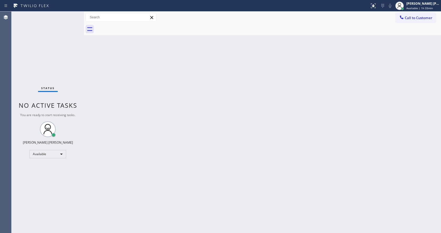
click at [244, 157] on div "Back to Dashboard Change Sender ID Customers Technicians Select a contact Outbo…" at bounding box center [262, 123] width 357 height 222
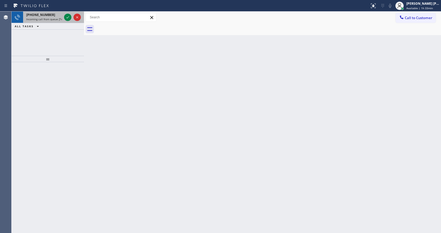
click at [56, 19] on span "Incoming call from queue [Test] All" at bounding box center [48, 19] width 44 height 4
click at [286, 98] on div "Back to Dashboard Change Sender ID Customers Technicians Select a contact Outbo…" at bounding box center [262, 123] width 357 height 222
click at [117, 87] on div "Back to Dashboard Change Sender ID Customers Technicians Select a contact Outbo…" at bounding box center [262, 123] width 357 height 222
click at [61, 18] on span "Incoming call from queue [Test] All" at bounding box center [48, 19] width 44 height 4
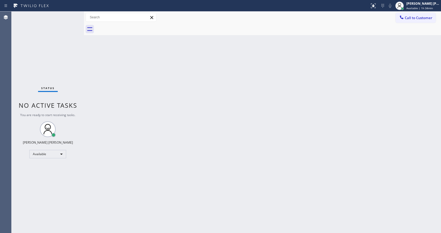
click at [67, 15] on div "Status No active tasks You are ready to start receiving tasks. [PERSON_NAME] [P…" at bounding box center [48, 123] width 72 height 222
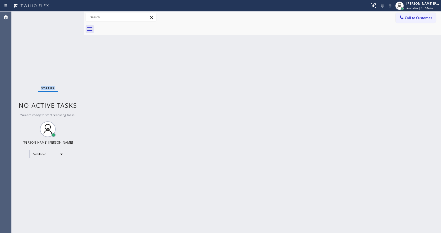
click at [67, 15] on div "Status No active tasks You are ready to start receiving tasks. [PERSON_NAME] [P…" at bounding box center [48, 123] width 72 height 222
click at [177, 147] on div "Back to Dashboard Change Sender ID Customers Technicians Select a contact Outbo…" at bounding box center [262, 123] width 357 height 222
click at [235, 100] on div "Back to Dashboard Change Sender ID Customers Technicians Select a contact Outbo…" at bounding box center [262, 123] width 357 height 222
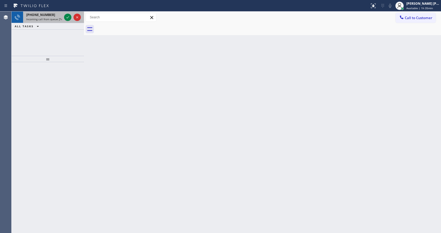
click at [54, 16] on div "[PHONE_NUMBER]" at bounding box center [44, 15] width 36 height 4
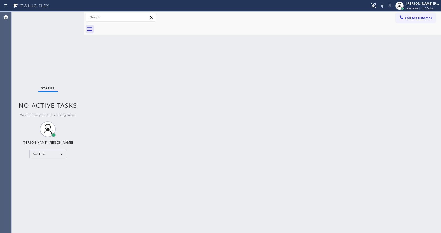
click at [185, 167] on div "Back to Dashboard Change Sender ID Customers Technicians Select a contact Outbo…" at bounding box center [262, 123] width 357 height 222
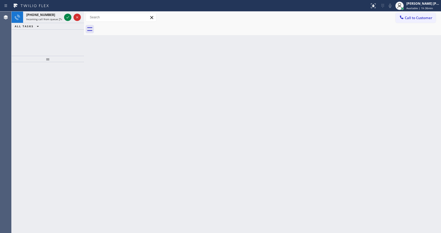
drag, startPoint x: 141, startPoint y: 92, endPoint x: 209, endPoint y: 53, distance: 79.1
click at [141, 92] on div "Back to Dashboard Change Sender ID Customers Technicians Select a contact Outbo…" at bounding box center [262, 123] width 357 height 222
click at [413, 9] on span "Available | 1h 36min" at bounding box center [419, 8] width 26 height 4
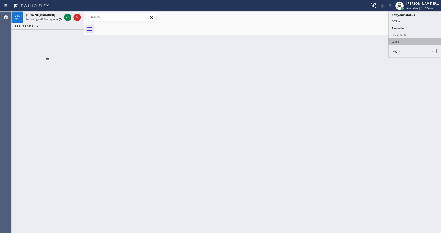
click at [403, 39] on button "Break" at bounding box center [414, 41] width 52 height 7
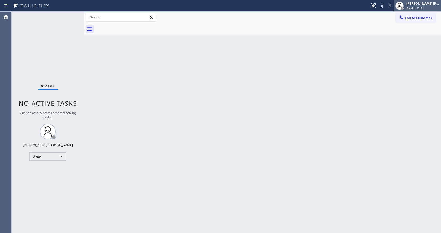
click at [413, 11] on div "[PERSON_NAME] [PERSON_NAME] Break | 15:21" at bounding box center [417, 6] width 47 height 12
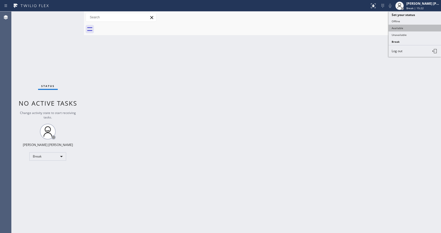
click at [402, 26] on button "Available" at bounding box center [414, 28] width 52 height 7
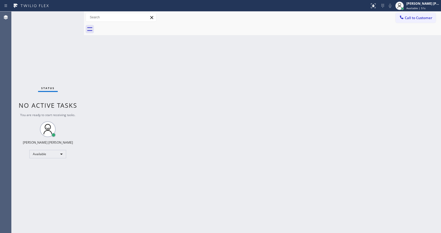
click at [75, 68] on div "Status No active tasks You are ready to start receiving tasks. [PERSON_NAME] [P…" at bounding box center [48, 123] width 72 height 222
click at [136, 121] on div "Back to Dashboard Change Sender ID Customers Technicians Select a contact Outbo…" at bounding box center [262, 123] width 357 height 222
click at [71, 15] on div "Status No active tasks You are ready to start receiving tasks. [PERSON_NAME] [P…" at bounding box center [48, 123] width 72 height 222
click at [71, 14] on div "Status No active tasks You are ready to start receiving tasks. [PERSON_NAME] [P…" at bounding box center [48, 123] width 72 height 222
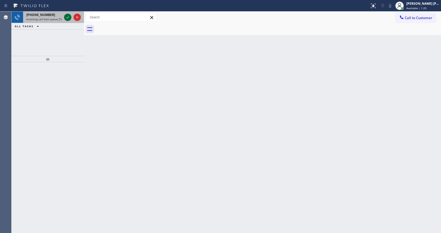
click at [68, 18] on icon at bounding box center [68, 17] width 6 height 6
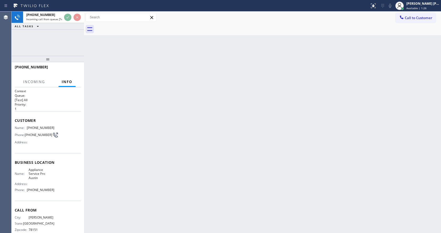
scroll to position [11, 0]
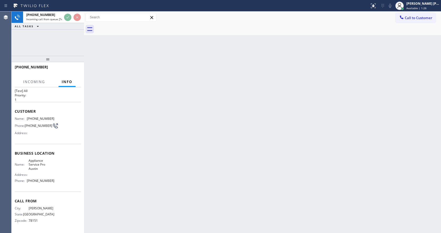
click at [196, 148] on div "Back to Dashboard Change Sender ID Customers Technicians Select a contact Outbo…" at bounding box center [262, 123] width 357 height 222
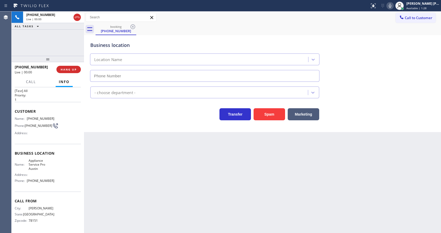
type input "[PHONE_NUMBER]"
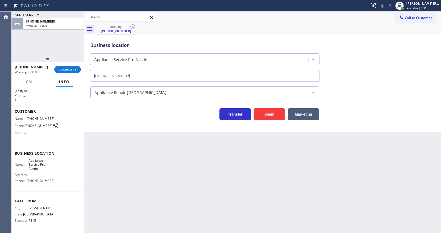
click at [63, 65] on div "[PHONE_NUMBER] Wrap up | 00:00 COMPLETE" at bounding box center [48, 70] width 66 height 14
click at [66, 69] on span "COMPLETE" at bounding box center [68, 70] width 18 height 4
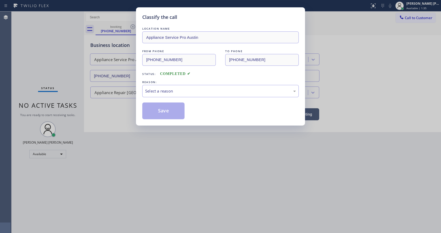
click at [155, 82] on div "REASON:" at bounding box center [220, 82] width 156 height 6
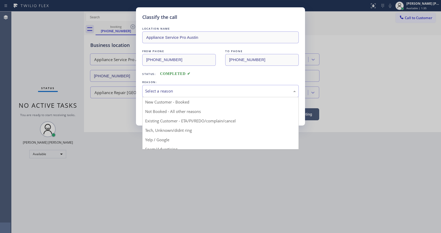
click at [157, 89] on div "Select a reason" at bounding box center [220, 91] width 151 height 6
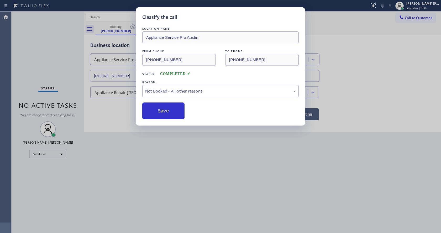
click at [158, 109] on button "Save" at bounding box center [163, 111] width 42 height 17
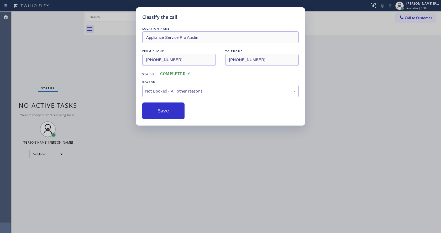
click at [168, 190] on div "Classify the call LOCATION NAME Appliance Service Pro Austin FROM PHONE [PHONE_…" at bounding box center [220, 116] width 441 height 233
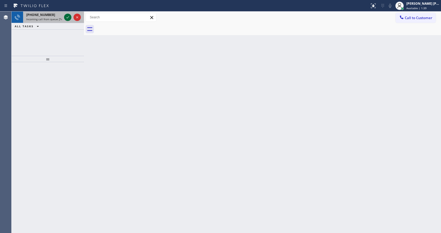
click at [67, 17] on icon at bounding box center [68, 17] width 6 height 6
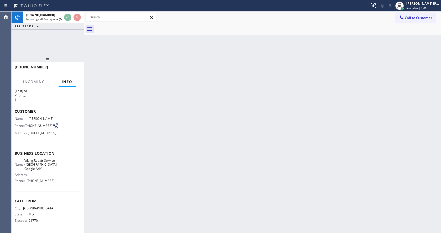
scroll to position [19, 0]
click at [168, 143] on div "Back to Dashboard Change Sender ID Customers Technicians Select a contact Outbo…" at bounding box center [262, 123] width 357 height 222
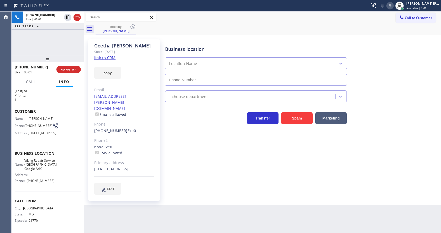
type input "[PHONE_NUMBER]"
click at [110, 59] on link "link to CRM" at bounding box center [104, 57] width 21 height 5
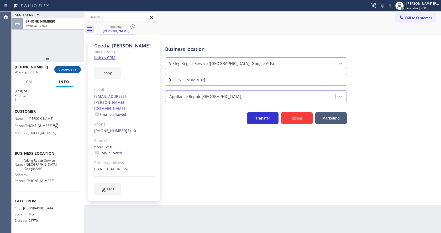
click at [62, 70] on span "COMPLETE" at bounding box center [68, 70] width 18 height 4
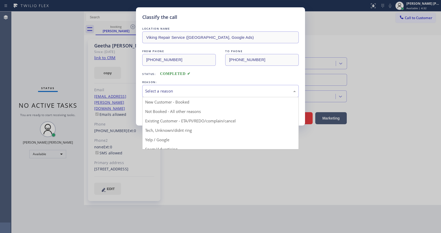
click at [153, 89] on div "Select a reason" at bounding box center [220, 91] width 151 height 6
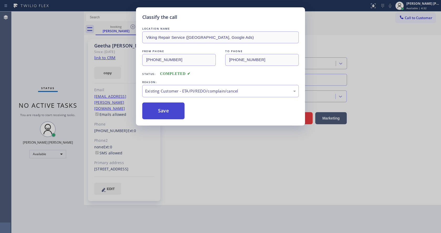
click at [158, 110] on button "Save" at bounding box center [163, 111] width 42 height 17
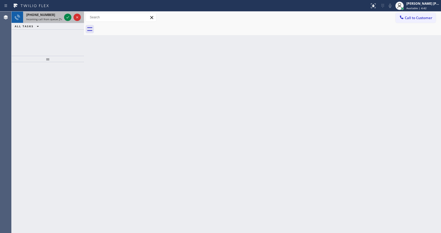
click at [52, 18] on span "Incoming call from queue [Test] All" at bounding box center [48, 19] width 44 height 4
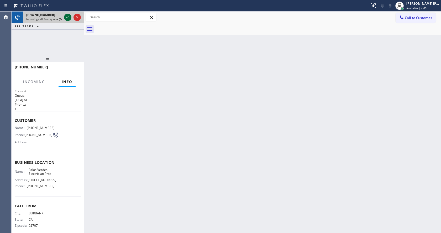
click at [66, 16] on icon at bounding box center [68, 17] width 6 height 6
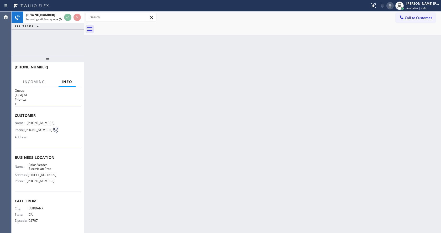
scroll to position [11, 0]
click at [176, 114] on div "Back to Dashboard Change Sender ID Customers Technicians Select a contact Outbo…" at bounding box center [262, 123] width 357 height 222
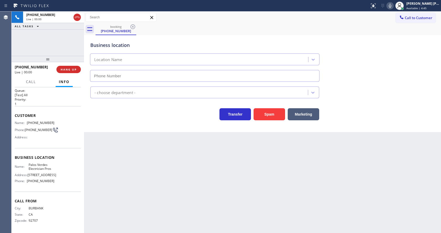
type input "[PHONE_NUMBER]"
click at [146, 191] on div "Back to Dashboard Change Sender ID Customers Technicians Select a contact Outbo…" at bounding box center [262, 123] width 357 height 222
click at [90, 139] on div "Back to Dashboard Change Sender ID Customers Technicians Select a contact Outbo…" at bounding box center [262, 123] width 357 height 222
click at [399, 42] on div "Business location [GEOGRAPHIC_DATA] Electrician Pros [PHONE_NUMBER]" at bounding box center [262, 57] width 346 height 47
click at [367, 114] on div "Transfer Spam Marketing" at bounding box center [262, 112] width 346 height 17
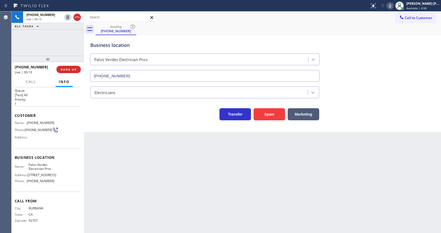
click at [145, 141] on div "Back to Dashboard Change Sender ID Customers Technicians Select a contact Outbo…" at bounding box center [262, 123] width 357 height 222
click at [267, 116] on button "Spam" at bounding box center [268, 114] width 31 height 12
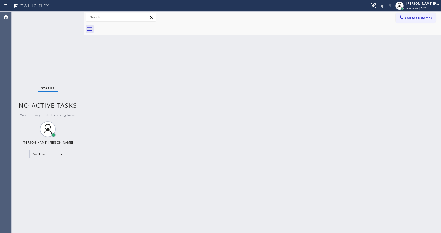
drag, startPoint x: 182, startPoint y: 138, endPoint x: 158, endPoint y: 200, distance: 66.8
click at [179, 140] on div "Back to Dashboard Change Sender ID Customers Technicians Select a contact Outbo…" at bounding box center [262, 123] width 357 height 222
click at [89, 89] on div "Back to Dashboard Change Sender ID Customers Technicians Select a contact Outbo…" at bounding box center [262, 123] width 357 height 222
click at [70, 15] on div "Status No active tasks You are ready to start receiving tasks. [PERSON_NAME] [P…" at bounding box center [48, 123] width 72 height 222
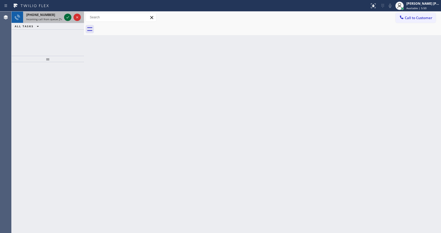
click at [70, 15] on icon at bounding box center [68, 17] width 6 height 6
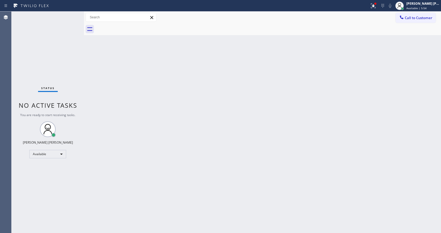
click at [210, 148] on div "Back to Dashboard Change Sender ID Customers Technicians Select a contact Outbo…" at bounding box center [262, 123] width 357 height 222
click at [376, 3] on div at bounding box center [375, 4] width 2 height 2
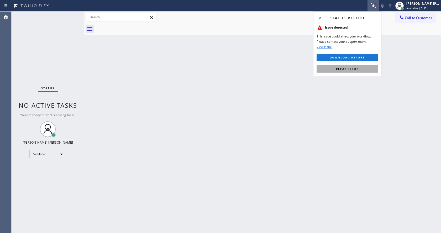
click at [337, 70] on span "Clear issue" at bounding box center [347, 69] width 23 height 4
click at [341, 73] on div "Back to Dashboard Change Sender ID Customers Technicians Select a contact Outbo…" at bounding box center [262, 123] width 357 height 222
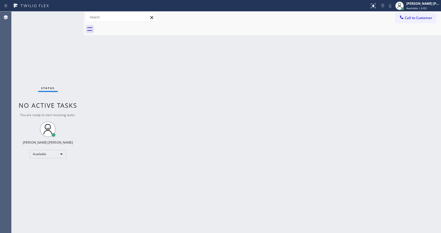
click at [120, 75] on div "Back to Dashboard Change Sender ID Customers Technicians Select a contact Outbo…" at bounding box center [262, 123] width 357 height 222
click at [71, 13] on div "Status No active tasks You are ready to start receiving tasks. [PERSON_NAME] [P…" at bounding box center [48, 123] width 72 height 222
click at [71, 14] on div "Status No active tasks You are ready to start receiving tasks. [PERSON_NAME] [P…" at bounding box center [48, 123] width 72 height 222
click at [59, 46] on div "Status No active tasks You are ready to start receiving tasks. [PERSON_NAME] [P…" at bounding box center [48, 123] width 72 height 222
click at [70, 14] on div "Status No active tasks You are ready to start receiving tasks. [PERSON_NAME] [P…" at bounding box center [48, 123] width 72 height 222
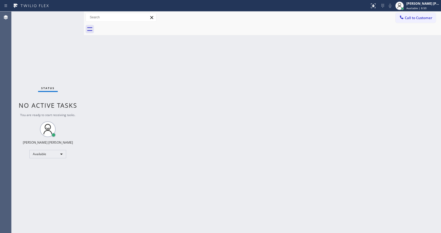
click at [70, 14] on div "Status No active tasks You are ready to start receiving tasks. [PERSON_NAME] [P…" at bounding box center [48, 123] width 72 height 222
click at [102, 63] on div "Back to Dashboard Change Sender ID Customers Technicians Select a contact Outbo…" at bounding box center [262, 123] width 357 height 222
click at [70, 15] on div "Status No active tasks You are ready to start receiving tasks. [PERSON_NAME] [P…" at bounding box center [48, 123] width 72 height 222
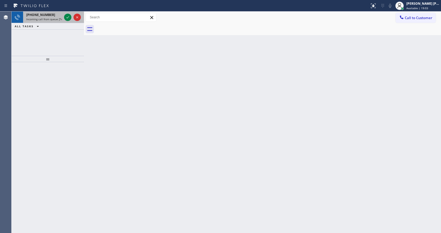
click at [55, 17] on div "[PHONE_NUMBER]" at bounding box center [44, 15] width 36 height 4
click at [50, 22] on div "[PHONE_NUMBER] Incoming call from queue [Test] All" at bounding box center [43, 18] width 40 height 12
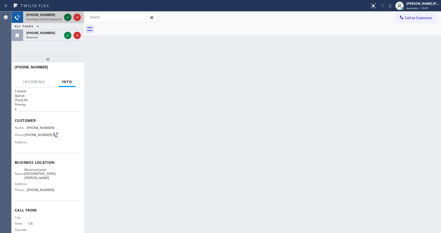
click at [66, 17] on icon at bounding box center [68, 17] width 6 height 6
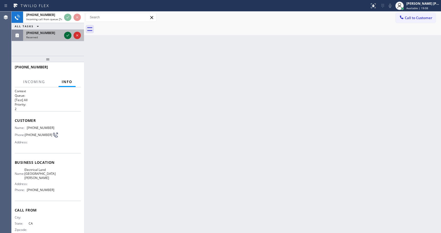
click at [66, 34] on icon at bounding box center [68, 35] width 6 height 6
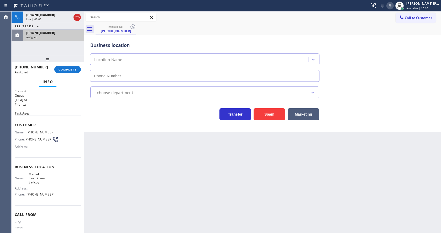
type input "[PHONE_NUMBER]"
click at [72, 62] on div at bounding box center [48, 59] width 72 height 6
click at [71, 69] on span "COMPLETE" at bounding box center [68, 70] width 18 height 4
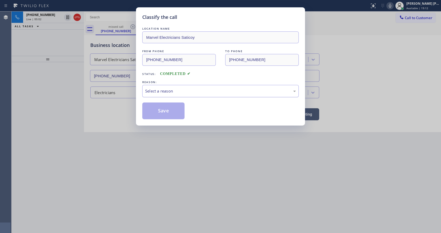
click at [167, 89] on div "Select a reason" at bounding box center [220, 91] width 151 height 6
click at [162, 109] on button "Save" at bounding box center [163, 111] width 42 height 17
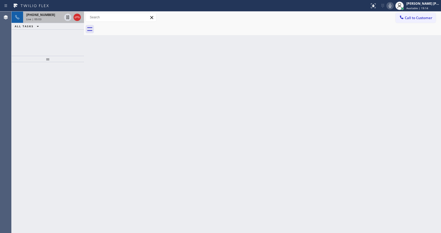
click at [54, 15] on div "[PHONE_NUMBER]" at bounding box center [44, 15] width 36 height 4
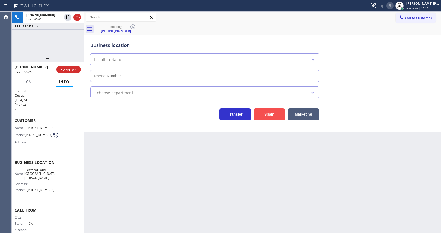
type input "[PHONE_NUMBER]"
click at [268, 115] on button "Spam" at bounding box center [268, 114] width 31 height 12
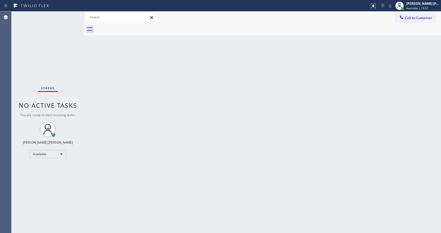
drag, startPoint x: 89, startPoint y: 84, endPoint x: 67, endPoint y: 42, distance: 47.9
click at [89, 84] on div "Back to Dashboard Change Sender ID Customers Technicians Select a contact Outbo…" at bounding box center [262, 123] width 357 height 222
drag, startPoint x: 83, startPoint y: 20, endPoint x: 73, endPoint y: 20, distance: 10.0
click at [73, 20] on div "Status No active tasks You are ready to start receiving tasks. [PERSON_NAME] [P…" at bounding box center [226, 123] width 429 height 222
click at [70, 15] on div "Status No active tasks You are ready to start receiving tasks. [PERSON_NAME] [P…" at bounding box center [48, 123] width 72 height 222
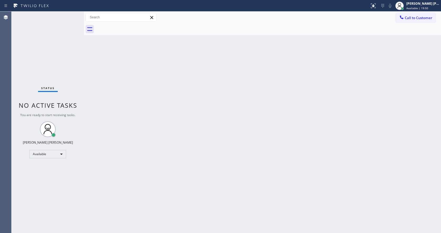
click at [50, 43] on div "Status No active tasks You are ready to start receiving tasks. [PERSON_NAME] [P…" at bounding box center [48, 123] width 72 height 222
click at [72, 14] on div "Status No active tasks You are ready to start receiving tasks. [PERSON_NAME] [P…" at bounding box center [48, 123] width 72 height 222
click at [110, 119] on div "Back to Dashboard Change Sender ID Customers Technicians Select a contact Outbo…" at bounding box center [262, 123] width 357 height 222
click at [67, 15] on div "Status No active tasks You are ready to start receiving tasks. [PERSON_NAME] [P…" at bounding box center [48, 123] width 72 height 222
click at [69, 15] on div "Status No active tasks You are ready to start receiving tasks. [PERSON_NAME] [P…" at bounding box center [48, 123] width 72 height 222
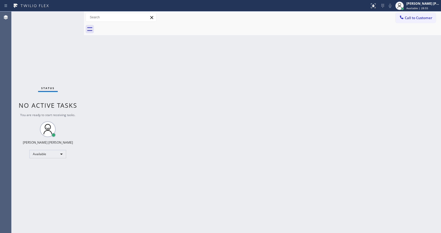
click at [168, 179] on div "Back to Dashboard Change Sender ID Customers Technicians Select a contact Outbo…" at bounding box center [262, 123] width 357 height 222
click at [230, 202] on div "Back to Dashboard Change Sender ID Customers Technicians Select a contact Outbo…" at bounding box center [262, 123] width 357 height 222
click at [67, 102] on span "No active tasks" at bounding box center [48, 105] width 59 height 9
drag, startPoint x: 125, startPoint y: 148, endPoint x: 127, endPoint y: 187, distance: 38.3
click at [124, 150] on div "Back to Dashboard Change Sender ID Customers Technicians Select a contact Outbo…" at bounding box center [262, 123] width 357 height 222
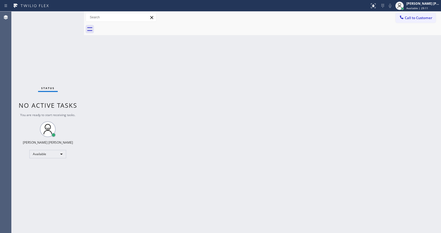
click at [121, 170] on div "Back to Dashboard Change Sender ID Customers Technicians Select a contact Outbo…" at bounding box center [262, 123] width 357 height 222
click at [94, 116] on div "Back to Dashboard Change Sender ID Customers Technicians Select a contact Outbo…" at bounding box center [262, 123] width 357 height 222
drag, startPoint x: 84, startPoint y: 20, endPoint x: 71, endPoint y: 20, distance: 12.6
click at [71, 20] on div "Status No active tasks You are ready to start receiving tasks. [PERSON_NAME] [P…" at bounding box center [226, 123] width 429 height 222
click at [70, 14] on div "Status No active tasks You are ready to start receiving tasks. [PERSON_NAME] [P…" at bounding box center [48, 123] width 72 height 222
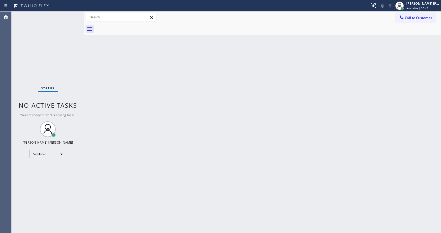
click at [82, 74] on div "Status No active tasks You are ready to start receiving tasks. [PERSON_NAME] [P…" at bounding box center [48, 123] width 72 height 222
click at [72, 13] on div "Status No active tasks You are ready to start receiving tasks. [PERSON_NAME] [P…" at bounding box center [48, 123] width 72 height 222
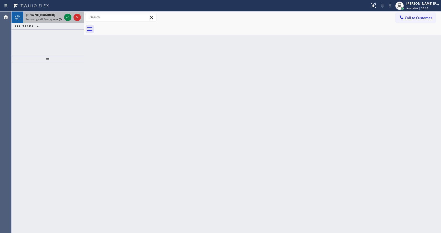
click at [53, 19] on span "Incoming call from queue [Test] All" at bounding box center [48, 19] width 44 height 4
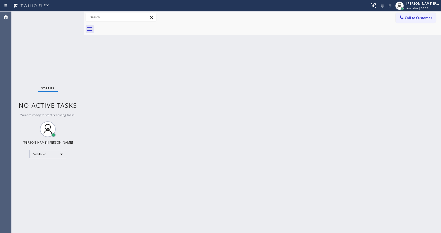
click at [89, 70] on div "Back to Dashboard Change Sender ID Customers Technicians Select a contact Outbo…" at bounding box center [262, 123] width 357 height 222
click at [72, 13] on div "Status No active tasks You are ready to start receiving tasks. [PERSON_NAME] [P…" at bounding box center [48, 123] width 72 height 222
click at [82, 72] on div "Status No active tasks You are ready to start receiving tasks. [PERSON_NAME] [P…" at bounding box center [48, 123] width 72 height 222
click at [59, 47] on div "Status No active tasks You are ready to start receiving tasks. [PERSON_NAME] [P…" at bounding box center [48, 123] width 72 height 222
click at [73, 14] on div "Status No active tasks You are ready to start receiving tasks. [PERSON_NAME] [P…" at bounding box center [48, 123] width 72 height 222
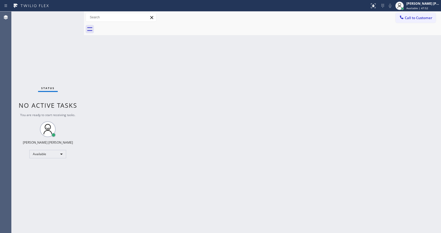
click at [89, 168] on div "Back to Dashboard Change Sender ID Customers Technicians Select a contact Outbo…" at bounding box center [262, 123] width 357 height 222
drag, startPoint x: 119, startPoint y: 70, endPoint x: 86, endPoint y: 55, distance: 37.2
click at [119, 70] on div "Back to Dashboard Change Sender ID Customers Technicians Select a contact Outbo…" at bounding box center [262, 123] width 357 height 222
click at [72, 14] on div "Status No active tasks You are ready to start receiving tasks. [PERSON_NAME] [P…" at bounding box center [48, 123] width 72 height 222
click at [242, 151] on div "Back to Dashboard Change Sender ID Customers Technicians Select a contact Outbo…" at bounding box center [262, 123] width 357 height 222
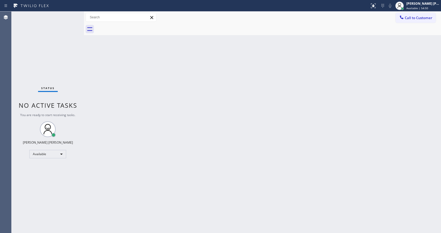
click at [204, 127] on div "Back to Dashboard Change Sender ID Customers Technicians Select a contact Outbo…" at bounding box center [262, 123] width 357 height 222
click at [217, 162] on div "Back to Dashboard Change Sender ID Customers Technicians Select a contact Outbo…" at bounding box center [262, 123] width 357 height 222
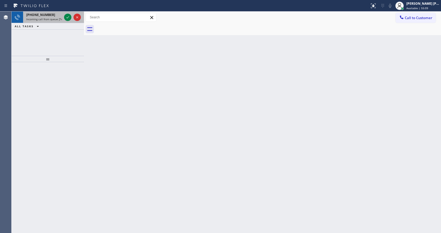
click at [56, 18] on span "Incoming call from queue [Test] All" at bounding box center [48, 19] width 44 height 4
click at [144, 162] on div "Back to Dashboard Change Sender ID Customers Technicians Select a contact Outbo…" at bounding box center [262, 123] width 357 height 222
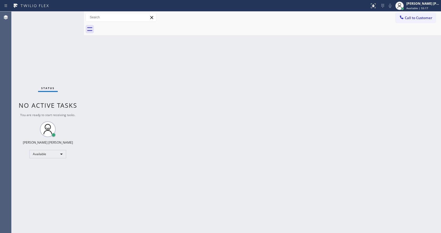
drag, startPoint x: 83, startPoint y: 76, endPoint x: 65, endPoint y: 36, distance: 43.5
click at [84, 76] on div at bounding box center [84, 123] width 0 height 222
click at [72, 14] on div "Status No active tasks You are ready to start receiving tasks. [PERSON_NAME] [P…" at bounding box center [48, 123] width 72 height 222
click at [101, 78] on div "Back to Dashboard Change Sender ID Customers Technicians Select a contact Outbo…" at bounding box center [262, 123] width 357 height 222
click at [70, 14] on div "Status No active tasks You are ready to start receiving tasks. [PERSON_NAME] [P…" at bounding box center [48, 123] width 72 height 222
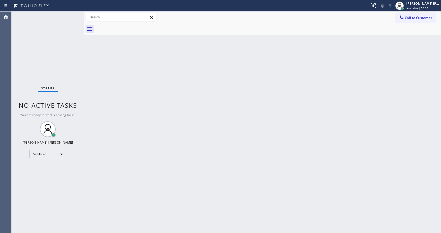
click at [65, 15] on div "Status No active tasks You are ready to start receiving tasks. [PERSON_NAME] [P…" at bounding box center [48, 123] width 72 height 222
click at [149, 181] on div "Back to Dashboard Change Sender ID Customers Technicians Select a contact Outbo…" at bounding box center [262, 123] width 357 height 222
drag, startPoint x: 107, startPoint y: 103, endPoint x: 102, endPoint y: 94, distance: 10.7
click at [107, 103] on div "Back to Dashboard Change Sender ID Customers Technicians Select a contact Outbo…" at bounding box center [262, 123] width 357 height 222
click at [71, 15] on div "Status No active tasks You are ready to start receiving tasks. [PERSON_NAME] [P…" at bounding box center [48, 123] width 72 height 222
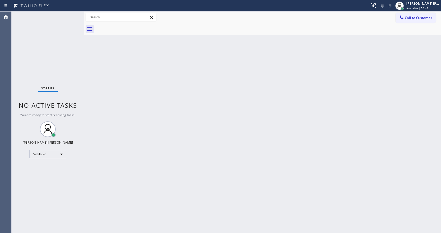
click at [71, 14] on div "Status No active tasks You are ready to start receiving tasks. [PERSON_NAME] [P…" at bounding box center [48, 123] width 72 height 222
click at [113, 112] on div "Back to Dashboard Change Sender ID Customers Technicians Select a contact Outbo…" at bounding box center [262, 123] width 357 height 222
drag, startPoint x: 81, startPoint y: 81, endPoint x: 62, endPoint y: 43, distance: 42.4
click at [81, 81] on div "Status No active tasks You are ready to start receiving tasks. [PERSON_NAME] [P…" at bounding box center [48, 123] width 72 height 222
click at [71, 15] on div "Status No active tasks You are ready to start receiving tasks. [PERSON_NAME] [P…" at bounding box center [48, 123] width 72 height 222
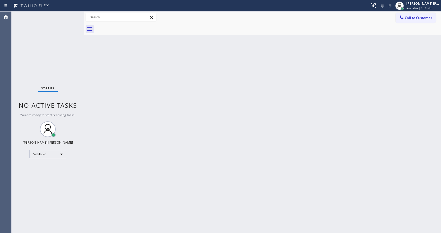
click at [70, 14] on div "Status No active tasks You are ready to start receiving tasks. [PERSON_NAME] [P…" at bounding box center [48, 123] width 72 height 222
click at [133, 102] on div "Back to Dashboard Change Sender ID Customers Technicians Select a contact Outbo…" at bounding box center [262, 123] width 357 height 222
drag, startPoint x: 92, startPoint y: 72, endPoint x: 84, endPoint y: 35, distance: 37.3
click at [92, 72] on div "Back to Dashboard Change Sender ID Customers Technicians Select a contact Outbo…" at bounding box center [262, 123] width 357 height 222
click at [73, 14] on div "Status No active tasks You are ready to start receiving tasks. [PERSON_NAME] [P…" at bounding box center [48, 123] width 72 height 222
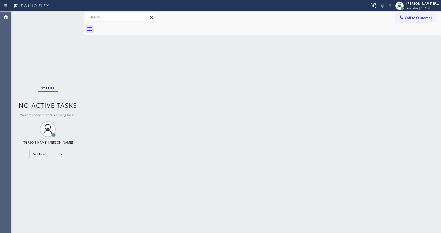
drag, startPoint x: 45, startPoint y: 60, endPoint x: 50, endPoint y: 50, distance: 11.3
click at [45, 60] on div "Status No active tasks You are ready to start receiving tasks. [PERSON_NAME] [P…" at bounding box center [48, 123] width 72 height 222
click at [71, 13] on div "Status No active tasks You are ready to start receiving tasks. [PERSON_NAME] [P…" at bounding box center [48, 123] width 72 height 222
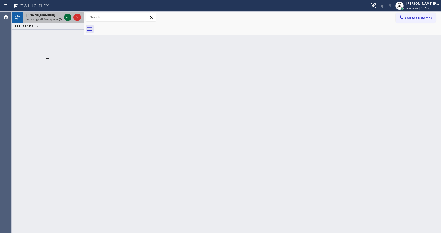
click at [68, 19] on icon at bounding box center [68, 17] width 6 height 6
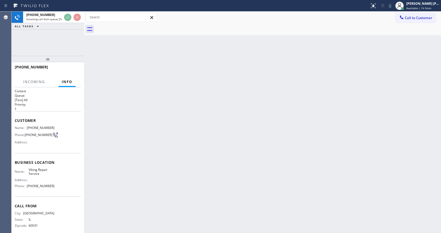
scroll to position [7, 0]
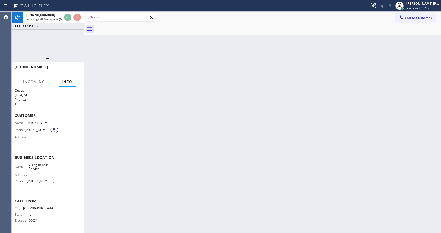
click at [129, 158] on div "Back to Dashboard Change Sender ID Customers Technicians Select a contact Outbo…" at bounding box center [262, 123] width 357 height 222
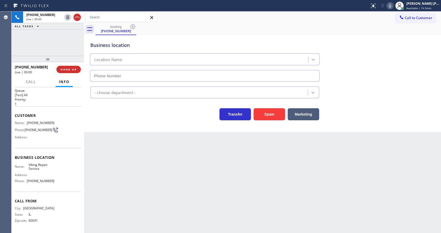
type input "[PHONE_NUMBER]"
click at [155, 179] on div "Back to Dashboard Change Sender ID Customers Technicians Select a contact Outbo…" at bounding box center [262, 123] width 357 height 222
click at [146, 169] on div "Back to Dashboard Change Sender ID Customers Technicians Select a contact Outbo…" at bounding box center [262, 123] width 357 height 222
click at [205, 163] on div "Back to Dashboard Change Sender ID Customers Technicians Select a contact Outbo…" at bounding box center [262, 123] width 357 height 222
click at [196, 184] on div "Back to Dashboard Change Sender ID Customers Technicians Select a contact Outbo…" at bounding box center [262, 123] width 357 height 222
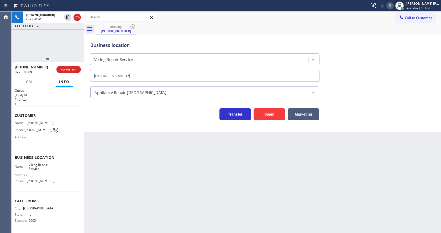
click at [105, 158] on div "Back to Dashboard Change Sender ID Customers Technicians Select a contact Outbo…" at bounding box center [262, 123] width 357 height 222
click at [212, 195] on div "Back to Dashboard Change Sender ID Customers Technicians Select a contact Outbo…" at bounding box center [262, 123] width 357 height 222
click at [202, 188] on div "Back to Dashboard Change Sender ID Customers Technicians Select a contact Outbo…" at bounding box center [262, 123] width 357 height 222
click at [178, 158] on div "Back to Dashboard Change Sender ID Customers Technicians Select a contact Outbo…" at bounding box center [262, 123] width 357 height 222
click at [139, 149] on div "Back to Dashboard Change Sender ID Customers Technicians Select a contact Outbo…" at bounding box center [262, 123] width 357 height 222
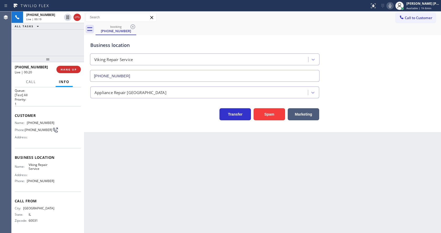
click at [198, 214] on div "Back to Dashboard Change Sender ID Customers Technicians Select a contact Outbo…" at bounding box center [262, 123] width 357 height 222
click at [163, 222] on div "Back to Dashboard Change Sender ID Customers Technicians Select a contact Outbo…" at bounding box center [262, 123] width 357 height 222
click at [272, 114] on button "Spam" at bounding box center [268, 114] width 31 height 12
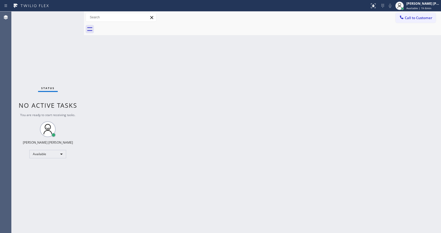
click at [70, 14] on div "Status No active tasks You are ready to start receiving tasks. [PERSON_NAME] [P…" at bounding box center [48, 123] width 72 height 222
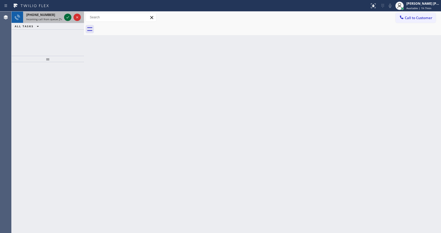
click at [70, 14] on icon at bounding box center [68, 17] width 6 height 6
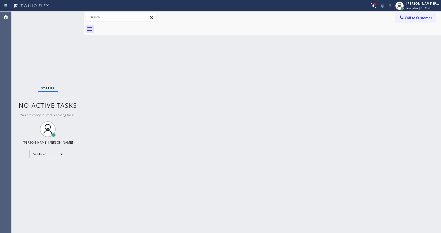
click at [67, 17] on div "Status No active tasks You are ready to start receiving tasks. [PERSON_NAME] [P…" at bounding box center [48, 123] width 72 height 222
click at [180, 145] on div "Back to Dashboard Change Sender ID Customers Technicians Select a contact Outbo…" at bounding box center [262, 123] width 357 height 222
click at [102, 91] on div "Back to Dashboard Change Sender ID Customers Technicians Select a contact Outbo…" at bounding box center [262, 123] width 357 height 222
click at [73, 13] on div "Status No active tasks You are ready to start receiving tasks. [PERSON_NAME] [P…" at bounding box center [48, 123] width 72 height 222
click at [72, 14] on div "Status No active tasks You are ready to start receiving tasks. [PERSON_NAME] [P…" at bounding box center [48, 123] width 72 height 222
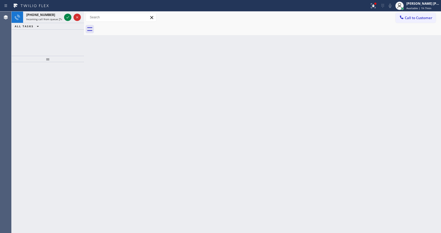
click at [67, 17] on icon at bounding box center [68, 17] width 6 height 6
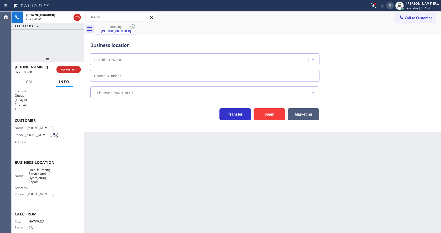
type input "[PHONE_NUMBER]"
click at [373, 3] on icon at bounding box center [373, 6] width 6 height 6
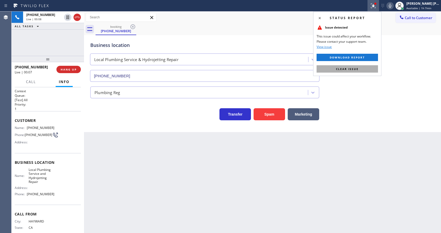
click at [352, 68] on span "Clear issue" at bounding box center [347, 69] width 23 height 4
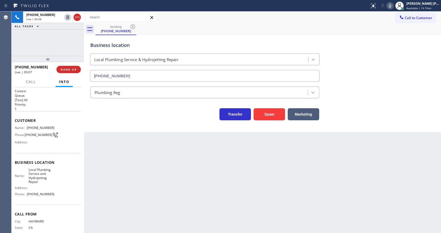
click at [366, 78] on div "Business location Local Plumbing Service & Hydrojetting Repair [PHONE_NUMBER]" at bounding box center [262, 57] width 346 height 47
click at [182, 156] on div "Back to Dashboard Change Sender ID Customers Technicians Select a contact Outbo…" at bounding box center [262, 123] width 357 height 222
click at [38, 147] on div "Name: [PHONE_NUMBER] Phone: [PHONE_NUMBER] Address:" at bounding box center [35, 136] width 40 height 21
click at [26, 128] on span "Name:" at bounding box center [21, 128] width 12 height 4
drag, startPoint x: 26, startPoint y: 128, endPoint x: 56, endPoint y: 126, distance: 30.2
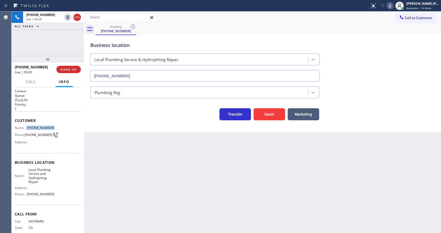
click at [56, 126] on div "Name: [PHONE_NUMBER] Phone: [PHONE_NUMBER] Address:" at bounding box center [48, 136] width 66 height 21
drag, startPoint x: 162, startPoint y: 185, endPoint x: 124, endPoint y: 221, distance: 52.0
click at [161, 187] on div "Back to Dashboard Change Sender ID Customers Technicians Select a contact Outbo…" at bounding box center [262, 123] width 357 height 222
click at [50, 153] on div "Customer Name: [PHONE_NUMBER] Phone: [PHONE_NUMBER] Address:" at bounding box center [48, 132] width 66 height 42
drag, startPoint x: 27, startPoint y: 171, endPoint x: 41, endPoint y: 185, distance: 20.2
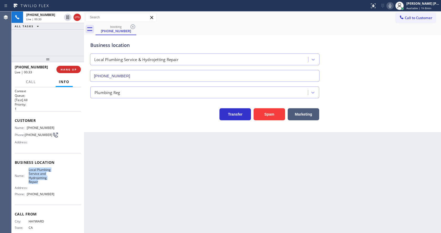
click at [41, 184] on div "Name: Local Plumbing Service and Hydrojetting Repair" at bounding box center [35, 176] width 40 height 16
drag, startPoint x: 103, startPoint y: 189, endPoint x: 110, endPoint y: 231, distance: 43.1
click at [103, 190] on div "Back to Dashboard Change Sender ID Customers Technicians Select a contact Outbo…" at bounding box center [262, 123] width 357 height 222
click at [49, 184] on span "Local Plumbing Service and Hydrojetting Repair" at bounding box center [42, 176] width 26 height 16
drag, startPoint x: 27, startPoint y: 196, endPoint x: 54, endPoint y: 198, distance: 27.4
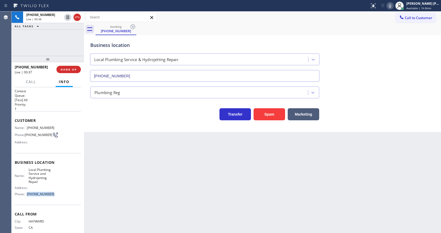
click at [54, 198] on div "Name: Local Plumbing Service and Hydrojetting Repair Address: Phone: [PHONE_NUM…" at bounding box center [48, 183] width 66 height 31
click at [111, 200] on div "Back to Dashboard Change Sender ID Customers Technicians Select a contact Outbo…" at bounding box center [262, 123] width 357 height 222
click at [232, 147] on div "Back to Dashboard Change Sender ID Customers Technicians Select a contact Outbo…" at bounding box center [262, 123] width 357 height 222
click at [149, 147] on div "Back to Dashboard Change Sender ID Customers Technicians Select a contact Outbo…" at bounding box center [262, 123] width 357 height 222
click at [392, 84] on div "Plumbing Reg" at bounding box center [262, 90] width 346 height 17
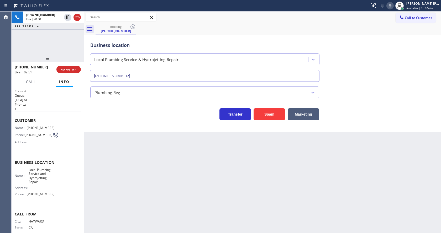
click at [391, 9] on icon at bounding box center [390, 6] width 6 height 6
click at [69, 16] on icon at bounding box center [67, 17] width 3 height 4
click at [170, 185] on div "Back to Dashboard Change Sender ID Customers Technicians Select a contact Outbo…" at bounding box center [262, 123] width 357 height 222
click at [203, 178] on div "Back to Dashboard Change Sender ID Customers Technicians Select a contact Outbo…" at bounding box center [262, 123] width 357 height 222
click at [120, 148] on div "Back to Dashboard Change Sender ID Customers Technicians Select a contact Outbo…" at bounding box center [262, 123] width 357 height 222
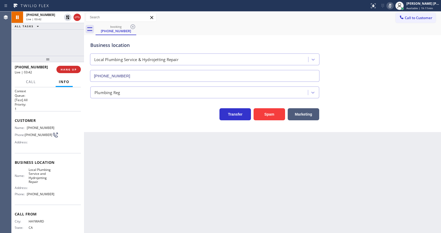
click at [150, 163] on div "Back to Dashboard Change Sender ID Customers Technicians Select a contact Outbo…" at bounding box center [262, 123] width 357 height 222
click at [67, 16] on icon at bounding box center [68, 17] width 4 height 4
click at [392, 5] on rect at bounding box center [390, 5] width 4 height 4
click at [391, 47] on div "Business location Local Plumbing Service & Hydrojetting Repair [PHONE_NUMBER]" at bounding box center [262, 57] width 346 height 47
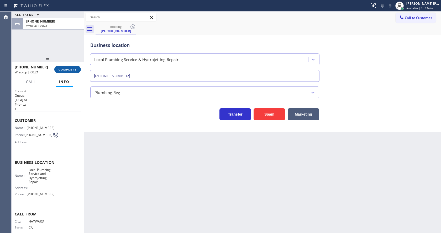
click at [66, 68] on span "COMPLETE" at bounding box center [68, 70] width 18 height 4
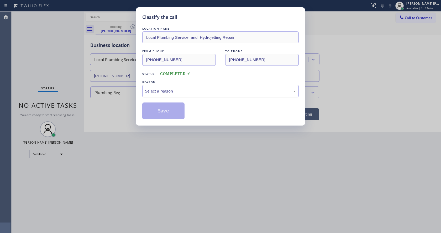
click at [146, 91] on div "Select a reason" at bounding box center [220, 91] width 151 height 6
click at [153, 109] on button "Save" at bounding box center [163, 111] width 42 height 17
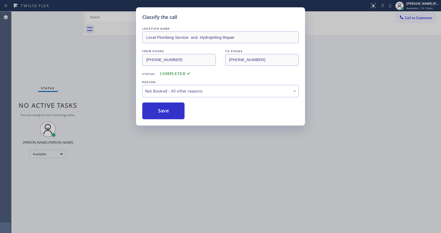
click at [125, 233] on div "Back to Dashboard Change Sender ID Customers Technicians Select a contact Outbo…" at bounding box center [262, 123] width 357 height 222
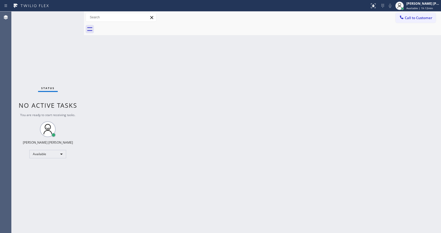
click at [332, 88] on div "Back to Dashboard Change Sender ID Customers Technicians Select a contact Outbo…" at bounding box center [262, 123] width 357 height 222
click at [58, 19] on div "Status No active tasks You are ready to start receiving tasks. [PERSON_NAME] [P…" at bounding box center [48, 123] width 72 height 222
drag, startPoint x: 128, startPoint y: 83, endPoint x: 310, endPoint y: 98, distance: 182.4
click at [128, 83] on div "Back to Dashboard Change Sender ID Customers Technicians Select a contact Outbo…" at bounding box center [262, 123] width 357 height 222
click at [348, 158] on div "Back to Dashboard Change Sender ID Customers Technicians Select a contact Outbo…" at bounding box center [262, 123] width 357 height 222
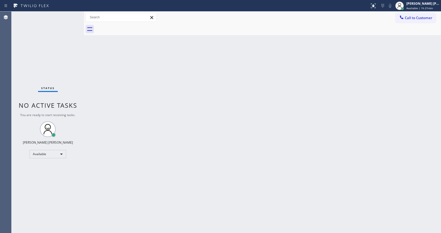
drag, startPoint x: 115, startPoint y: 52, endPoint x: 100, endPoint y: 44, distance: 17.6
click at [115, 52] on div "Back to Dashboard Change Sender ID Customers Technicians Select a contact Outbo…" at bounding box center [262, 123] width 357 height 222
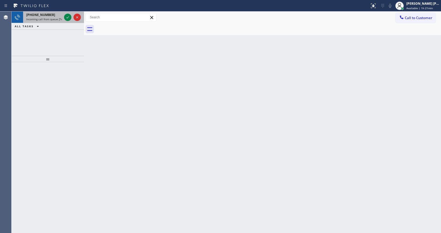
click at [47, 19] on span "Incoming call from queue [Test] All" at bounding box center [48, 19] width 44 height 4
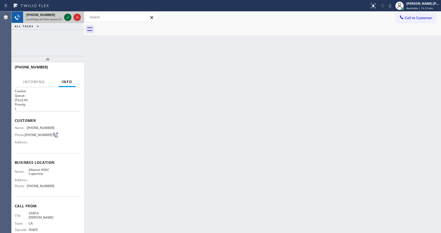
click at [67, 17] on icon at bounding box center [68, 17] width 6 height 6
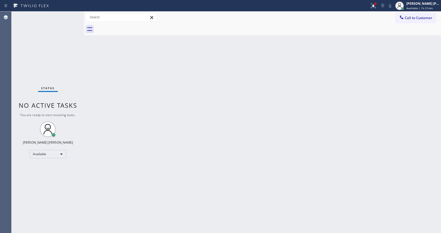
click at [106, 68] on div "Back to Dashboard Change Sender ID Customers Technicians Select a contact Outbo…" at bounding box center [262, 123] width 357 height 222
click at [135, 178] on div "Back to Dashboard Change Sender ID Customers Technicians Select a contact Outbo…" at bounding box center [262, 123] width 357 height 222
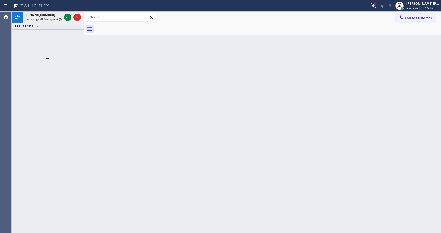
click at [87, 55] on div "Back to Dashboard Change Sender ID Customers Technicians Select a contact Outbo…" at bounding box center [262, 123] width 357 height 222
click at [54, 18] on span "Incoming call from queue [Test] All" at bounding box center [48, 19] width 44 height 4
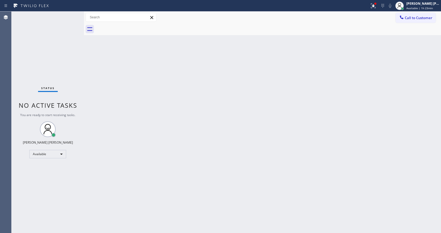
click at [234, 167] on div "Back to Dashboard Change Sender ID Customers Technicians Select a contact Outbo…" at bounding box center [262, 123] width 357 height 222
click at [138, 175] on div "Back to Dashboard Change Sender ID Customers Technicians Select a contact Outbo…" at bounding box center [262, 123] width 357 height 222
click at [258, 160] on div "Back to Dashboard Change Sender ID Customers Technicians Select a contact Outbo…" at bounding box center [262, 123] width 357 height 222
click at [87, 83] on div "Back to Dashboard Change Sender ID Customers Technicians Select a contact Outbo…" at bounding box center [262, 123] width 357 height 222
click at [110, 69] on div "Back to Dashboard Change Sender ID Customers Technicians Select a contact Outbo…" at bounding box center [262, 123] width 357 height 222
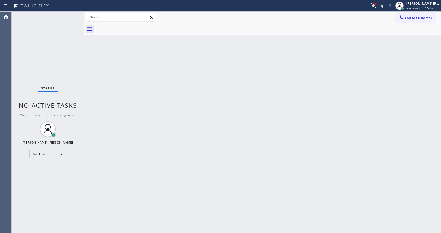
click at [70, 15] on div "Status No active tasks You are ready to start receiving tasks. [PERSON_NAME] [P…" at bounding box center [48, 123] width 72 height 222
click at [69, 67] on div "Status No active tasks You are ready to start receiving tasks. [PERSON_NAME] [P…" at bounding box center [48, 123] width 72 height 222
click at [71, 14] on div "Status No active tasks You are ready to start receiving tasks. [PERSON_NAME] [P…" at bounding box center [48, 123] width 72 height 222
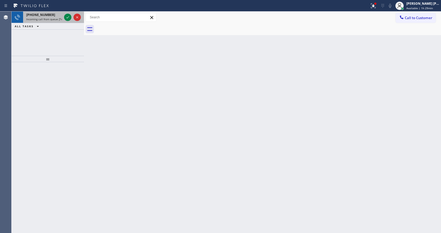
click at [56, 20] on span "Incoming call from queue [Test] All" at bounding box center [48, 19] width 44 height 4
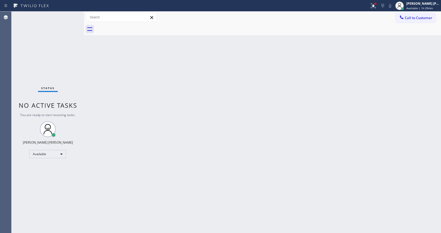
click at [158, 128] on div "Back to Dashboard Change Sender ID Customers Technicians Select a contact Outbo…" at bounding box center [262, 123] width 357 height 222
click at [104, 86] on div "Back to Dashboard Change Sender ID Customers Technicians Select a contact Outbo…" at bounding box center [262, 123] width 357 height 222
click at [70, 14] on div "Status No active tasks You are ready to start receiving tasks. [PERSON_NAME] [P…" at bounding box center [48, 123] width 72 height 222
drag, startPoint x: 109, startPoint y: 93, endPoint x: 107, endPoint y: 88, distance: 6.1
click at [109, 93] on div "Back to Dashboard Change Sender ID Customers Technicians Select a contact Outbo…" at bounding box center [262, 123] width 357 height 222
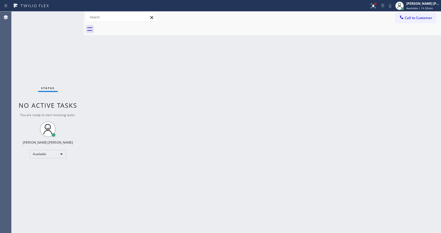
click at [70, 15] on div "Status No active tasks You are ready to start receiving tasks. [PERSON_NAME] [P…" at bounding box center [48, 123] width 72 height 222
click at [413, 10] on div "[PERSON_NAME] [PERSON_NAME] Available | 1h 34min" at bounding box center [417, 6] width 47 height 12
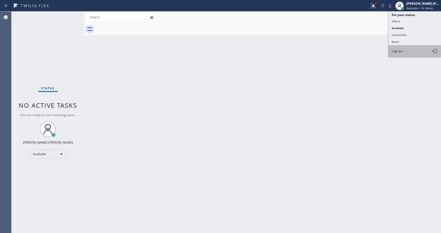
click at [405, 49] on button "Log out" at bounding box center [414, 51] width 52 height 12
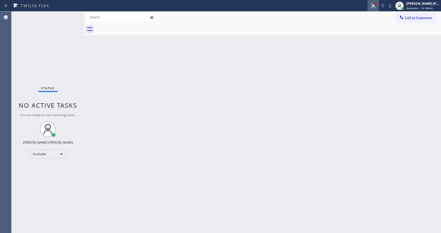
click at [372, 8] on div at bounding box center [373, 6] width 12 height 6
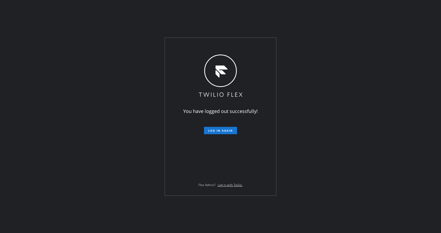
click at [156, 173] on div "You have logged out successfully! Log in again Flex Admin? Log in with Twilio." at bounding box center [220, 116] width 441 height 233
click at [350, 17] on div "You have logged out successfully! Log in again Flex Admin? Log in with Twilio." at bounding box center [220, 116] width 441 height 233
